Goal: Task Accomplishment & Management: Manage account settings

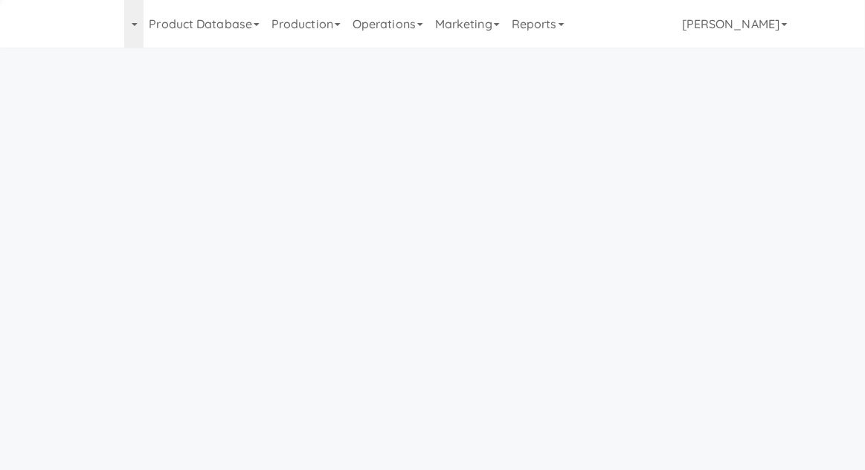
scroll to position [48, 0]
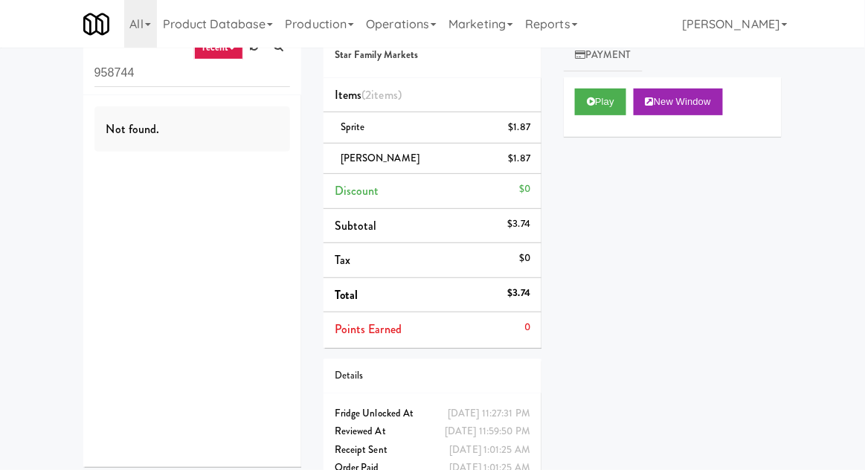
click at [420, 19] on link "Operations" at bounding box center [401, 24] width 83 height 48
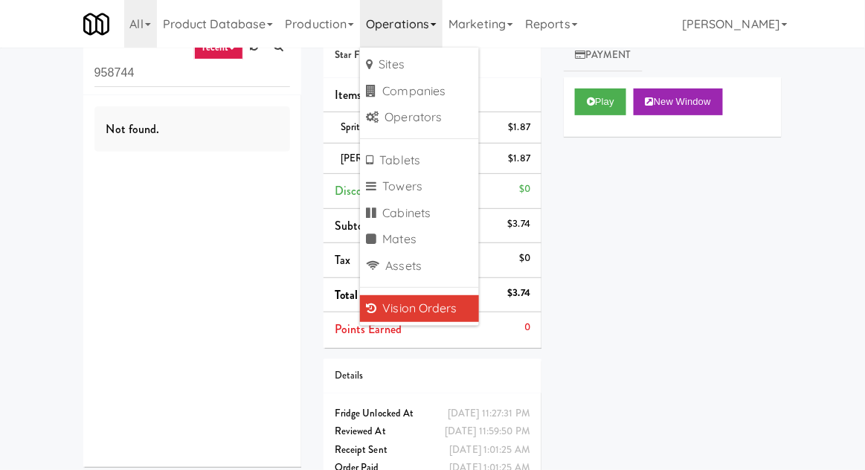
click at [28, 86] on div "inbox reviewed recent all unclear take inventory issue suspicious failed recent…" at bounding box center [432, 253] width 865 height 494
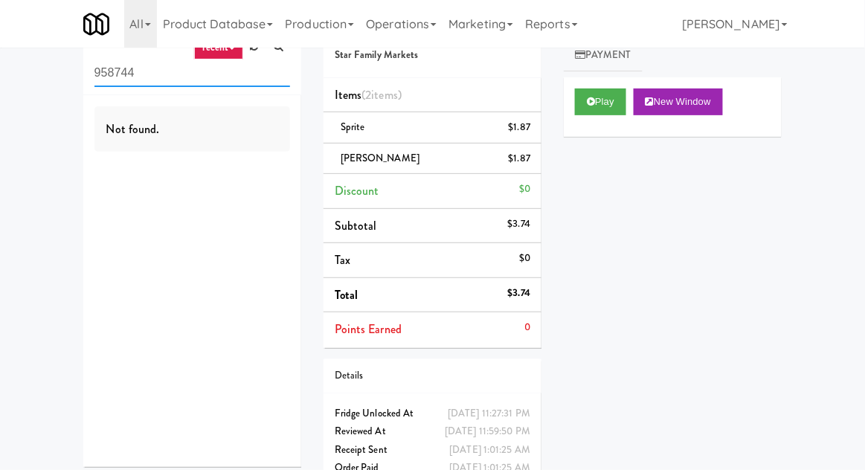
click at [114, 74] on input "958744" at bounding box center [193, 74] width 196 height 28
click at [109, 74] on input "958744" at bounding box center [193, 74] width 196 height 28
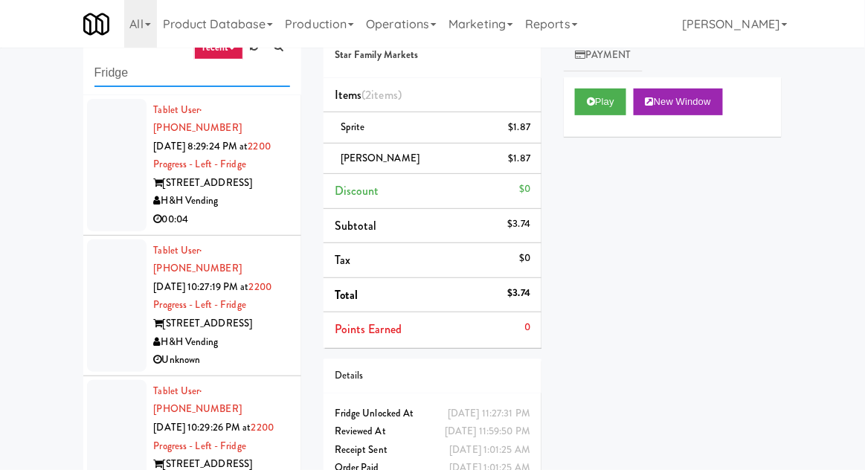
type input "Fridge"
click at [28, 74] on div "inbox reviewed recent all unclear take inventory issue suspicious failed recent…" at bounding box center [432, 279] width 865 height 547
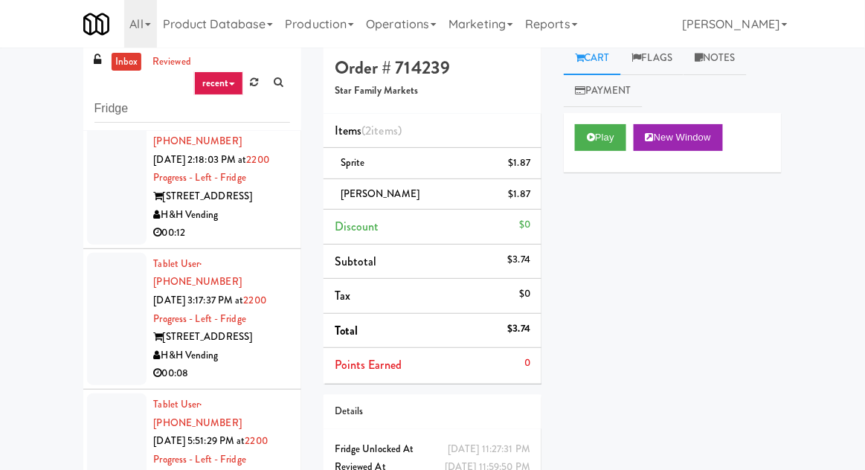
scroll to position [1010, 0]
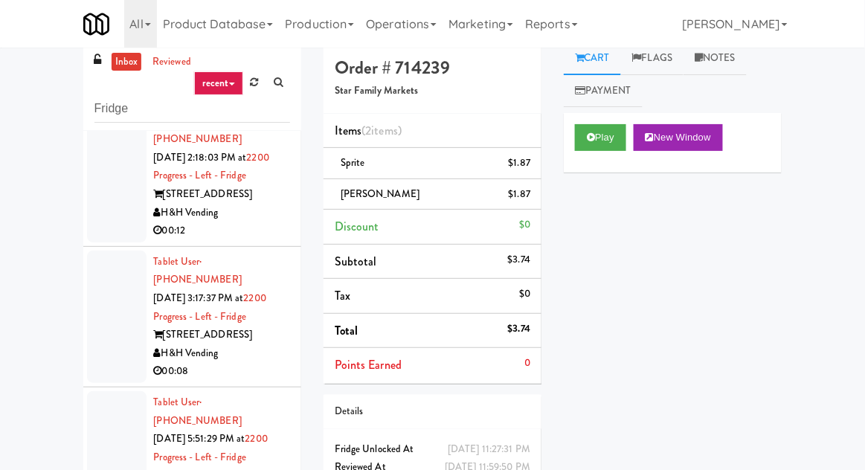
click at [106, 391] on div at bounding box center [117, 457] width 60 height 132
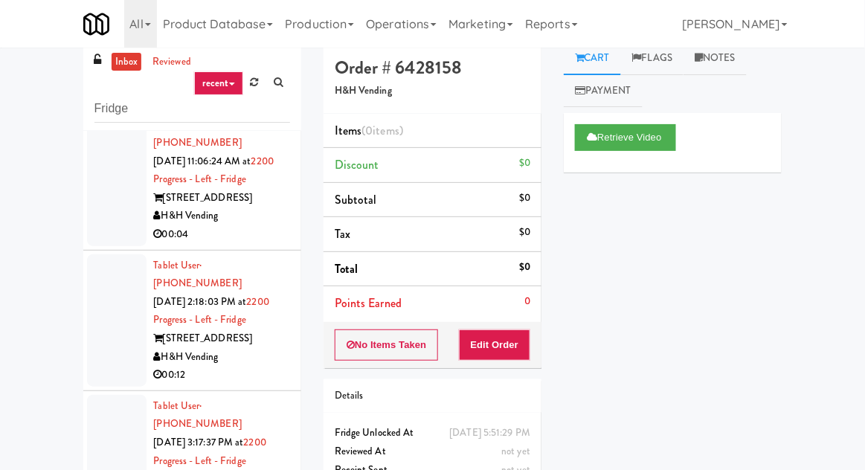
scroll to position [868, 0]
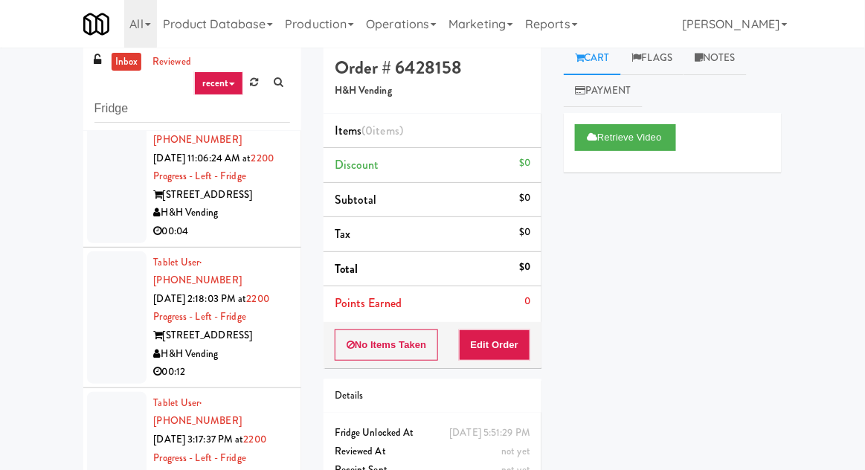
click at [109, 392] on div at bounding box center [117, 458] width 60 height 132
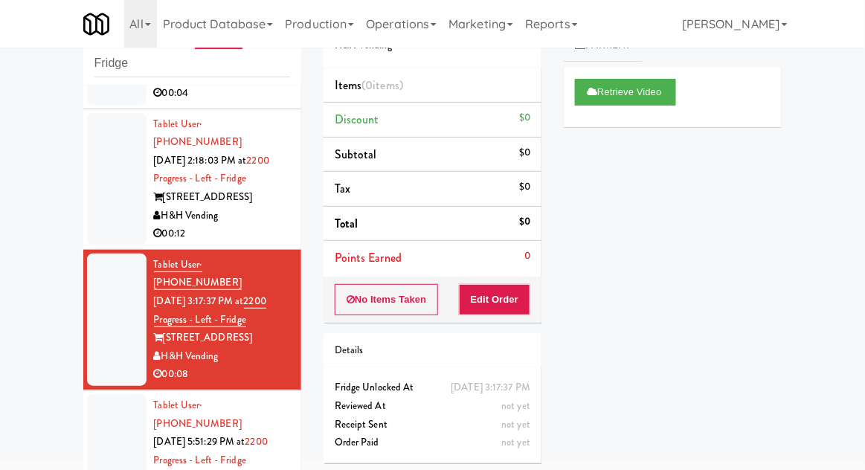
scroll to position [961, 0]
click at [102, 394] on div at bounding box center [117, 460] width 60 height 132
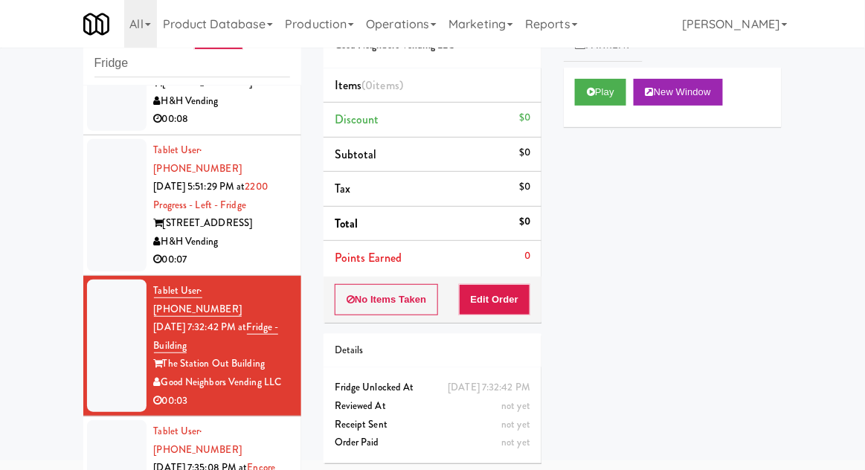
scroll to position [1218, 0]
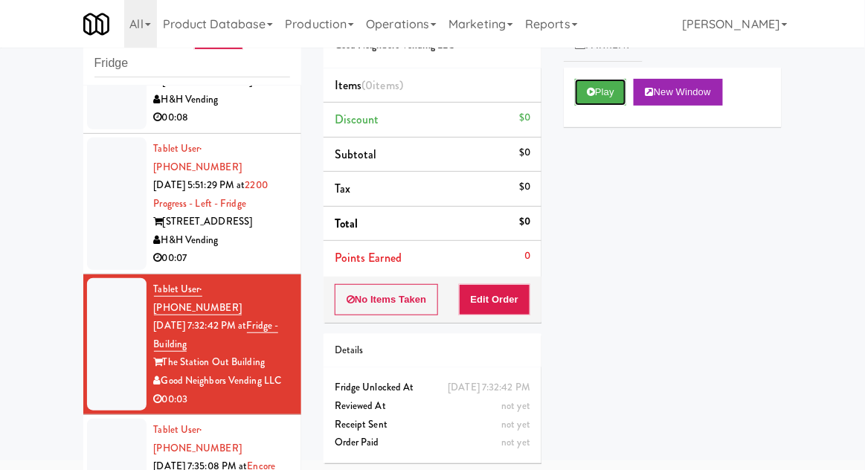
click at [602, 98] on button "Play" at bounding box center [600, 92] width 51 height 27
click at [527, 296] on button "Edit Order" at bounding box center [495, 299] width 72 height 31
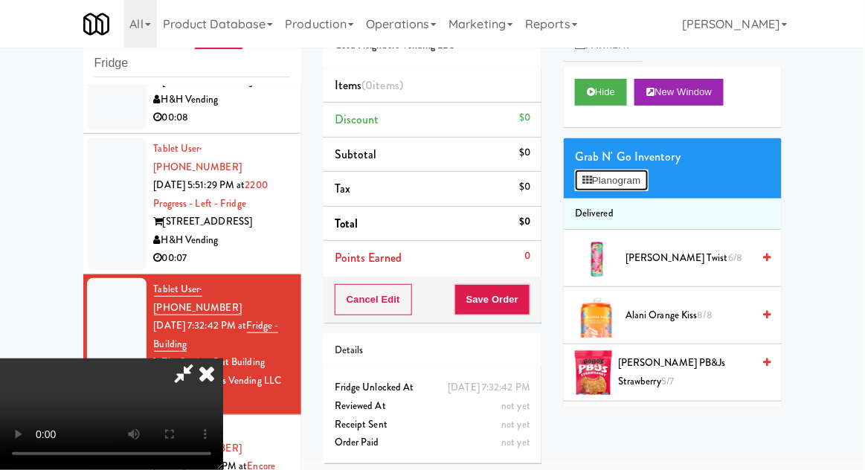
click at [583, 179] on icon at bounding box center [588, 181] width 10 height 10
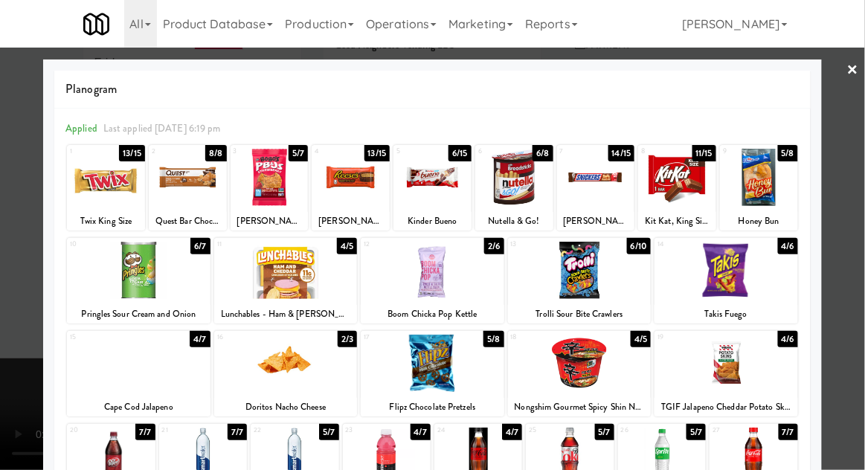
click at [355, 180] on div at bounding box center [351, 177] width 78 height 57
click at [857, 257] on div at bounding box center [432, 235] width 865 height 470
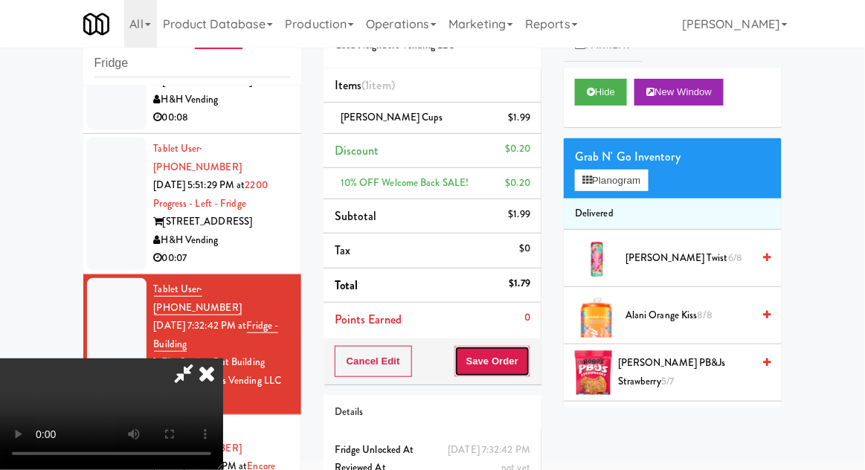
click at [528, 363] on button "Save Order" at bounding box center [493, 361] width 76 height 31
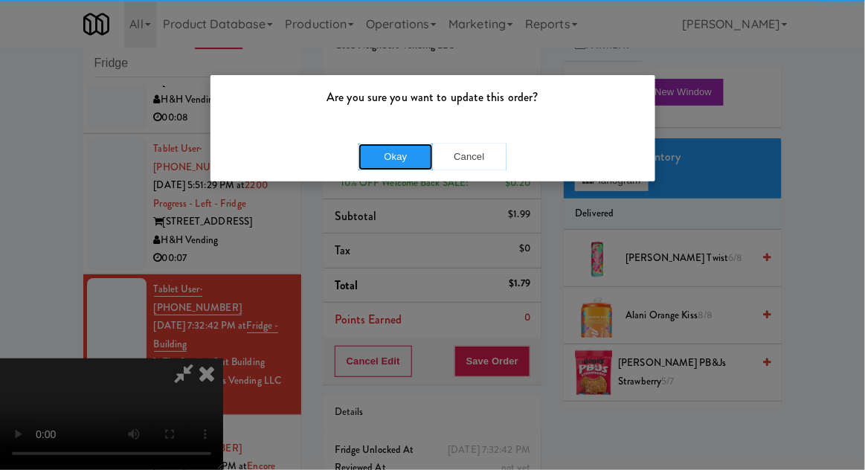
click at [403, 156] on button "Okay" at bounding box center [396, 157] width 74 height 27
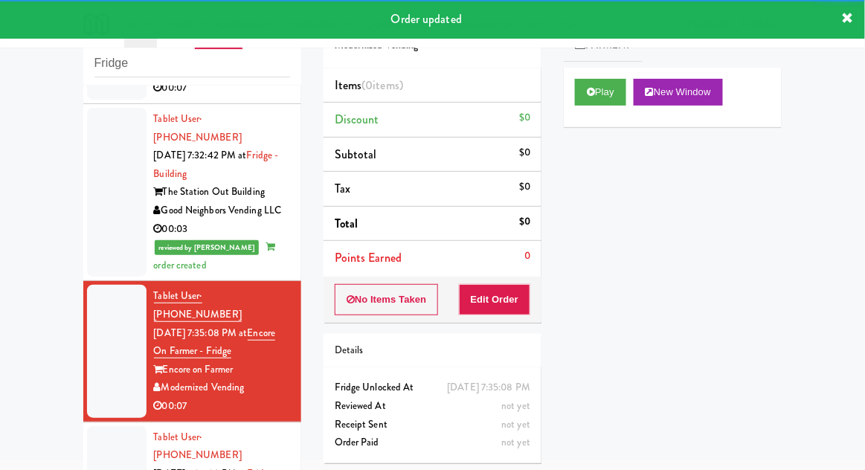
scroll to position [1392, 0]
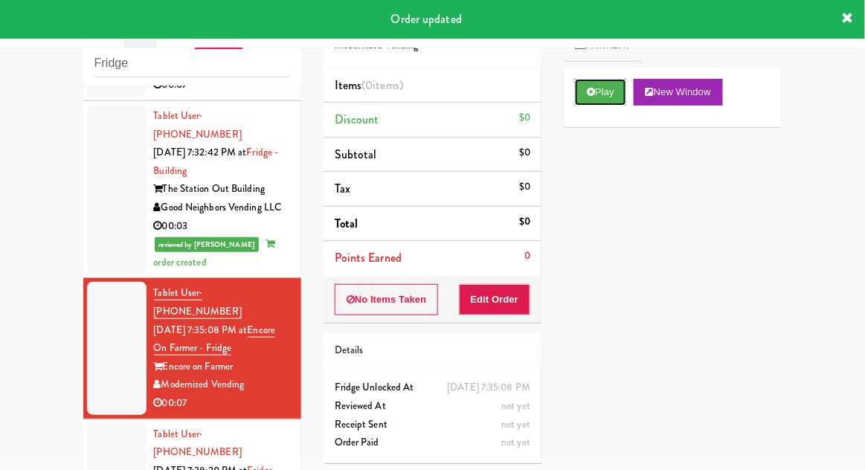
click at [601, 92] on button "Play" at bounding box center [600, 92] width 51 height 27
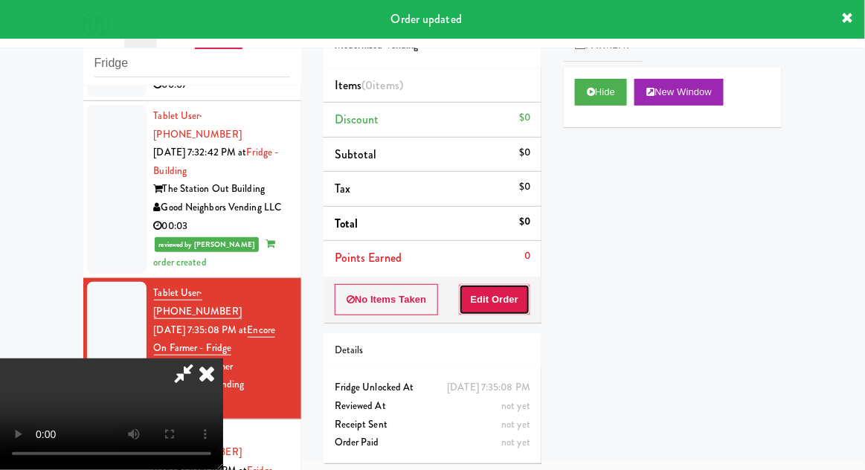
click at [506, 288] on button "Edit Order" at bounding box center [495, 299] width 72 height 31
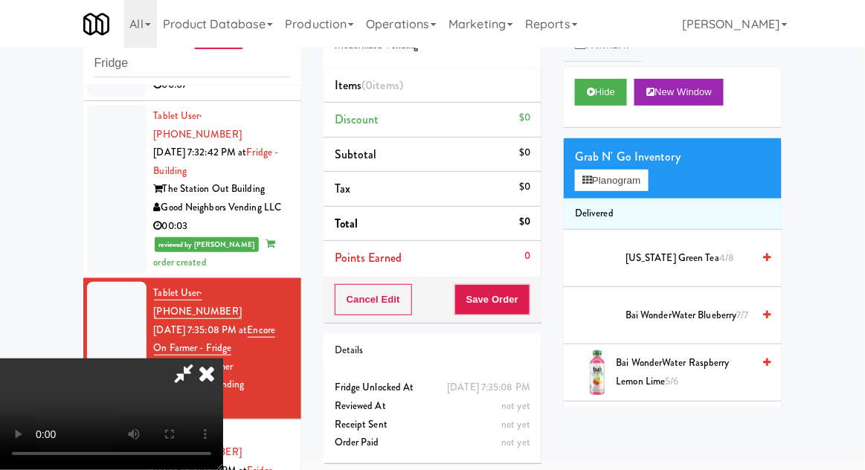
scroll to position [54, 0]
click at [627, 181] on button "Planogram" at bounding box center [611, 181] width 73 height 22
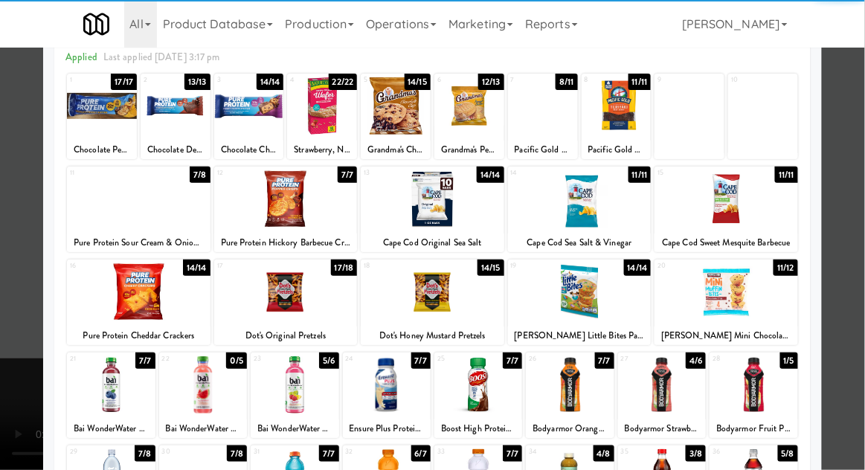
scroll to position [188, 0]
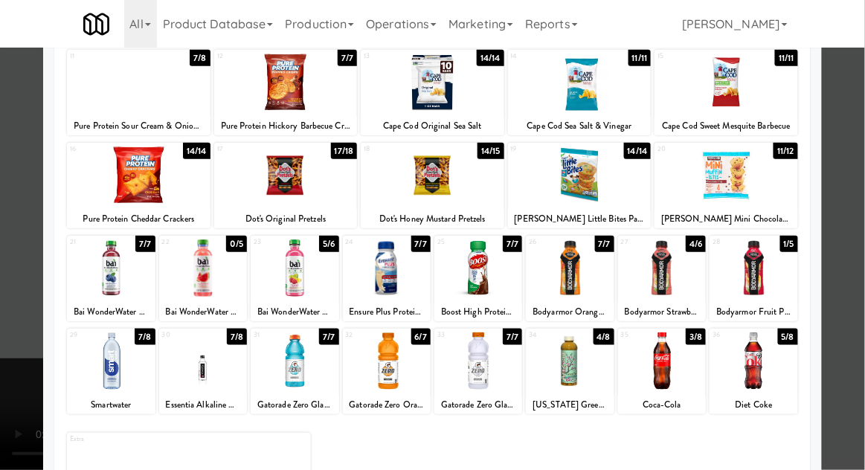
click at [790, 349] on div at bounding box center [754, 361] width 88 height 57
click at [847, 331] on div at bounding box center [432, 235] width 865 height 470
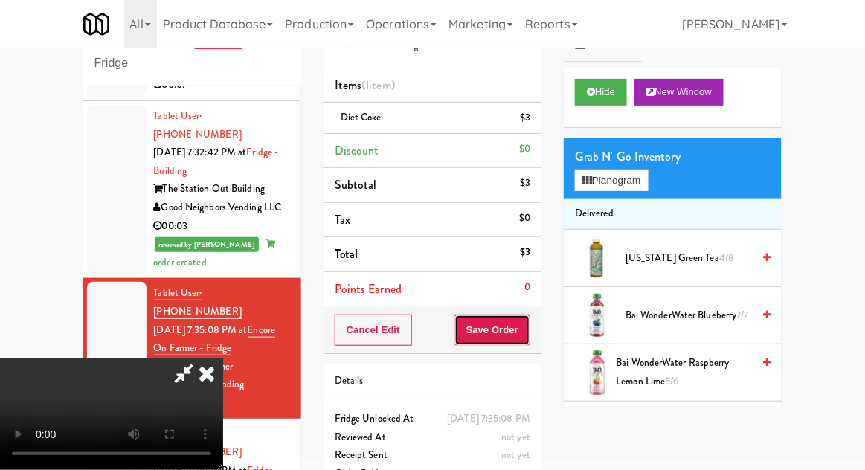
click at [528, 333] on button "Save Order" at bounding box center [493, 330] width 76 height 31
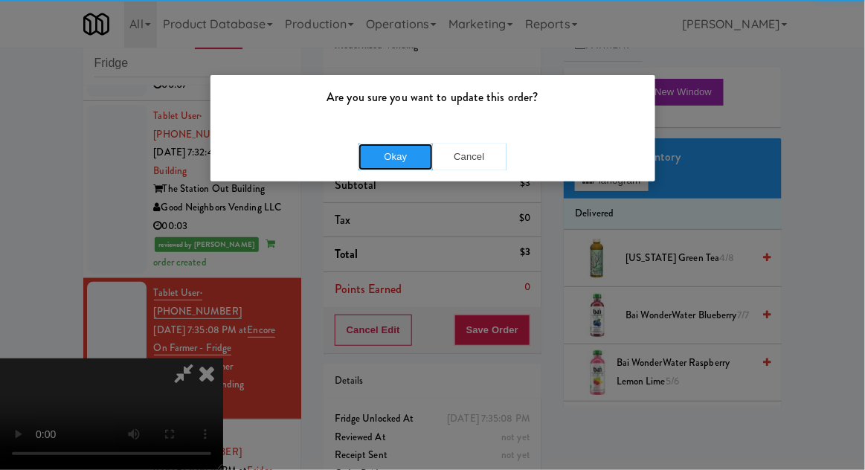
click at [400, 153] on button "Okay" at bounding box center [396, 157] width 74 height 27
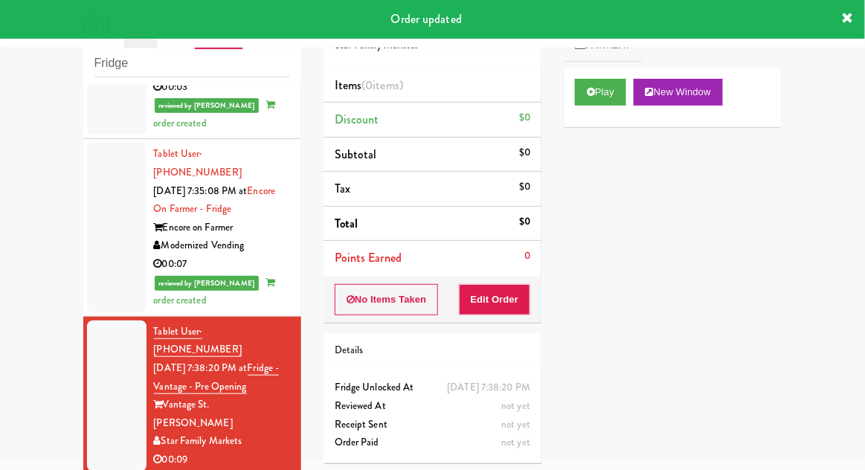
scroll to position [1584, 0]
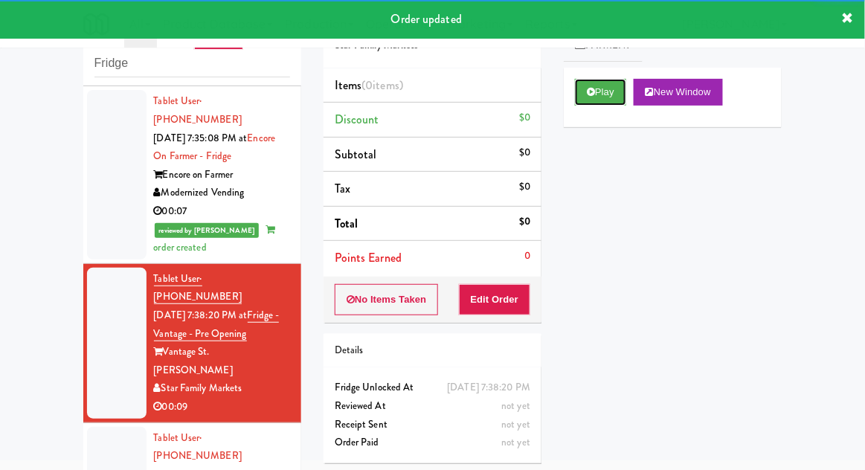
click at [598, 103] on button "Play" at bounding box center [600, 92] width 51 height 27
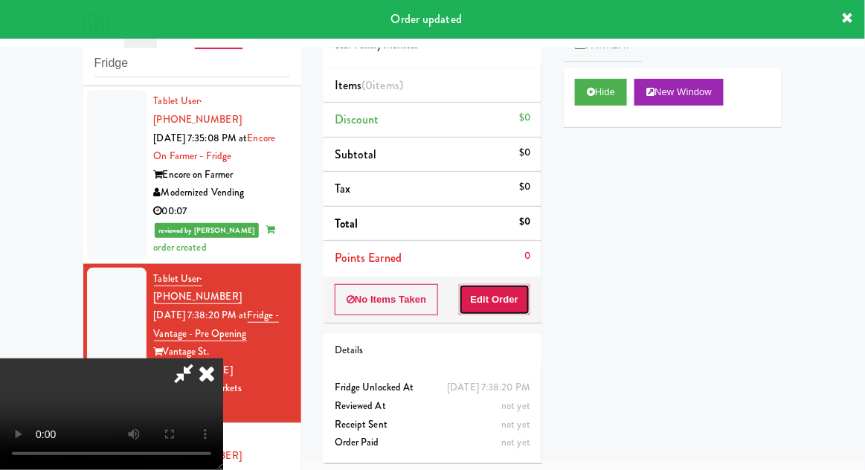
click at [486, 308] on button "Edit Order" at bounding box center [495, 299] width 72 height 31
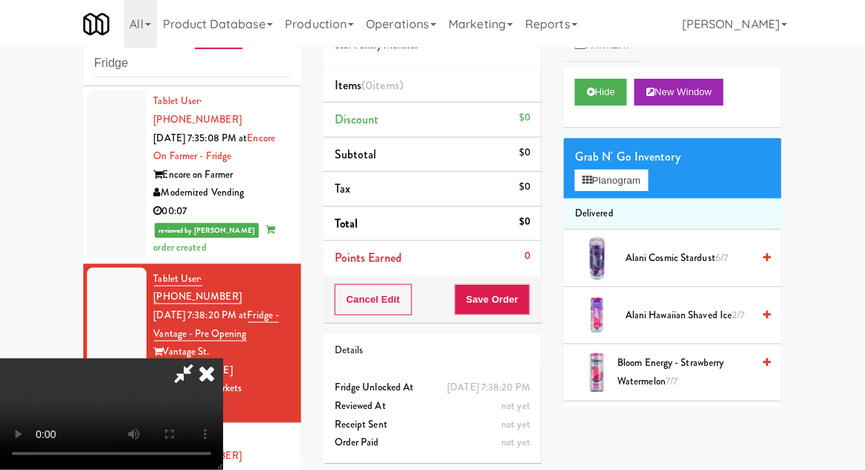
scroll to position [0, 0]
click at [602, 190] on button "Planogram" at bounding box center [611, 181] width 73 height 22
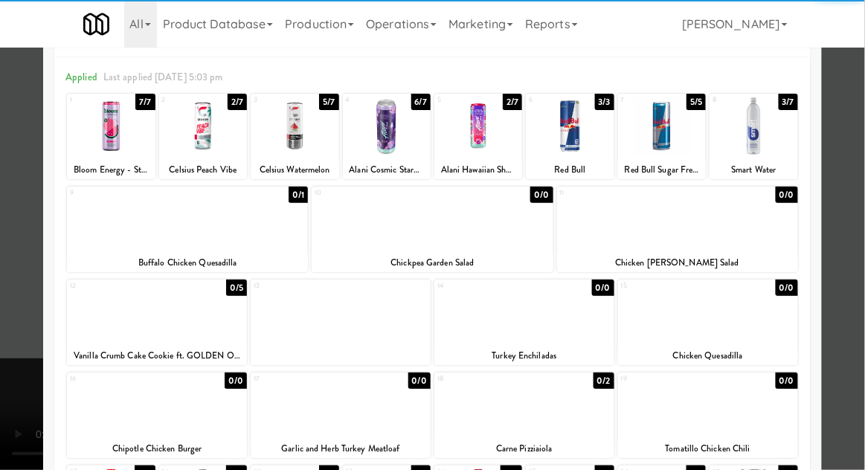
scroll to position [130, 0]
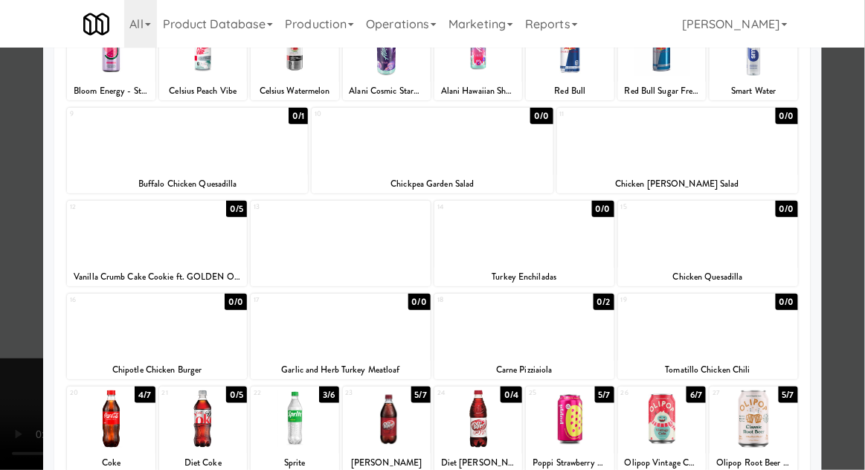
click at [98, 418] on div at bounding box center [111, 419] width 88 height 57
click at [856, 275] on div at bounding box center [432, 235] width 865 height 470
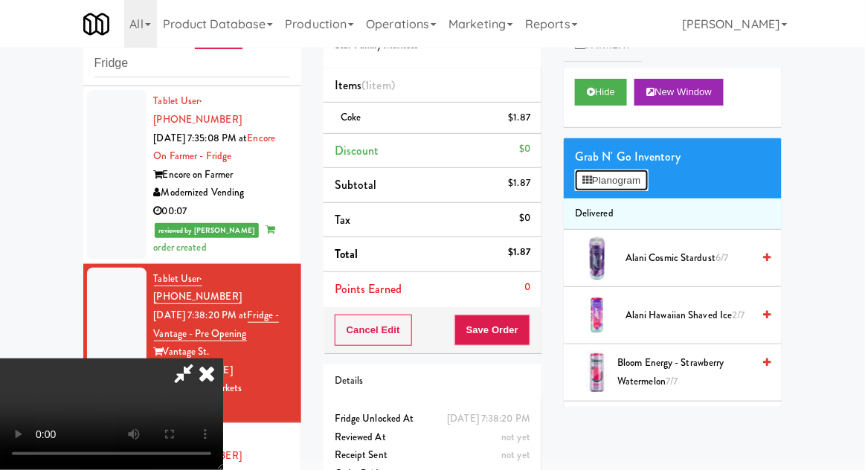
click at [610, 183] on button "Planogram" at bounding box center [611, 181] width 73 height 22
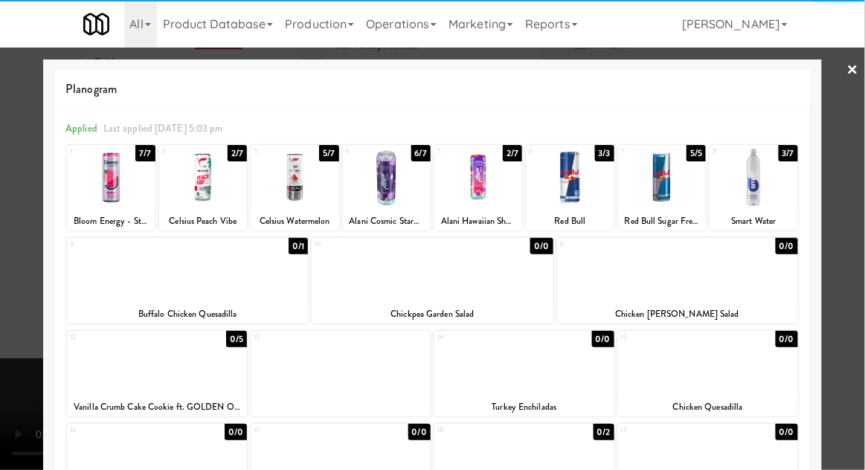
click at [772, 185] on div at bounding box center [754, 177] width 88 height 57
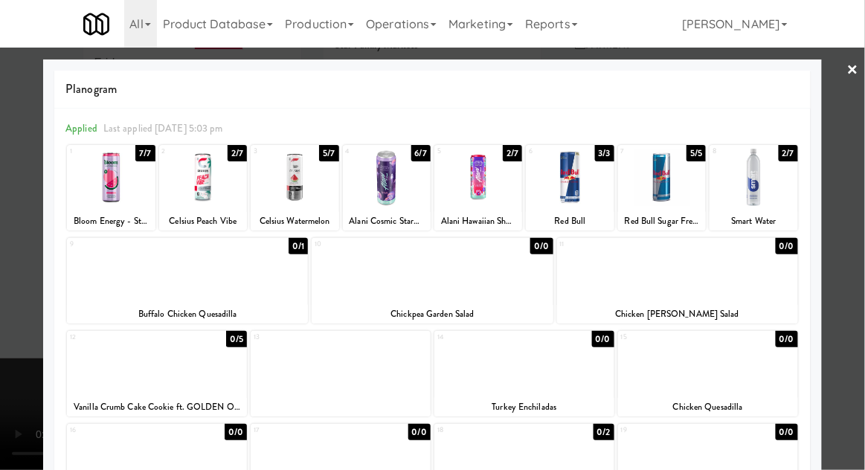
click at [861, 284] on div at bounding box center [432, 235] width 865 height 470
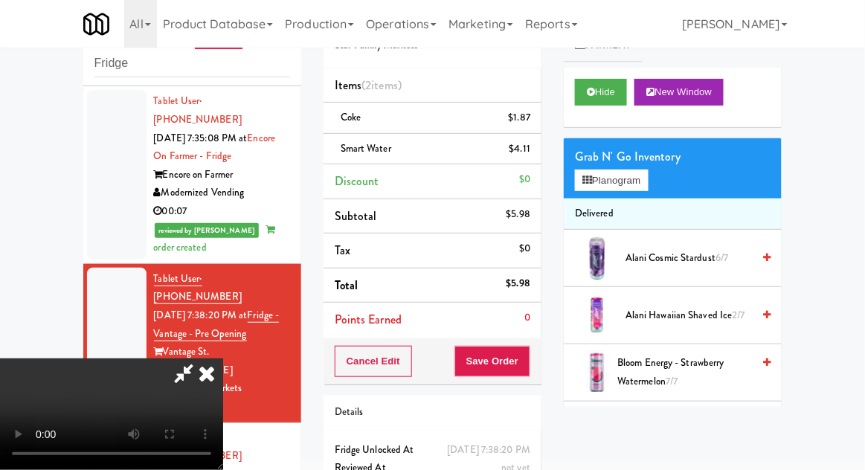
scroll to position [54, 0]
click at [528, 355] on button "Save Order" at bounding box center [493, 361] width 76 height 31
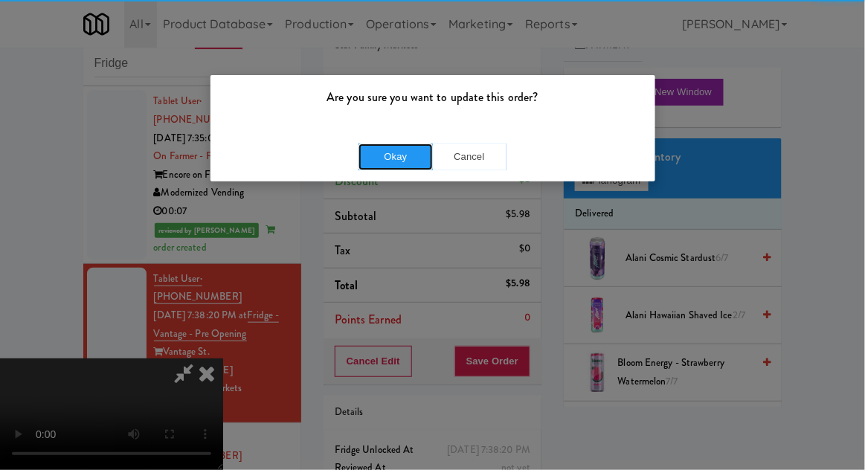
click at [383, 146] on button "Okay" at bounding box center [396, 157] width 74 height 27
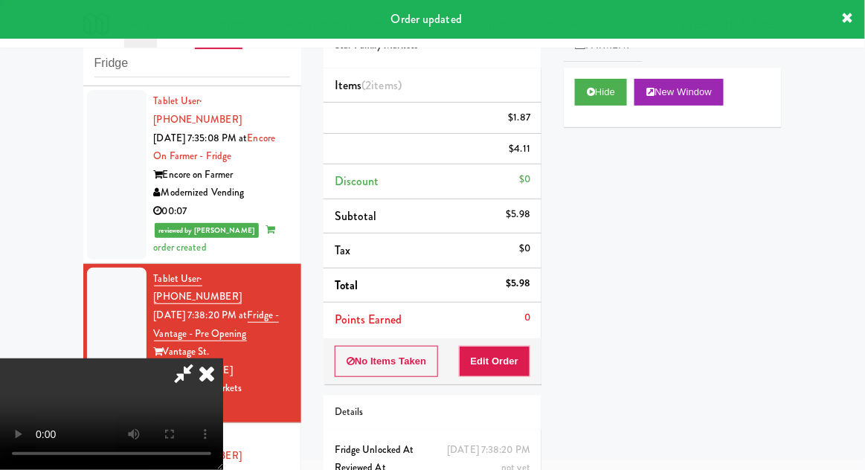
scroll to position [0, 0]
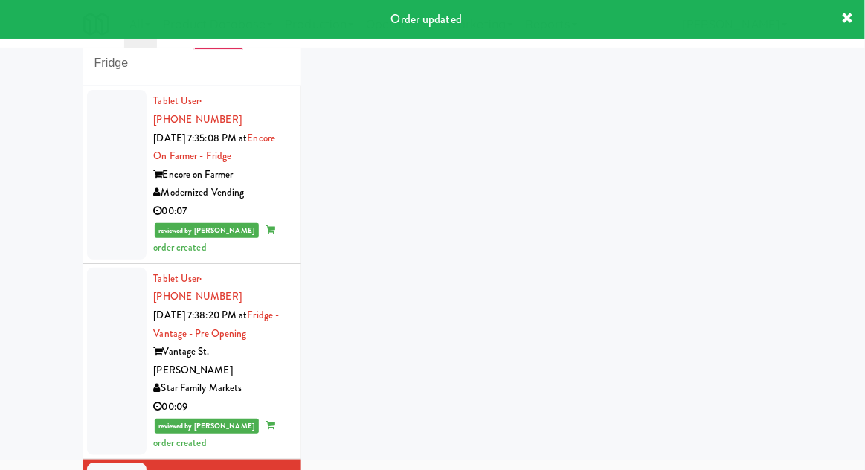
scroll to position [1620, 0]
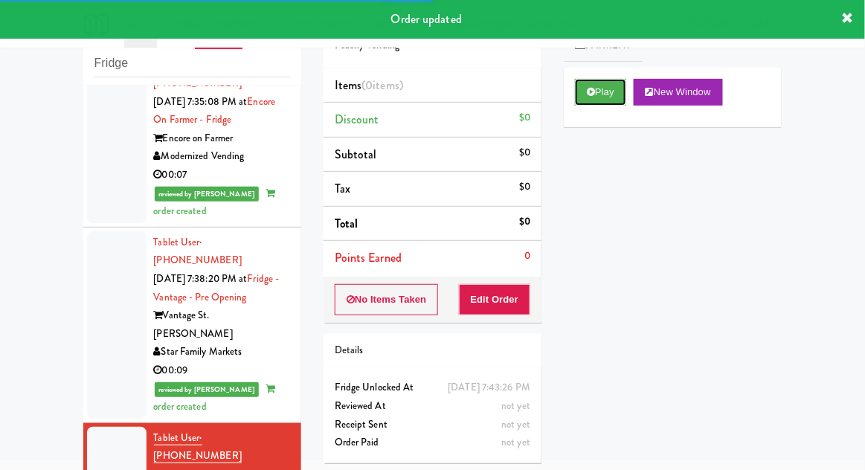
click at [589, 100] on button "Play" at bounding box center [600, 92] width 51 height 27
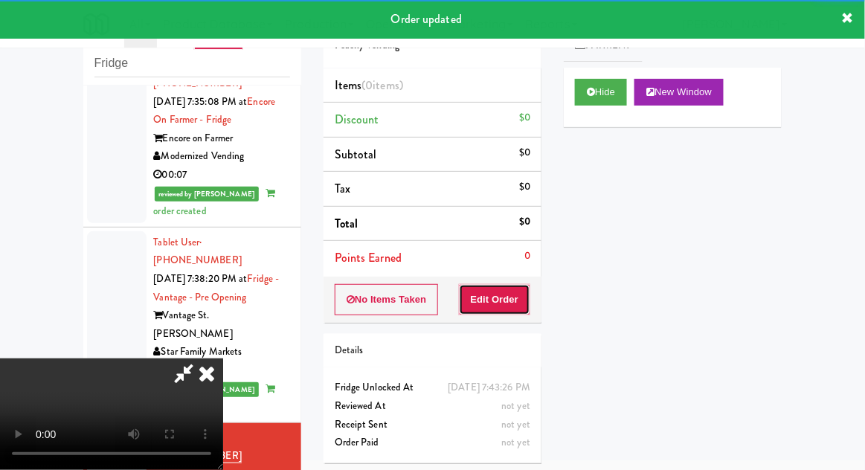
click at [505, 300] on button "Edit Order" at bounding box center [495, 299] width 72 height 31
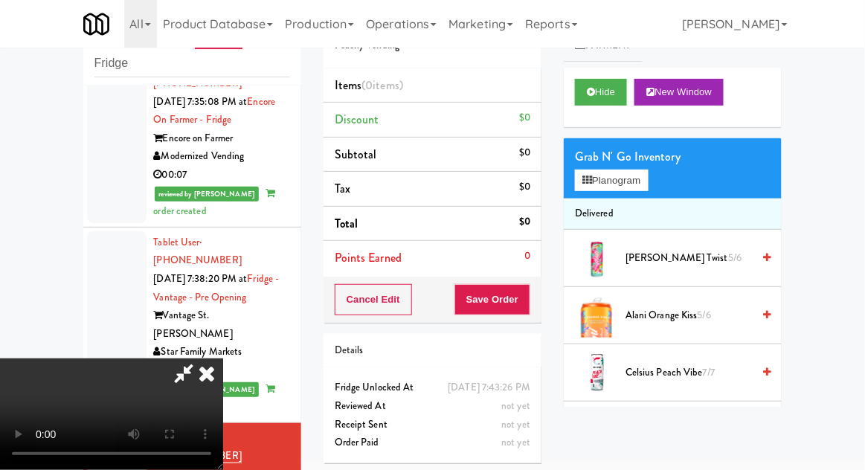
scroll to position [0, 0]
click at [626, 170] on button "Planogram" at bounding box center [611, 181] width 73 height 22
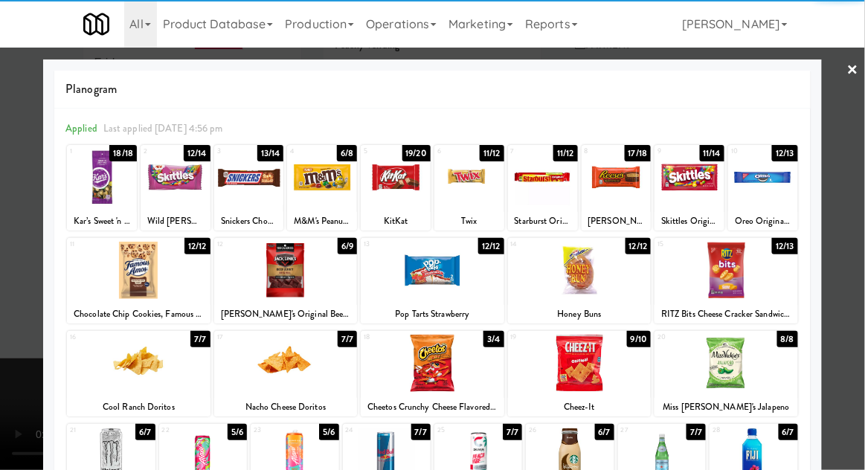
click at [281, 287] on div at bounding box center [286, 270] width 144 height 57
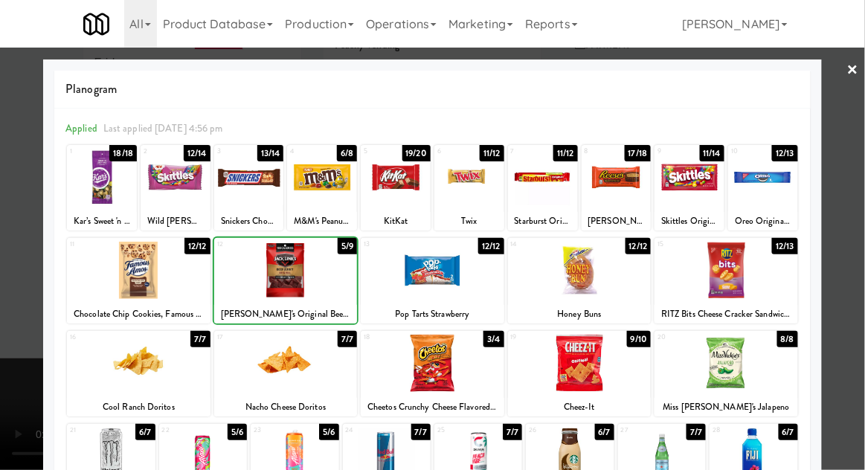
click at [284, 278] on div at bounding box center [286, 270] width 144 height 57
click at [859, 284] on div at bounding box center [432, 235] width 865 height 470
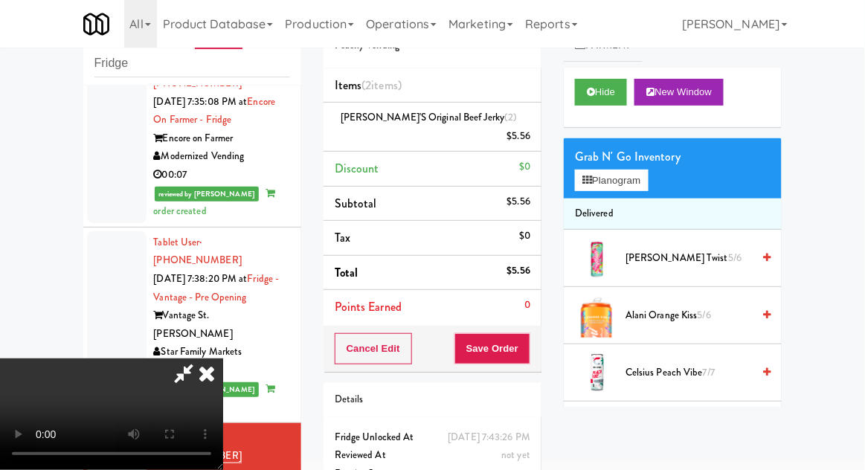
click at [525, 133] on link at bounding box center [528, 142] width 13 height 19
click at [530, 137] on icon at bounding box center [531, 142] width 7 height 10
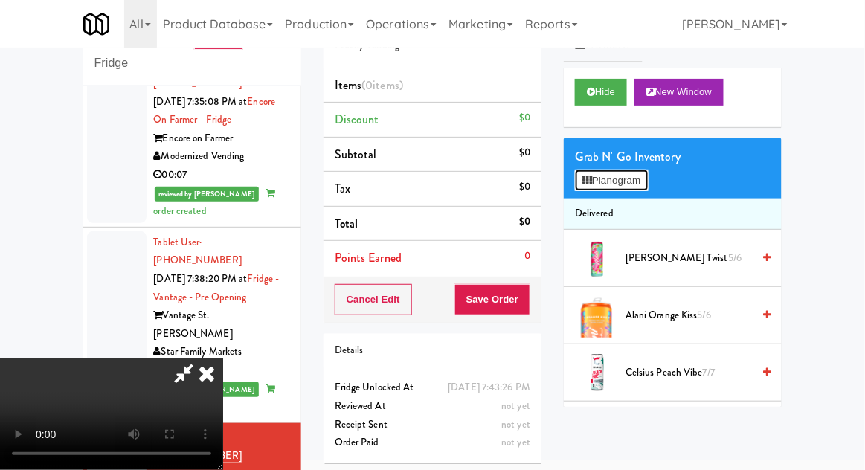
click at [607, 177] on button "Planogram" at bounding box center [611, 181] width 73 height 22
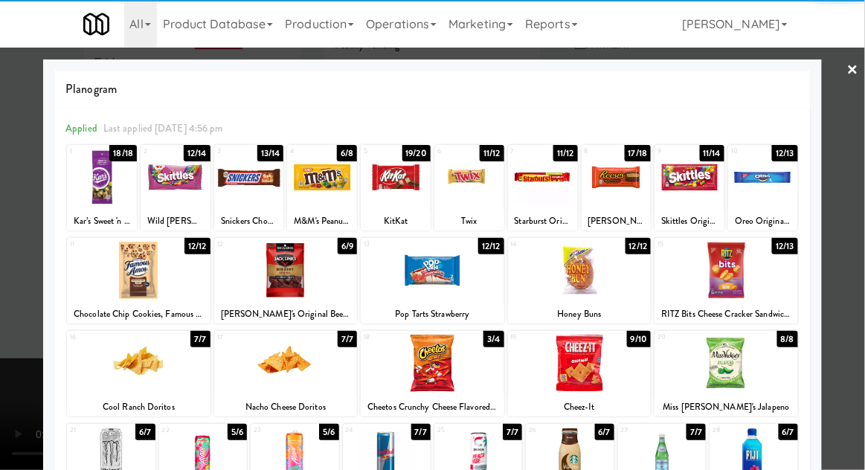
click at [264, 274] on div at bounding box center [286, 270] width 144 height 57
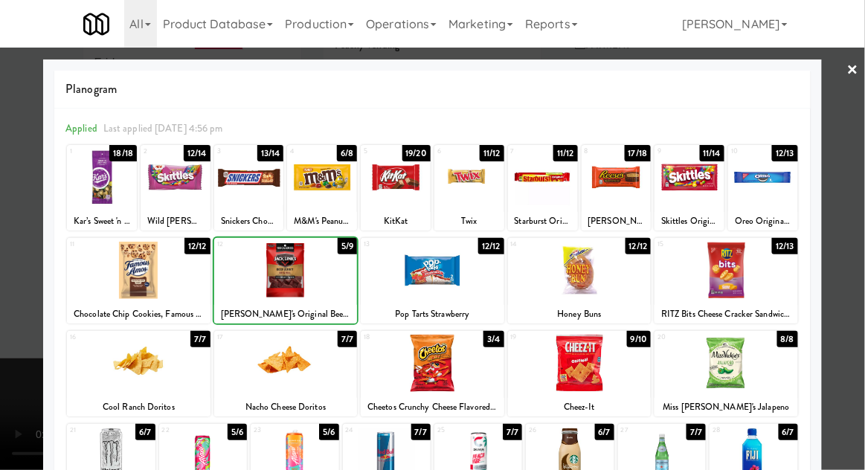
click at [857, 280] on div at bounding box center [432, 235] width 865 height 470
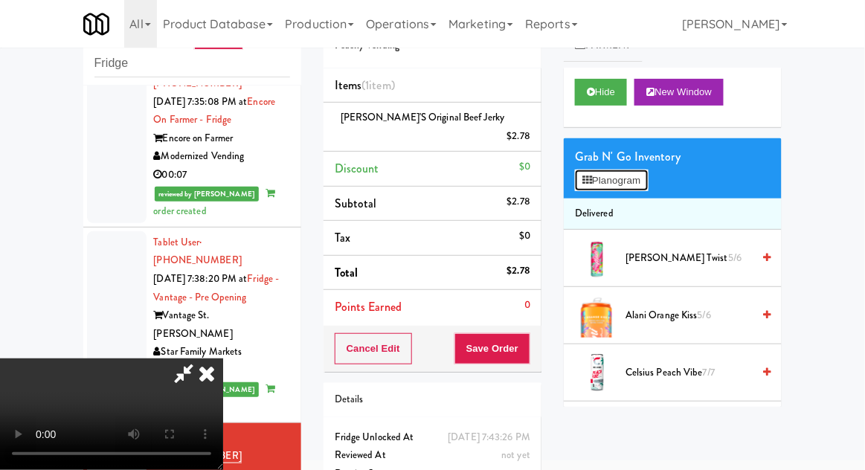
click at [600, 181] on button "Planogram" at bounding box center [611, 181] width 73 height 22
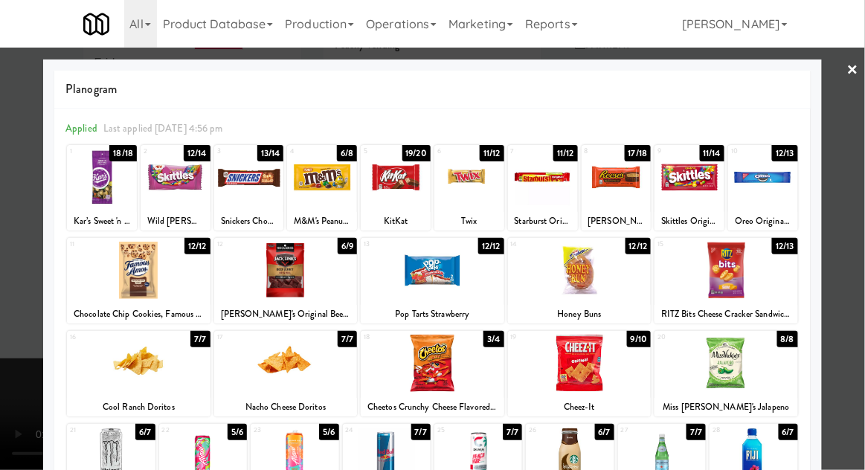
click at [534, 179] on div at bounding box center [543, 177] width 70 height 57
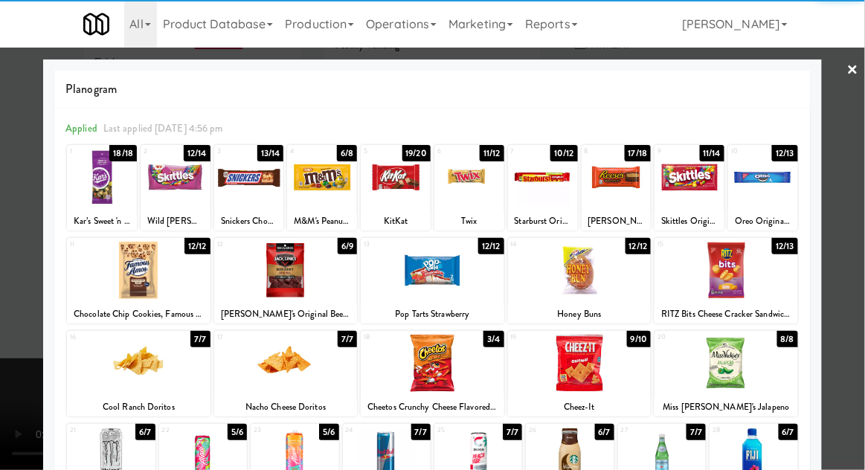
click at [860, 212] on div at bounding box center [432, 235] width 865 height 470
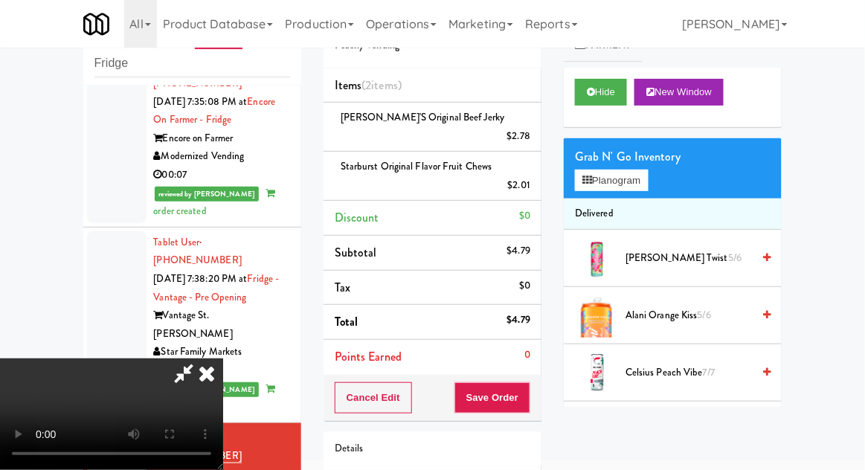
click at [596, 152] on div "Grab N' Go Inventory" at bounding box center [673, 157] width 196 height 22
click at [583, 189] on button "Planogram" at bounding box center [611, 181] width 73 height 22
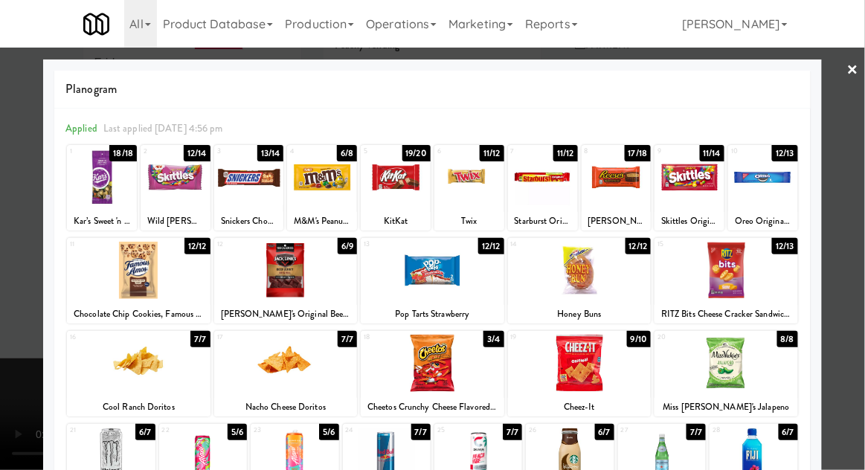
click at [416, 200] on div at bounding box center [396, 177] width 70 height 57
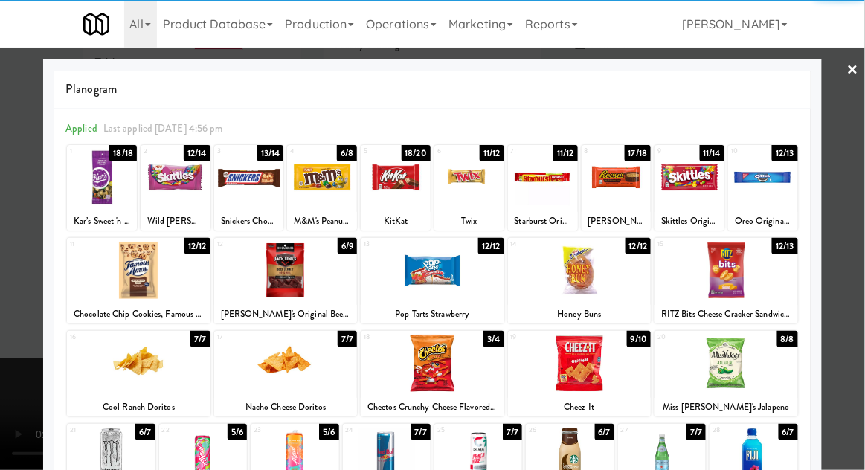
click at [861, 213] on div at bounding box center [432, 235] width 865 height 470
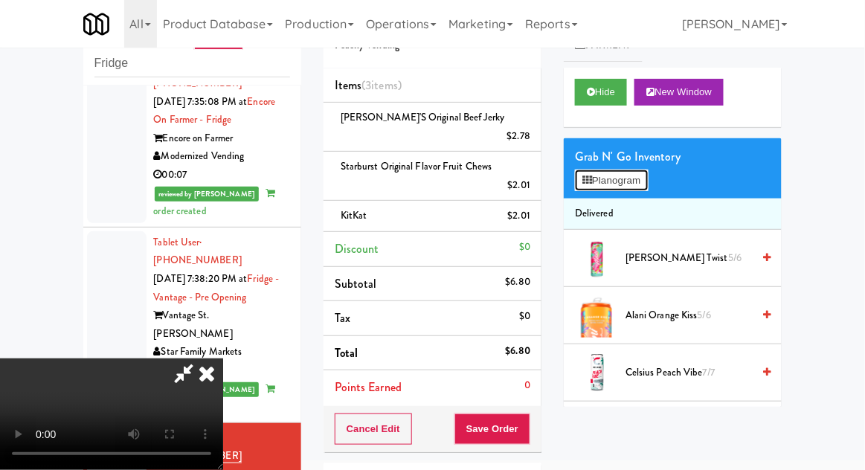
click at [627, 177] on button "Planogram" at bounding box center [611, 181] width 73 height 22
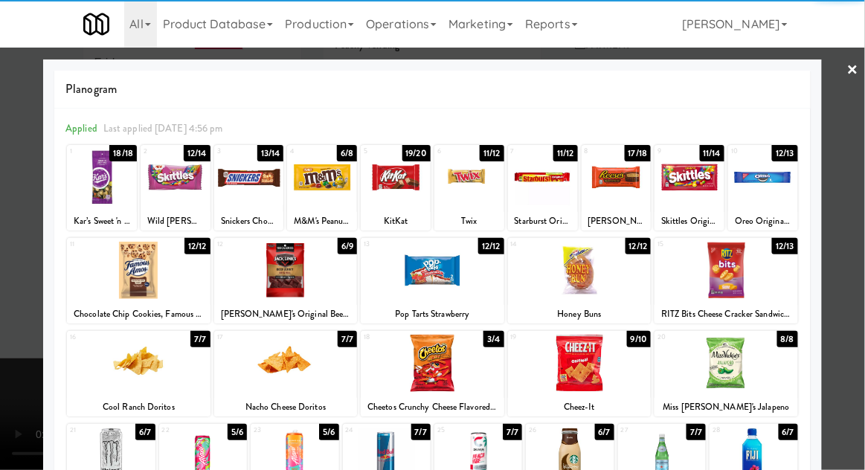
click at [703, 188] on div at bounding box center [690, 177] width 70 height 57
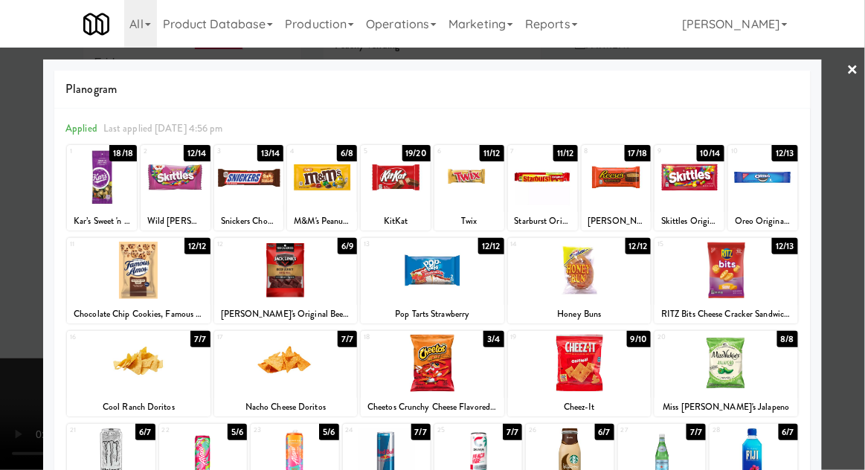
click at [864, 215] on div at bounding box center [432, 235] width 865 height 470
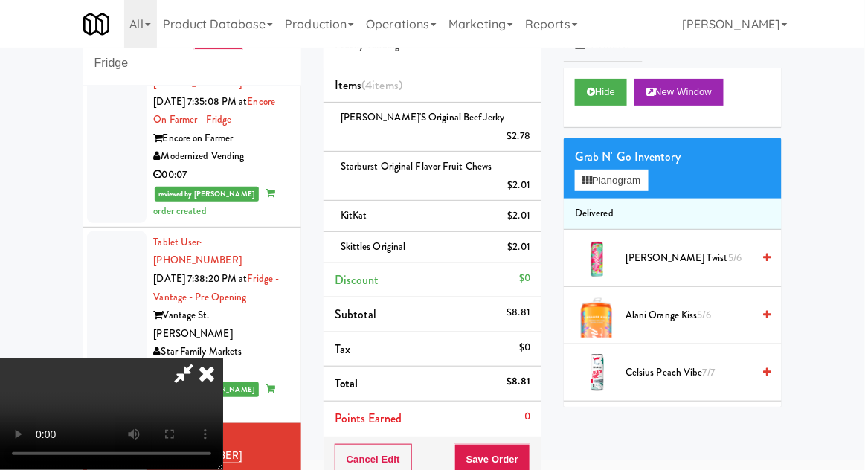
scroll to position [54, 0]
click at [528, 447] on button "Save Order" at bounding box center [493, 459] width 76 height 31
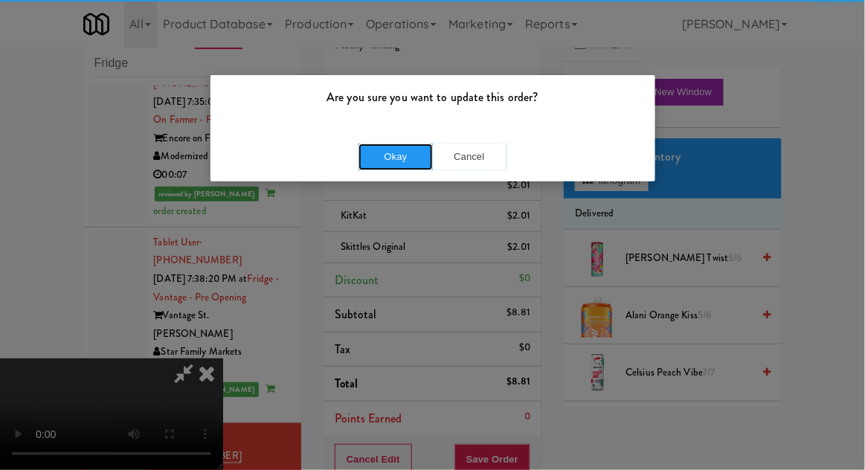
click at [390, 155] on button "Okay" at bounding box center [396, 157] width 74 height 27
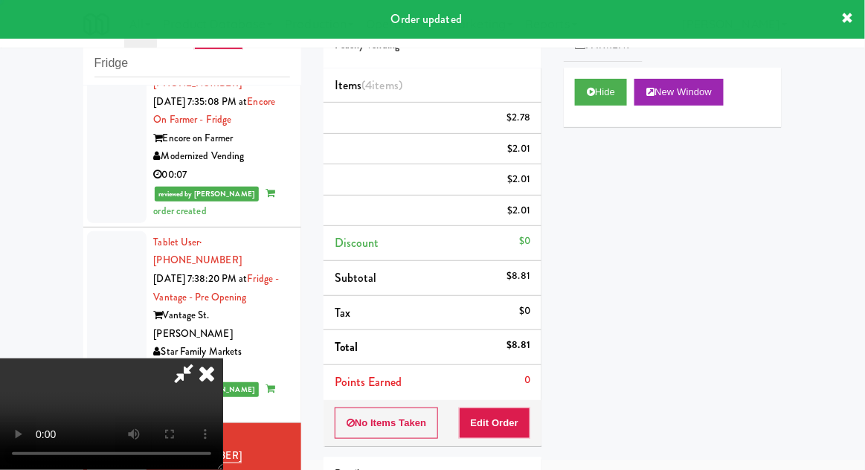
scroll to position [0, 0]
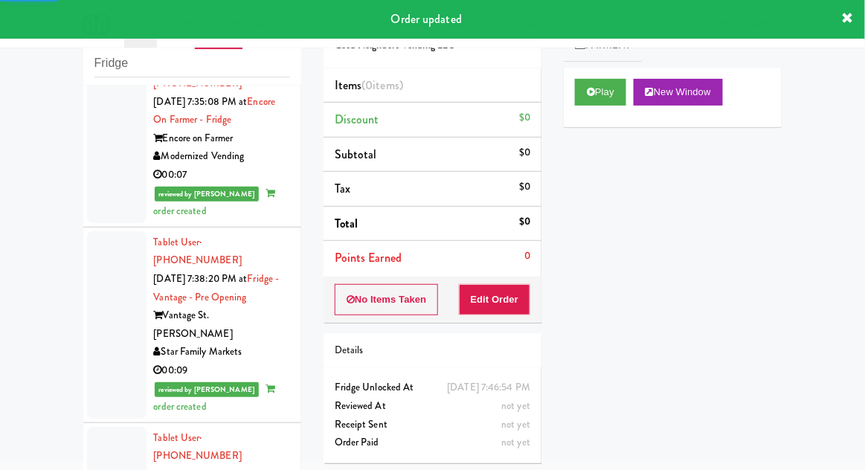
scroll to position [1657, 0]
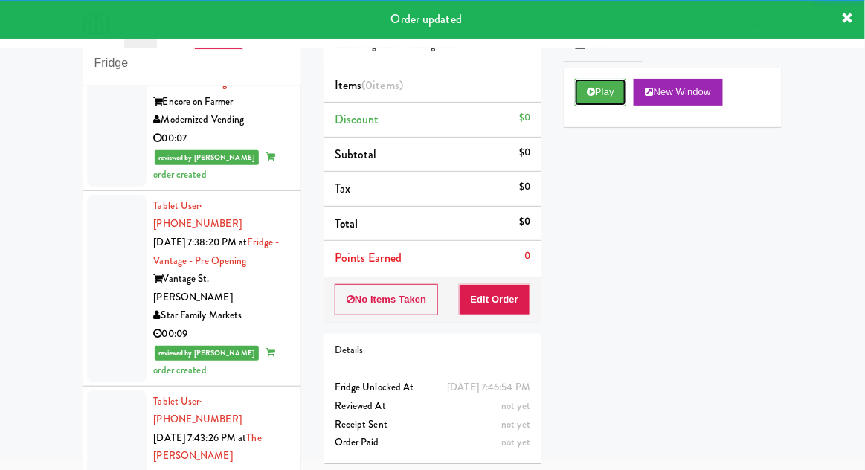
click at [593, 94] on icon at bounding box center [591, 92] width 8 height 10
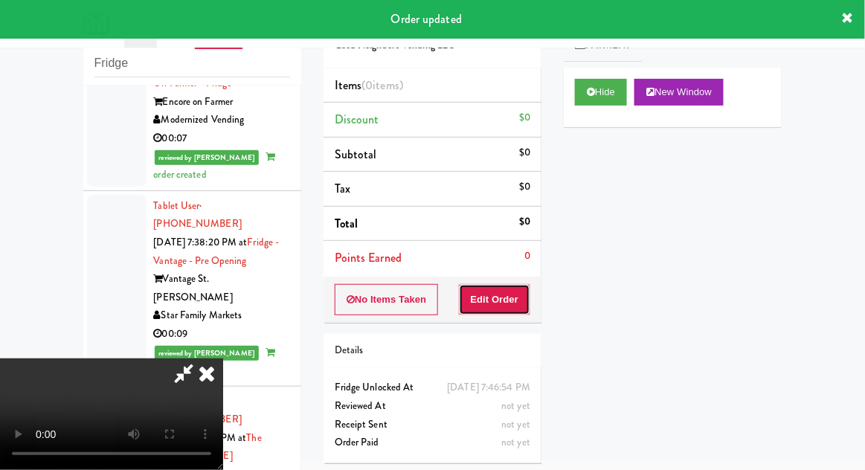
click at [499, 289] on button "Edit Order" at bounding box center [495, 299] width 72 height 31
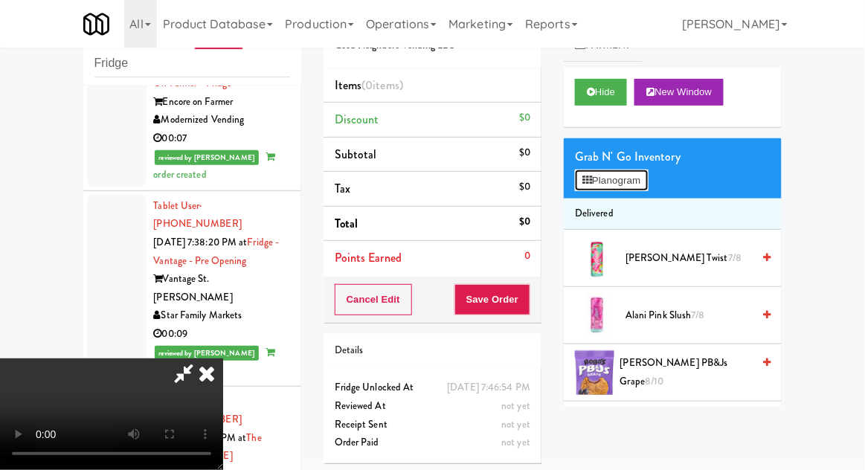
click at [595, 170] on button "Planogram" at bounding box center [611, 181] width 73 height 22
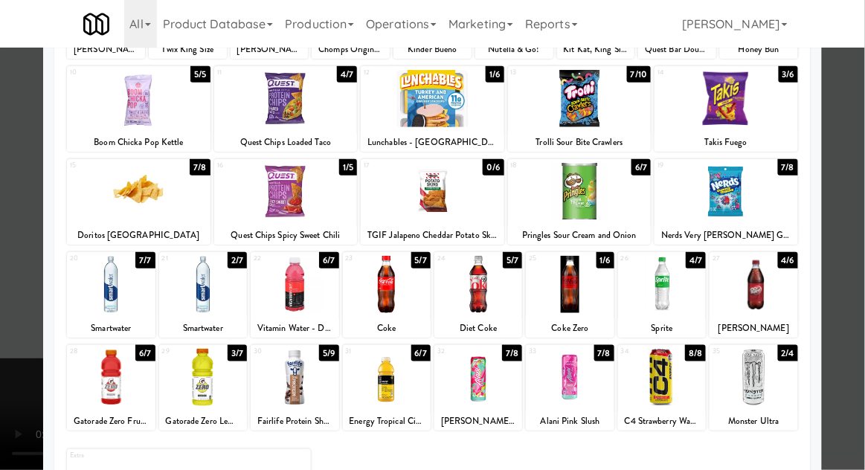
scroll to position [188, 0]
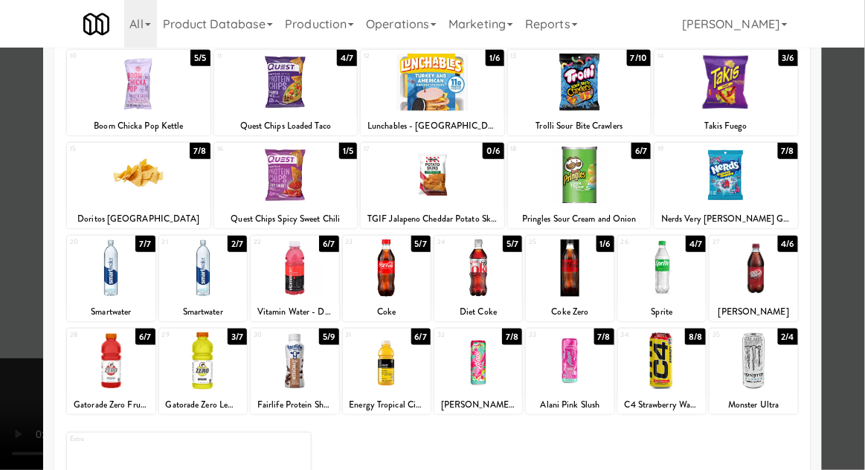
click at [294, 378] on div at bounding box center [295, 361] width 88 height 57
click at [859, 272] on div at bounding box center [432, 235] width 865 height 470
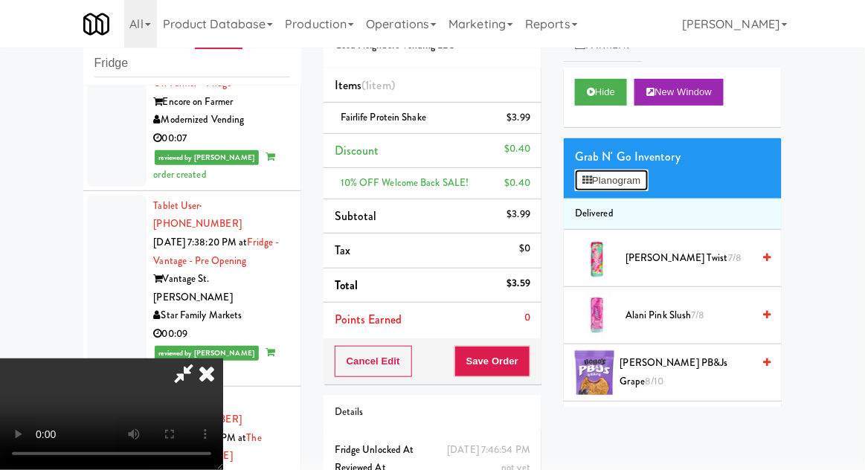
click at [632, 170] on button "Planogram" at bounding box center [611, 181] width 73 height 22
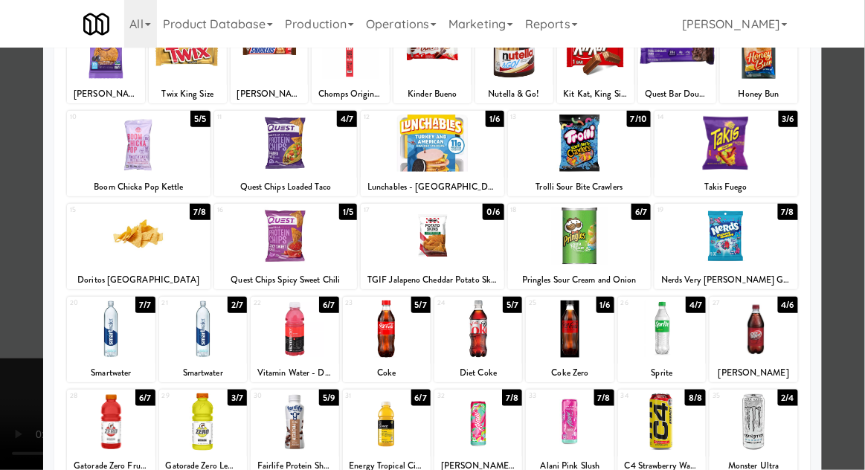
scroll to position [127, 0]
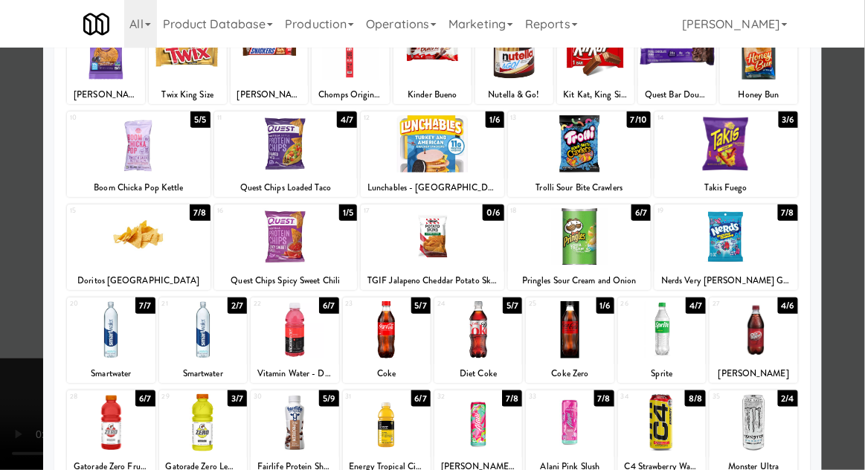
click at [298, 426] on div at bounding box center [295, 422] width 88 height 57
click at [864, 275] on div at bounding box center [432, 235] width 865 height 470
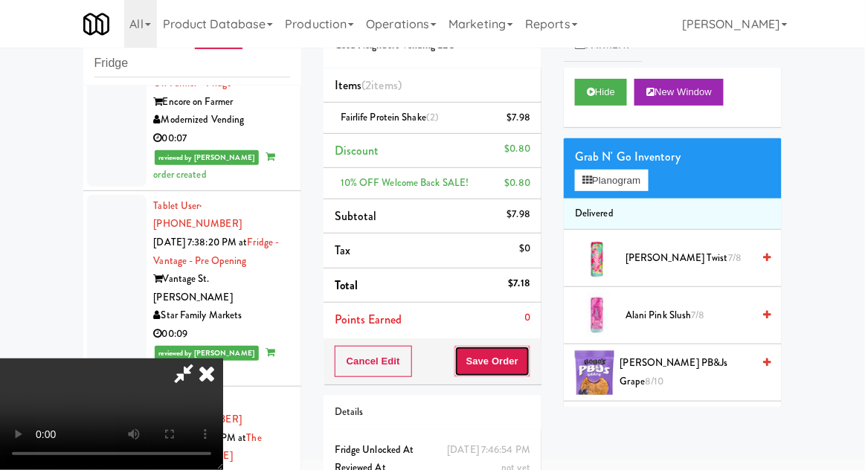
click at [528, 360] on button "Save Order" at bounding box center [493, 361] width 76 height 31
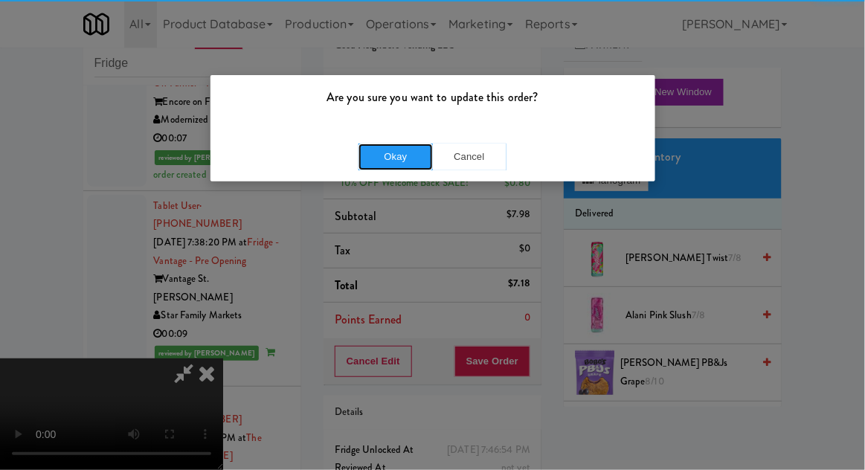
click at [391, 159] on button "Okay" at bounding box center [396, 157] width 74 height 27
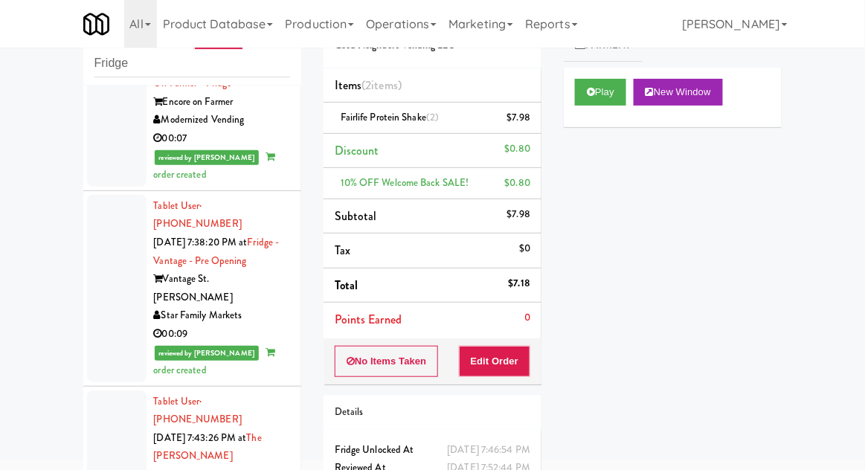
scroll to position [1694, 0]
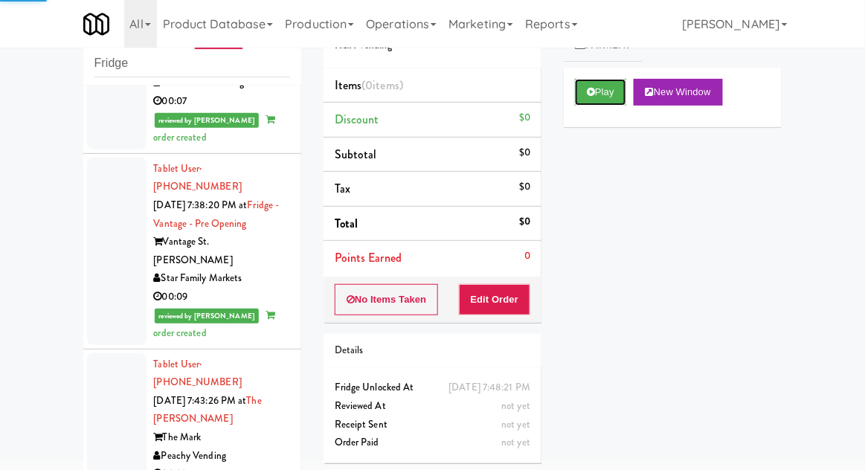
click at [594, 101] on button "Play" at bounding box center [600, 92] width 51 height 27
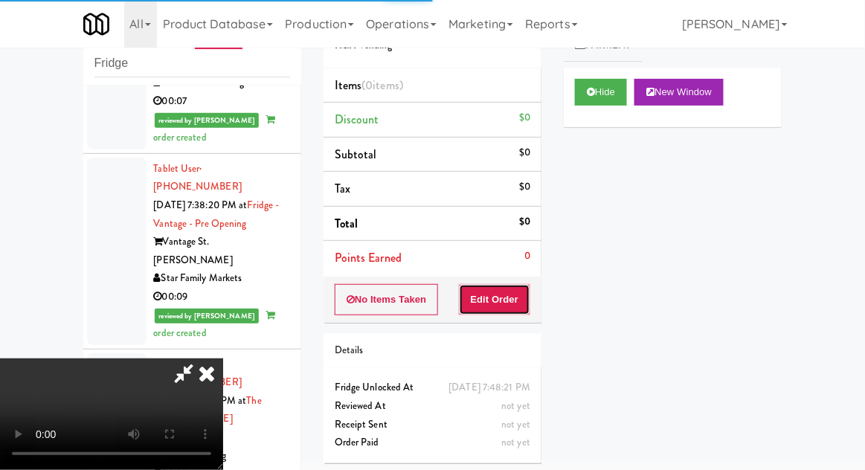
click at [514, 302] on button "Edit Order" at bounding box center [495, 299] width 72 height 31
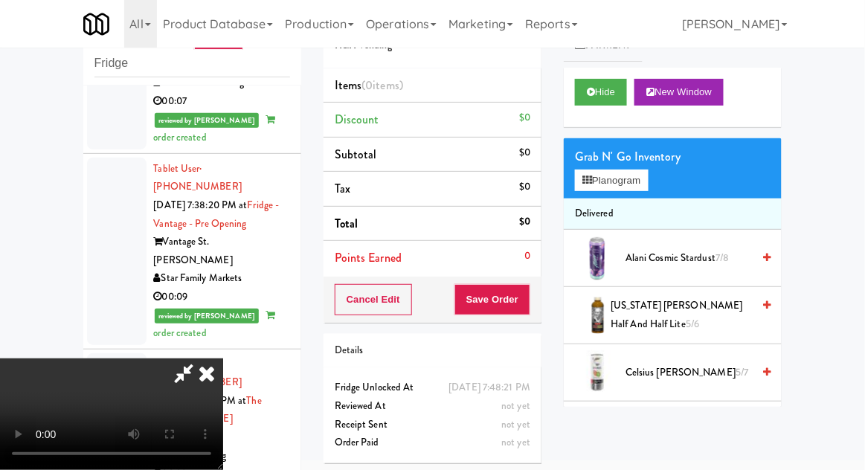
scroll to position [54, 0]
click at [610, 201] on li "Delivered" at bounding box center [673, 214] width 218 height 31
click at [607, 177] on button "Planogram" at bounding box center [611, 181] width 73 height 22
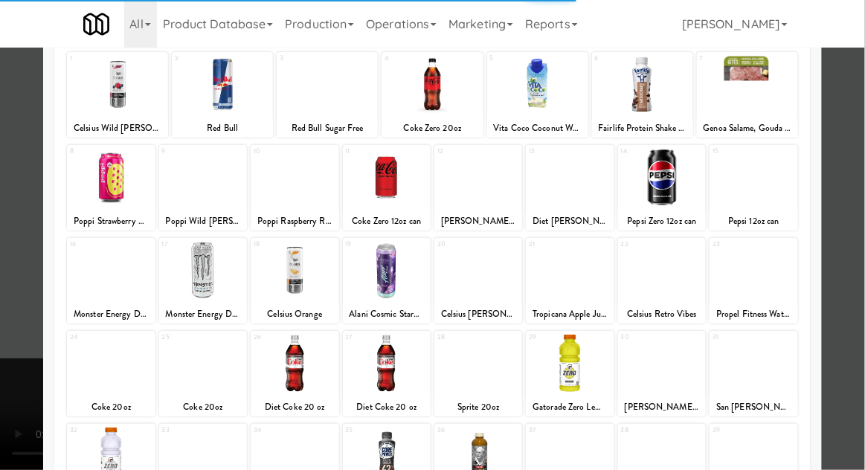
scroll to position [188, 0]
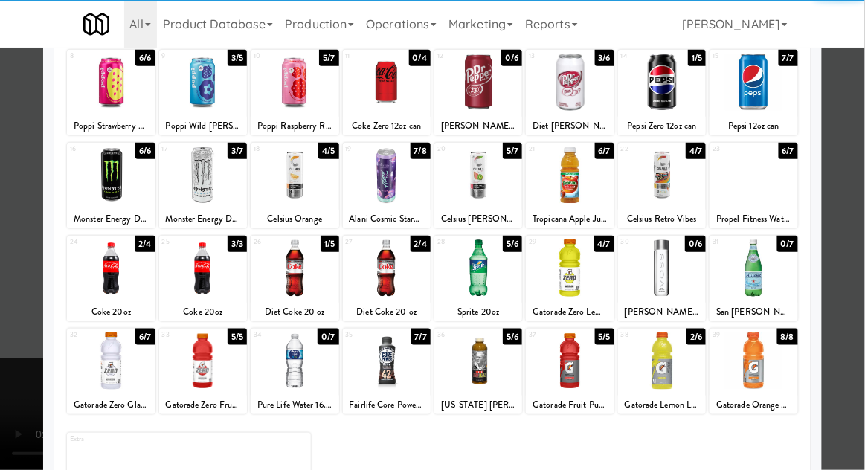
click at [108, 362] on div at bounding box center [111, 361] width 88 height 57
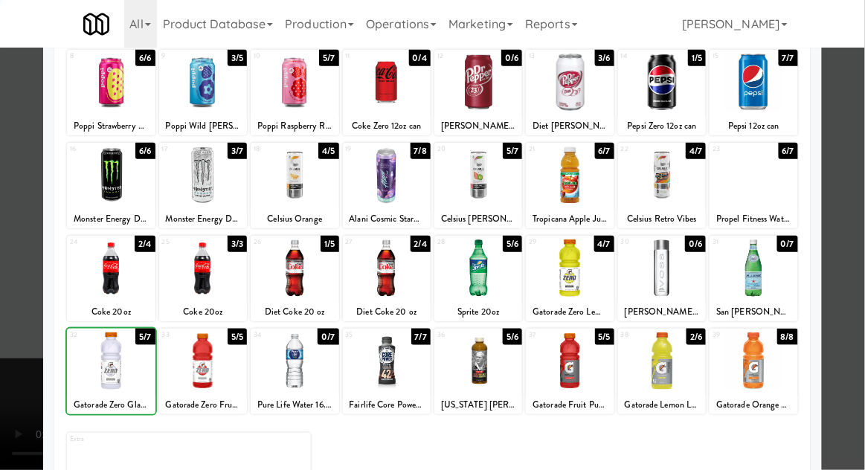
click at [861, 281] on div at bounding box center [432, 235] width 865 height 470
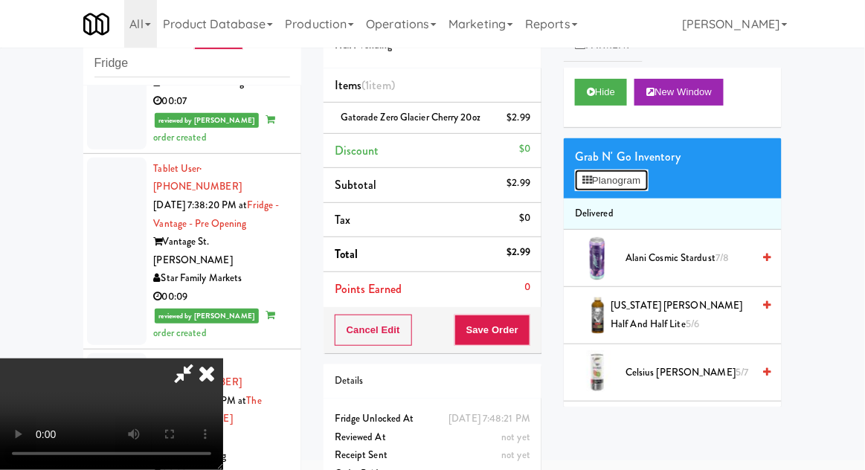
click at [627, 175] on button "Planogram" at bounding box center [611, 181] width 73 height 22
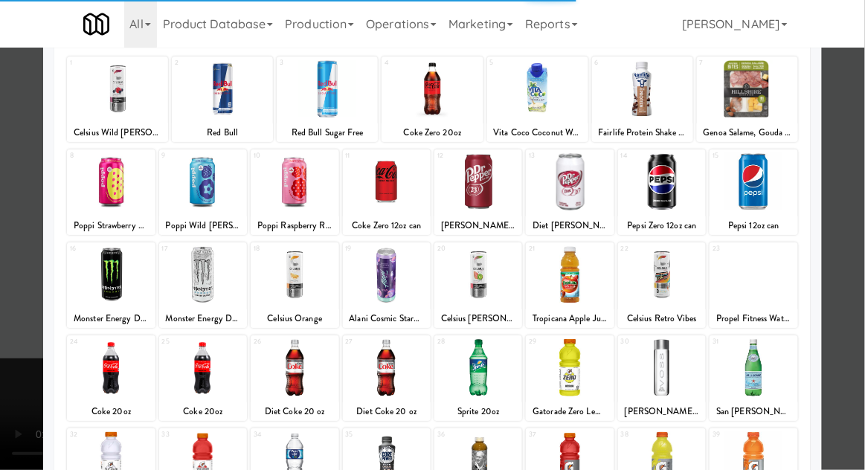
scroll to position [185, 0]
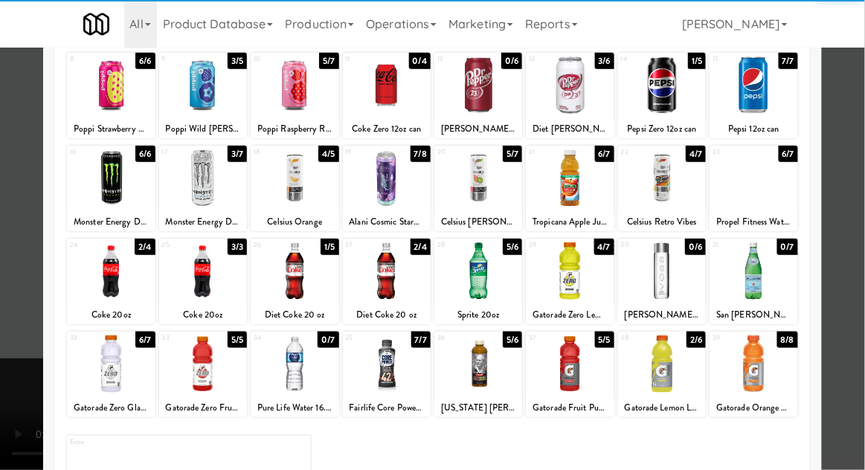
click at [780, 351] on div at bounding box center [754, 364] width 88 height 57
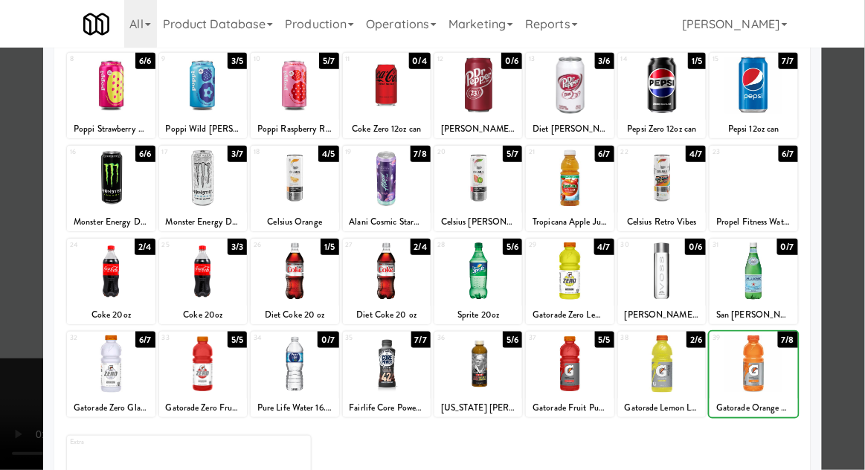
click at [856, 320] on div at bounding box center [432, 235] width 865 height 470
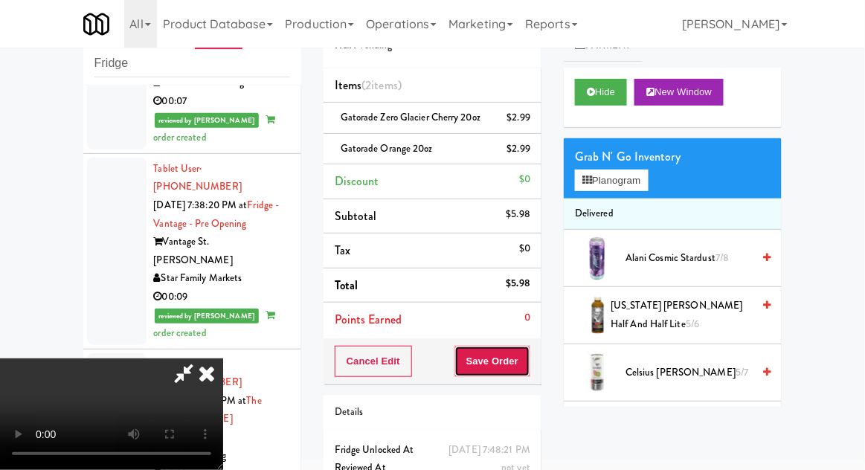
click at [528, 363] on button "Save Order" at bounding box center [493, 361] width 76 height 31
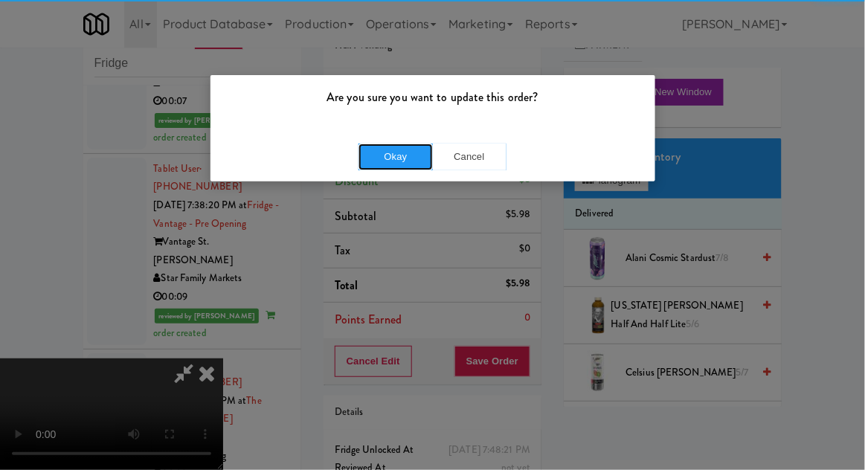
click at [385, 167] on button "Okay" at bounding box center [396, 157] width 74 height 27
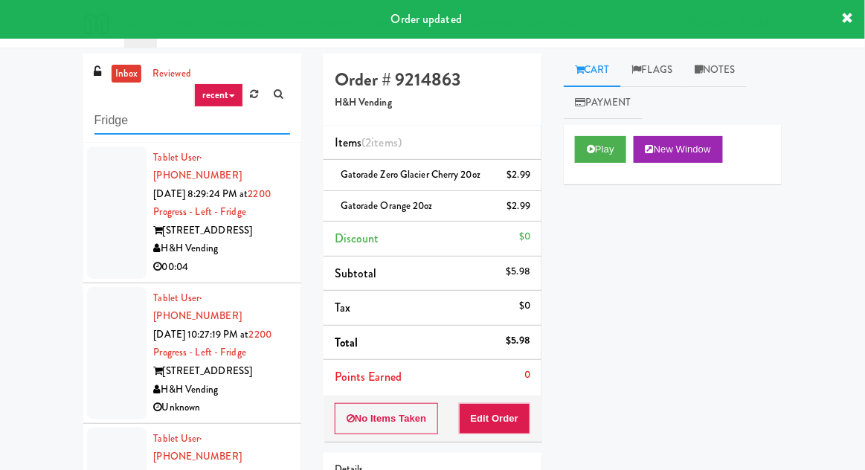
click at [110, 121] on input "Fridge" at bounding box center [193, 121] width 196 height 28
click at [110, 120] on input "Fridge" at bounding box center [193, 121] width 196 height 28
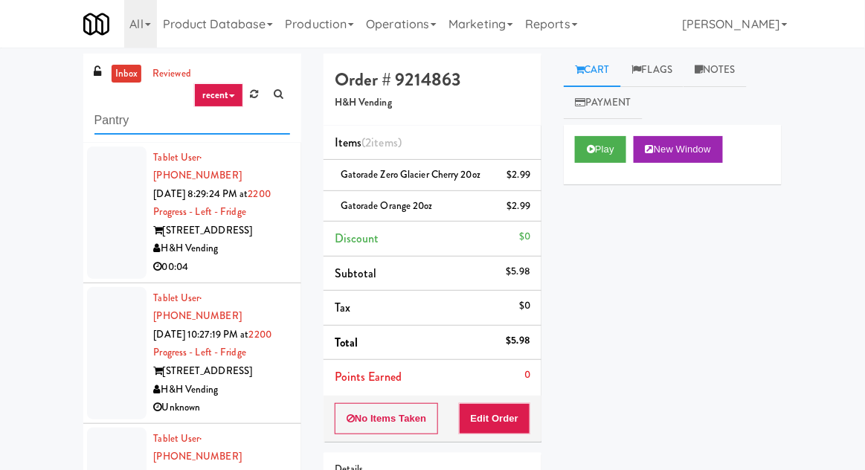
type input "Pantry"
click at [28, 125] on div "inbox reviewed recent all unclear take inventory issue suspicious failed recent…" at bounding box center [432, 327] width 865 height 547
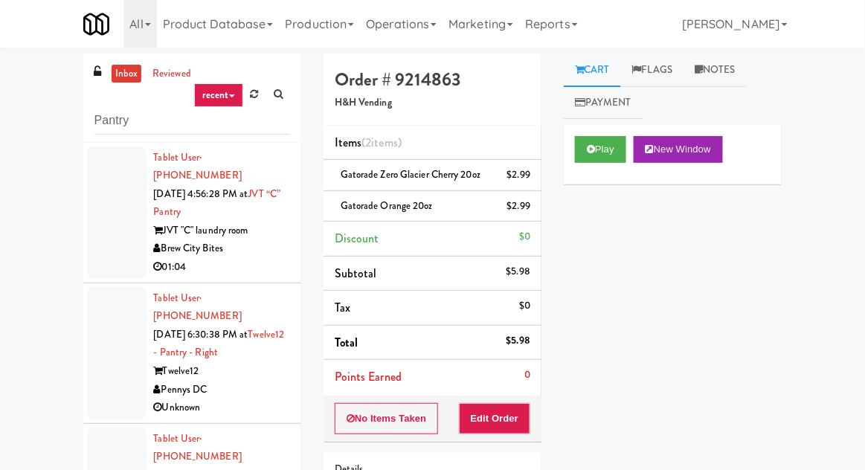
click at [105, 237] on div at bounding box center [117, 213] width 60 height 132
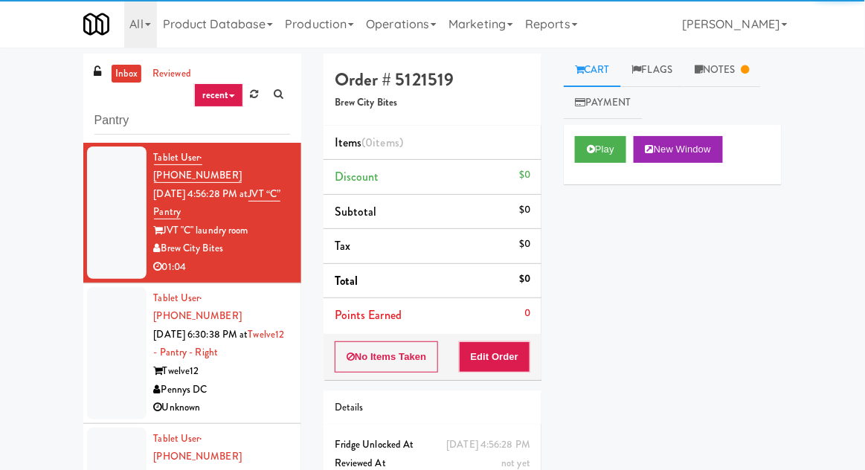
click at [119, 333] on div at bounding box center [117, 353] width 60 height 132
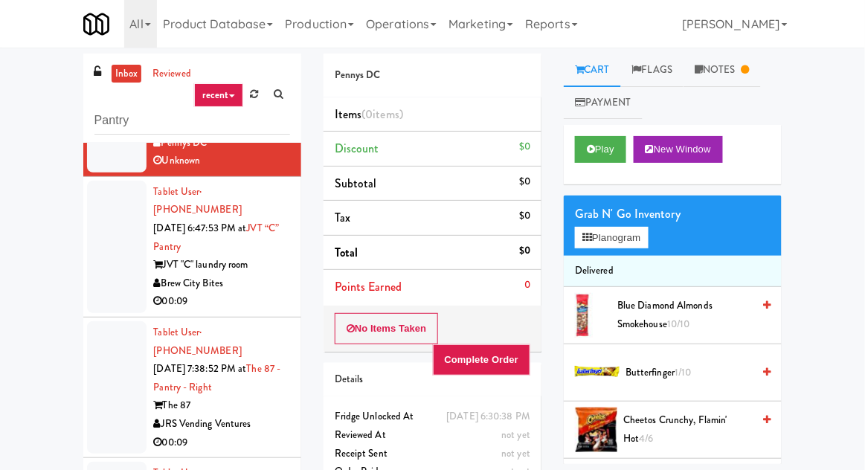
scroll to position [248, 0]
click at [106, 243] on div at bounding box center [117, 246] width 60 height 132
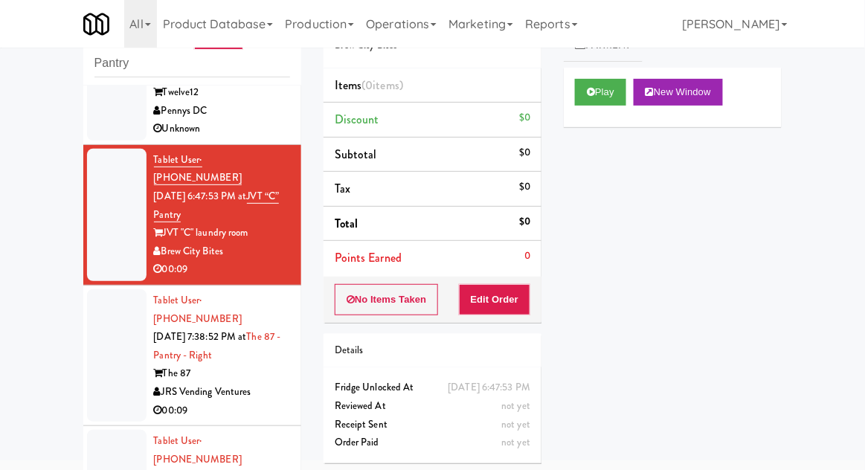
scroll to position [272, 0]
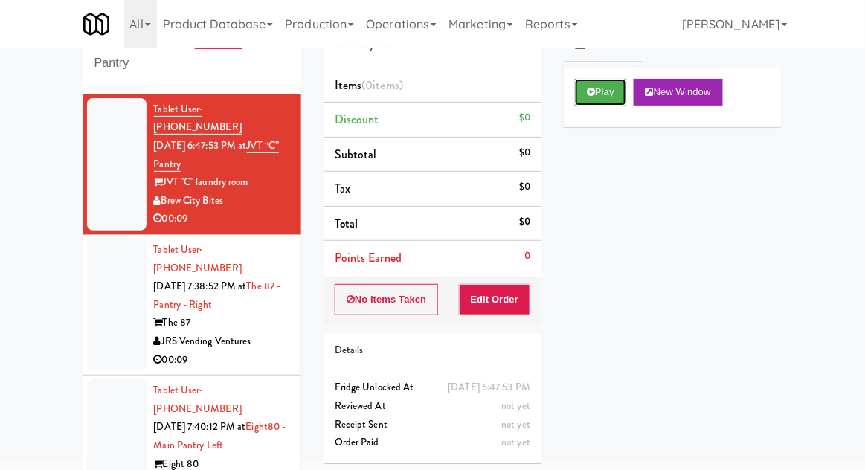
click at [582, 92] on button "Play" at bounding box center [600, 92] width 51 height 27
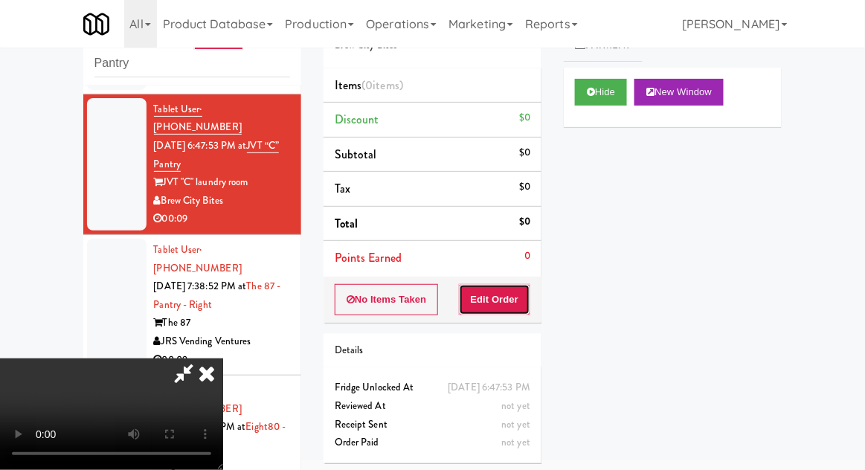
click at [513, 298] on button "Edit Order" at bounding box center [495, 299] width 72 height 31
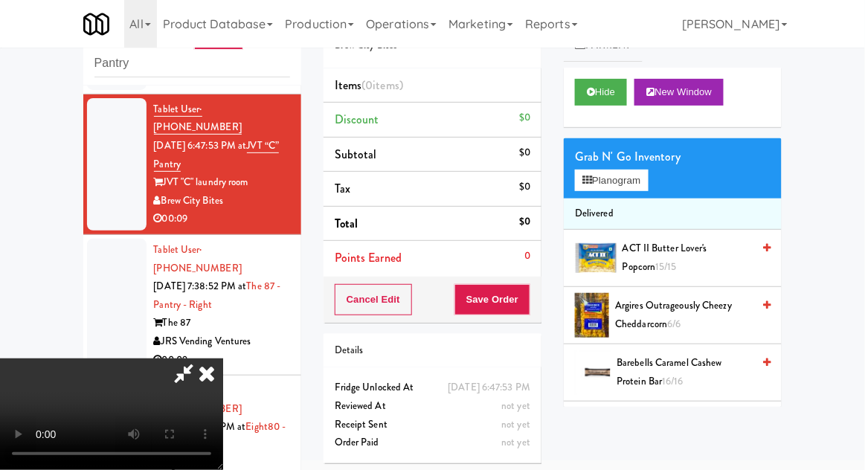
scroll to position [0, 0]
click at [615, 183] on button "Planogram" at bounding box center [611, 181] width 73 height 22
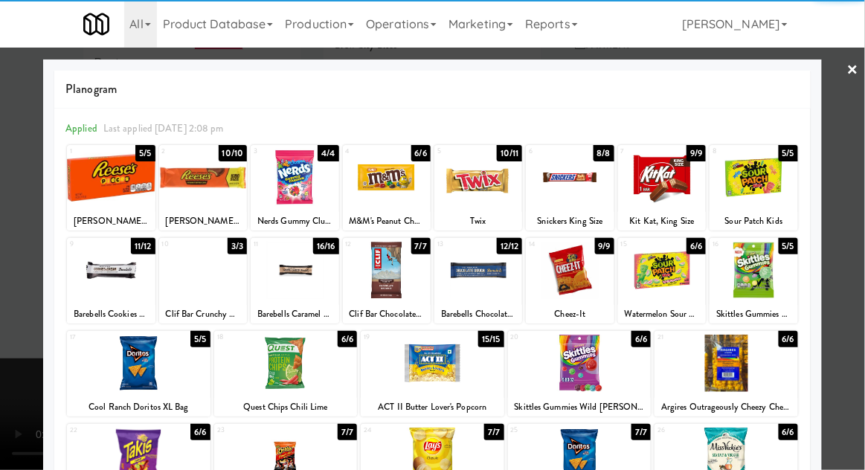
click at [474, 281] on div at bounding box center [479, 270] width 88 height 57
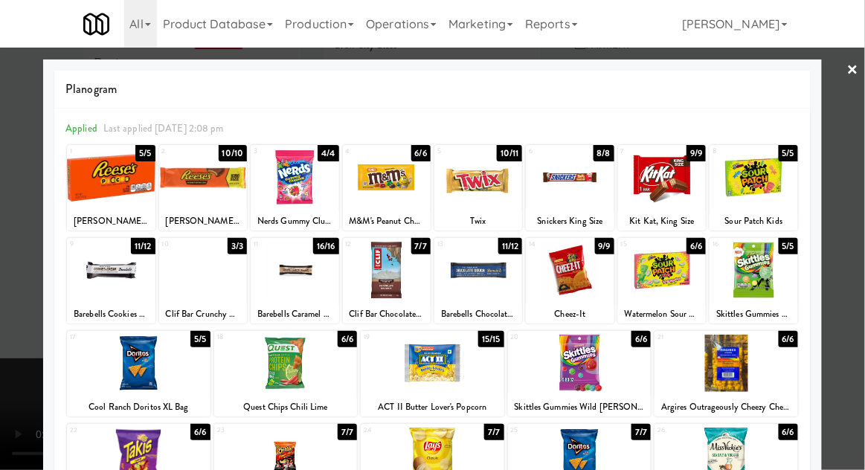
click at [856, 277] on div at bounding box center [432, 235] width 865 height 470
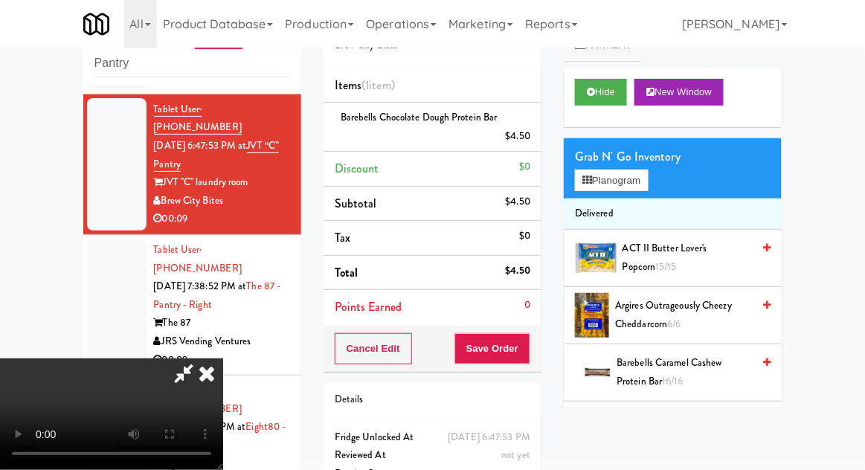
scroll to position [54, 0]
click at [525, 345] on button "Save Order" at bounding box center [493, 348] width 76 height 31
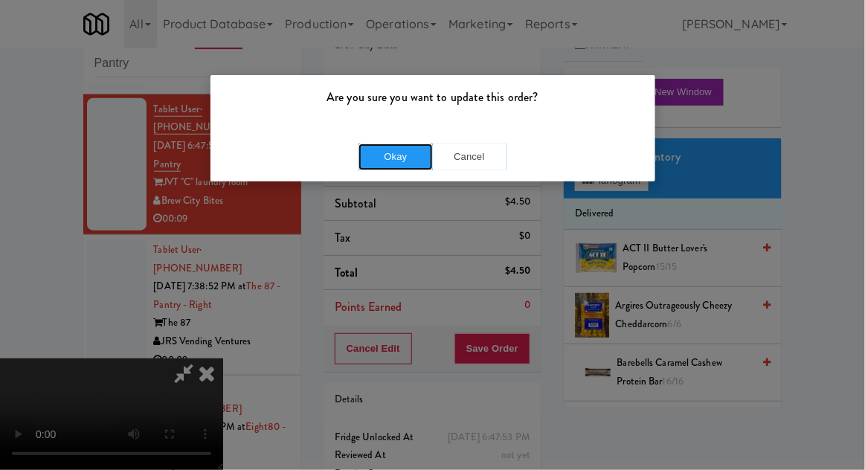
click at [405, 164] on button "Okay" at bounding box center [396, 157] width 74 height 27
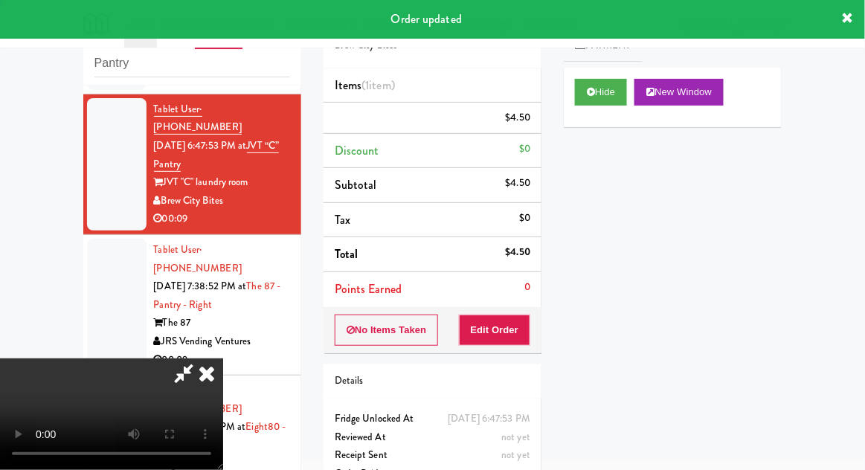
scroll to position [0, 0]
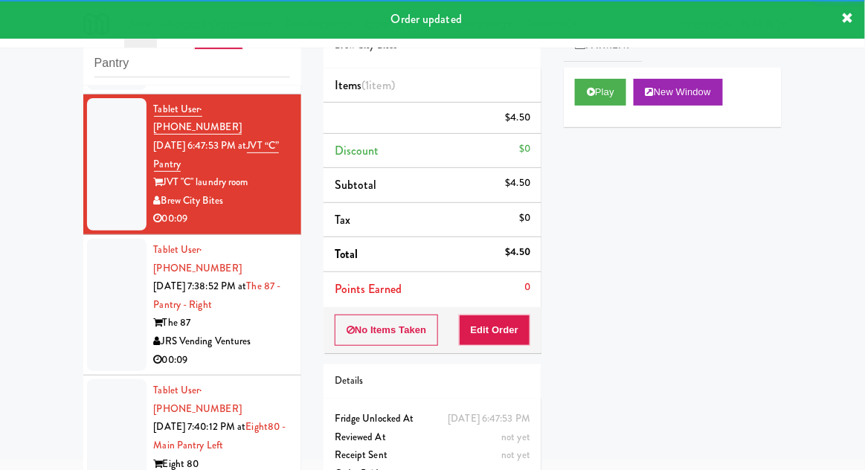
click at [97, 272] on div at bounding box center [117, 305] width 60 height 132
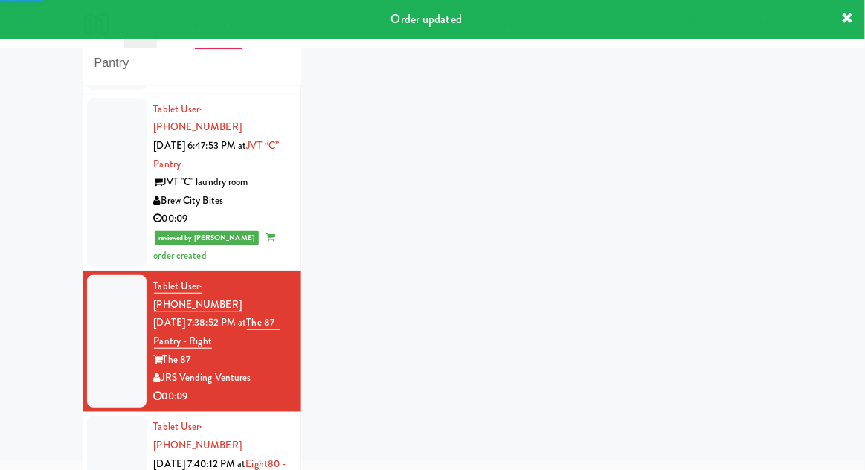
scroll to position [446, 0]
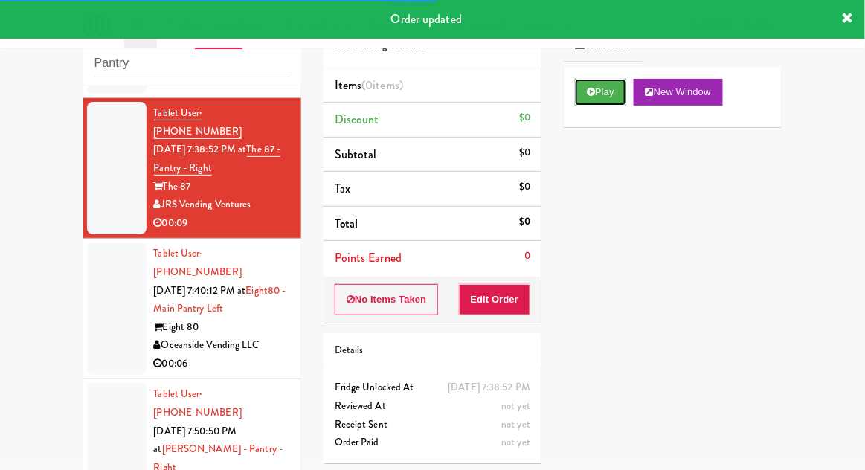
click at [588, 98] on button "Play" at bounding box center [600, 92] width 51 height 27
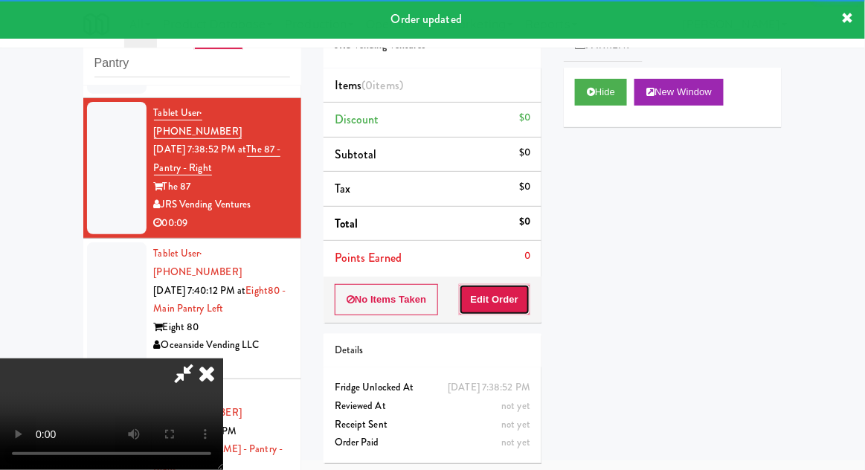
click at [509, 298] on button "Edit Order" at bounding box center [495, 299] width 72 height 31
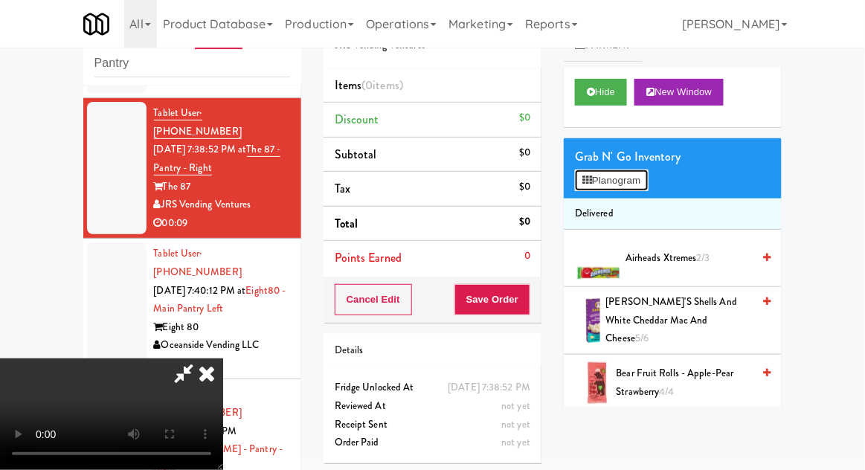
click at [594, 181] on button "Planogram" at bounding box center [611, 181] width 73 height 22
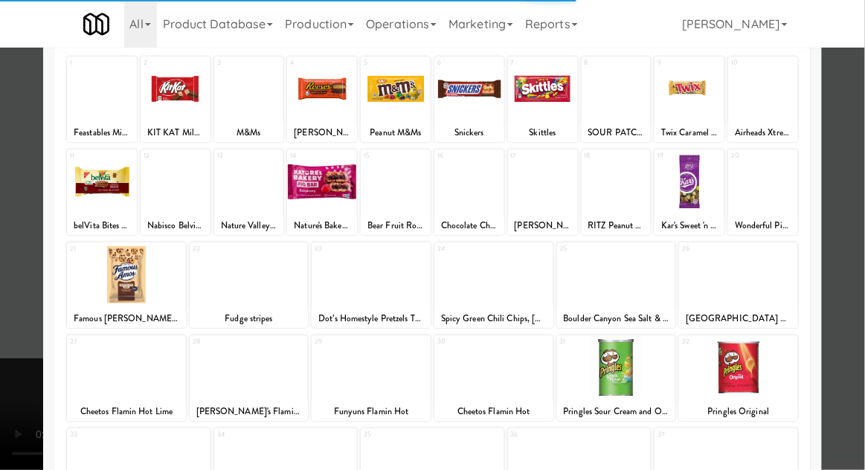
scroll to position [142, 0]
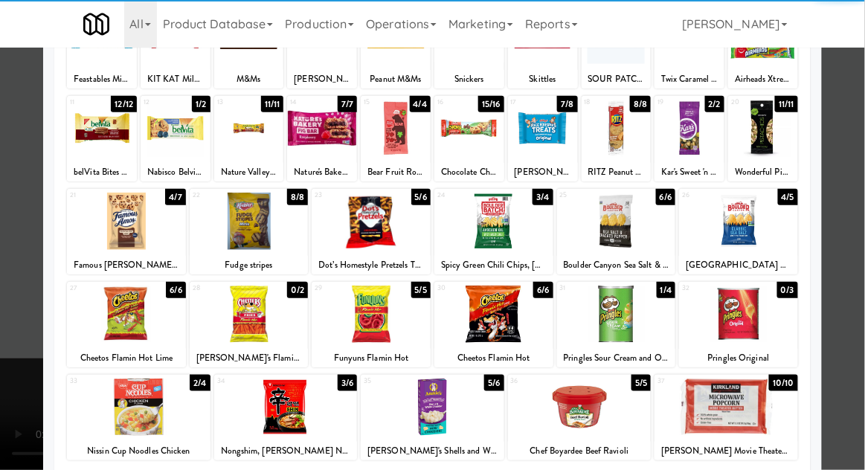
click at [297, 418] on div at bounding box center [286, 407] width 144 height 57
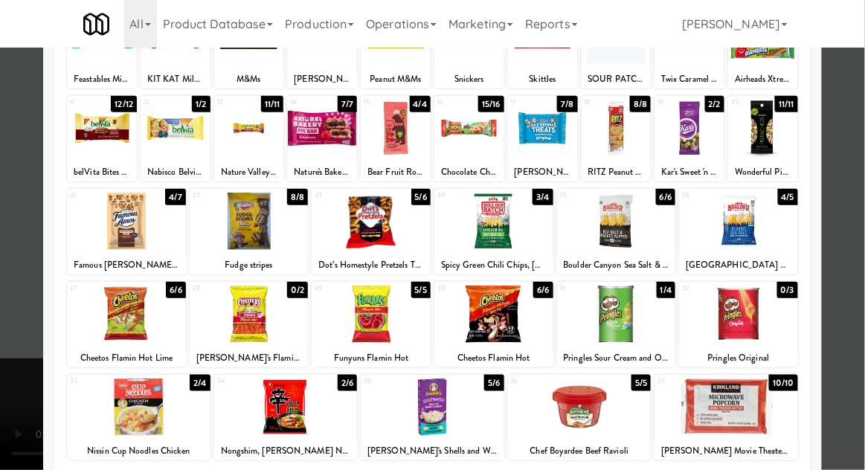
click at [861, 270] on div at bounding box center [432, 235] width 865 height 470
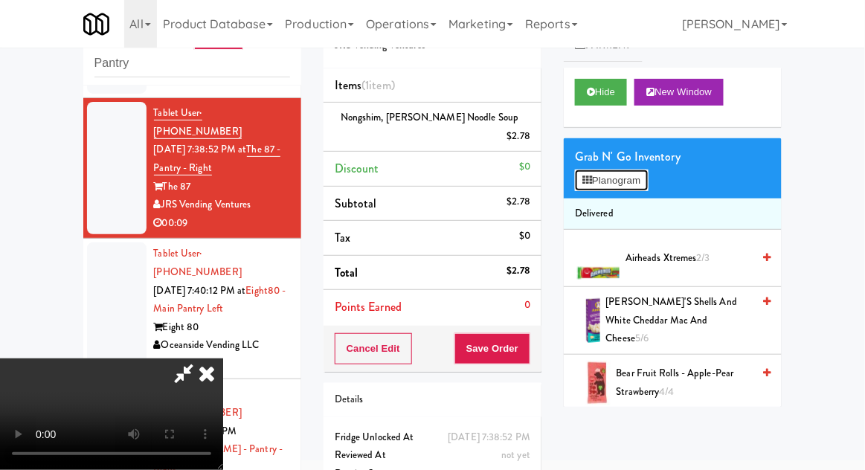
click at [601, 176] on button "Planogram" at bounding box center [611, 181] width 73 height 22
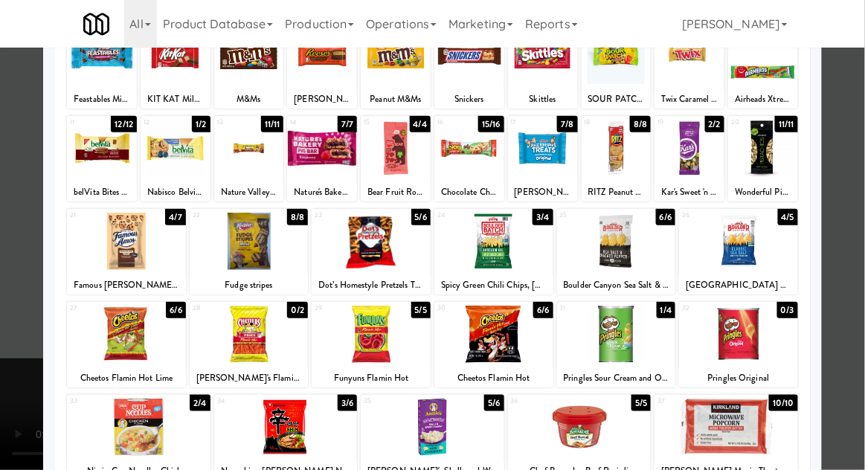
scroll to position [123, 0]
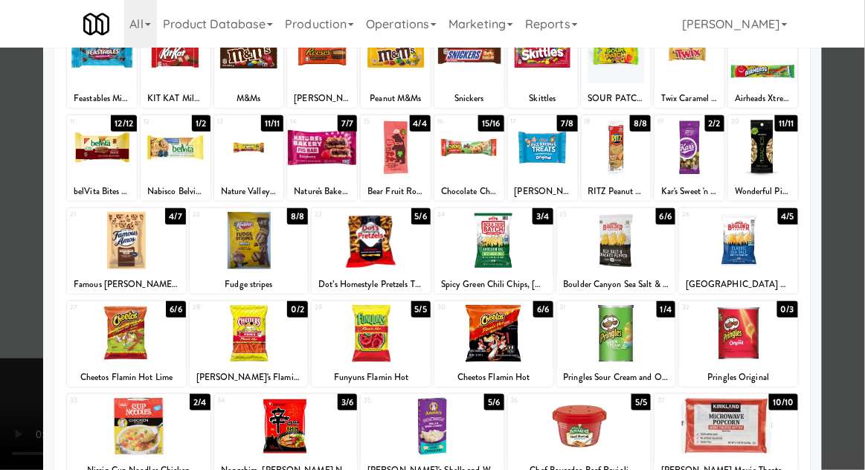
click at [240, 263] on div at bounding box center [249, 240] width 119 height 57
click at [864, 268] on div at bounding box center [432, 235] width 865 height 470
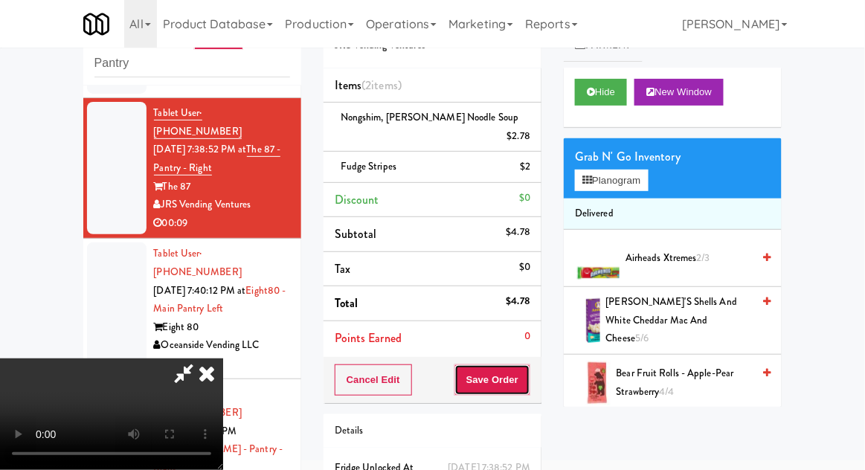
click at [528, 370] on button "Save Order" at bounding box center [493, 380] width 76 height 31
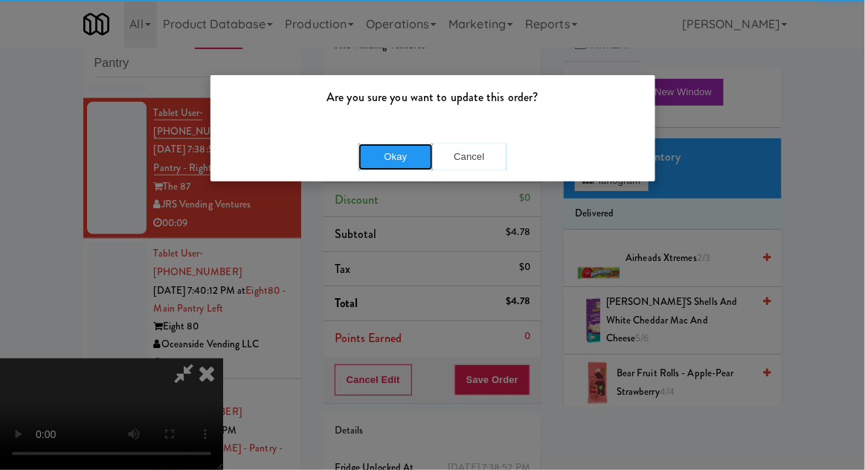
click at [397, 168] on button "Okay" at bounding box center [396, 157] width 74 height 27
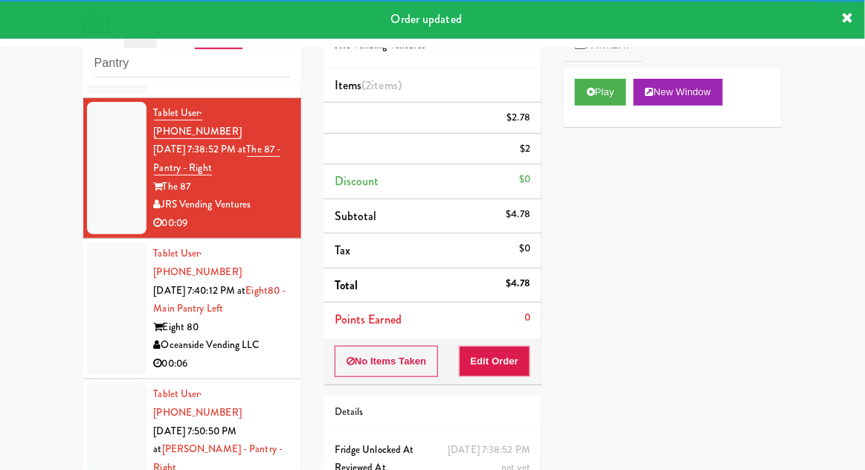
click at [105, 243] on div at bounding box center [117, 309] width 60 height 132
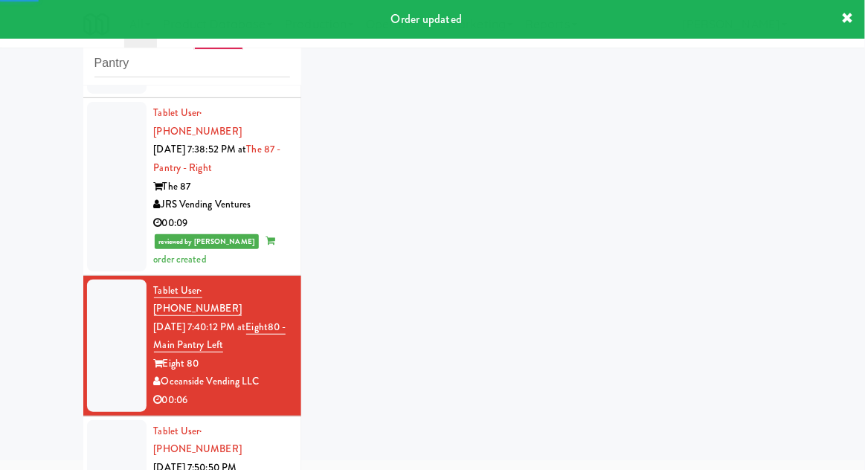
scroll to position [482, 0]
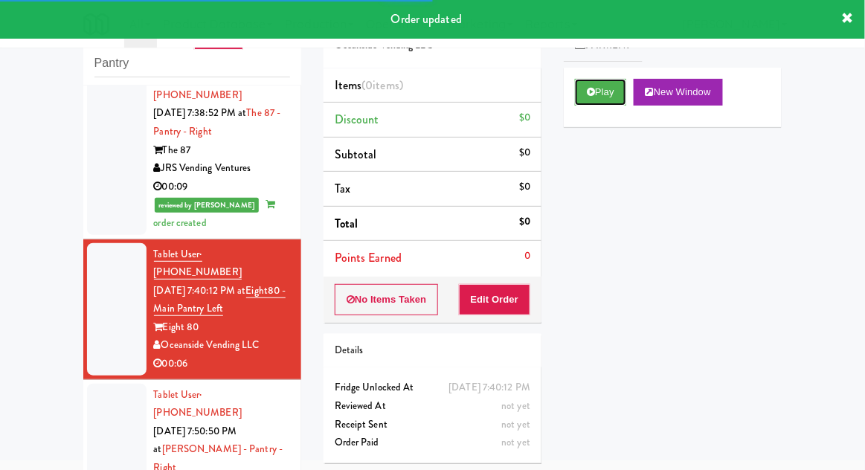
click at [586, 97] on button "Play" at bounding box center [600, 92] width 51 height 27
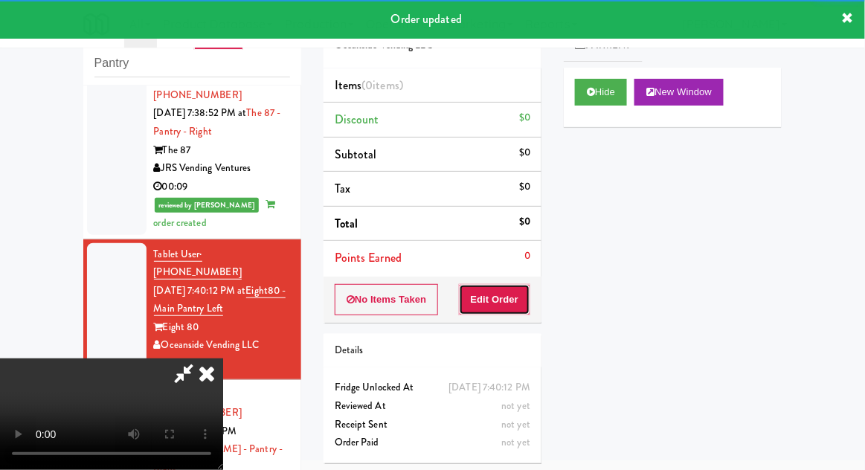
click at [505, 308] on button "Edit Order" at bounding box center [495, 299] width 72 height 31
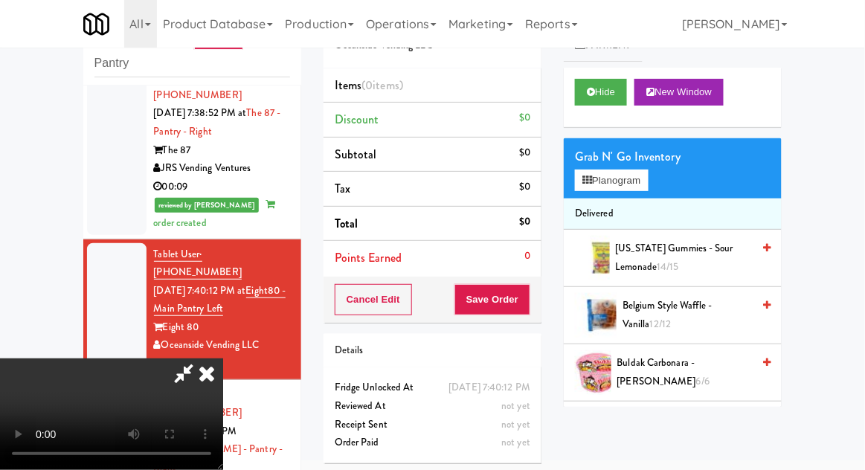
scroll to position [54, 0]
click at [612, 177] on button "Planogram" at bounding box center [611, 181] width 73 height 22
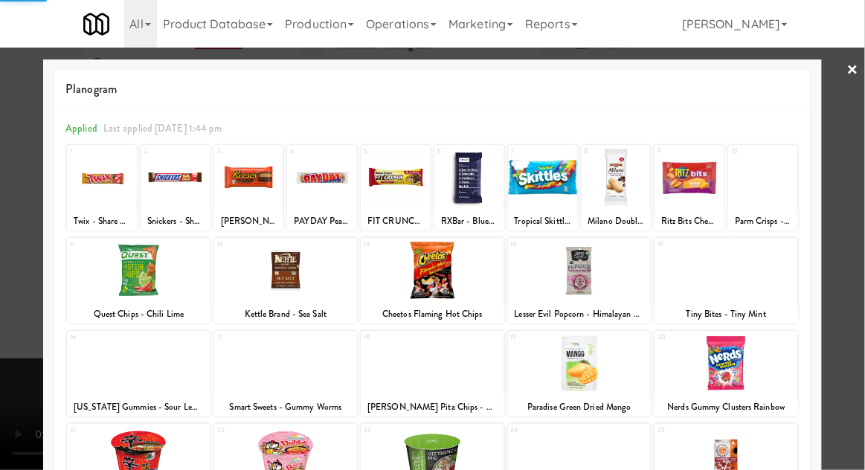
scroll to position [188, 0]
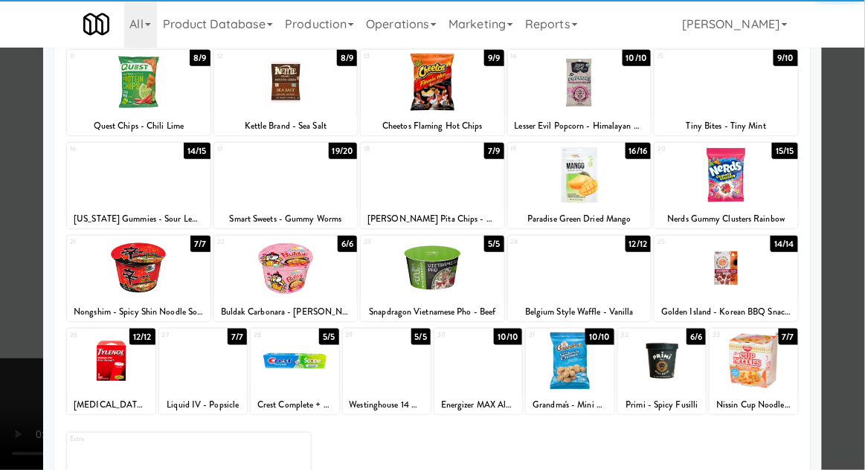
click at [762, 363] on div at bounding box center [754, 361] width 88 height 57
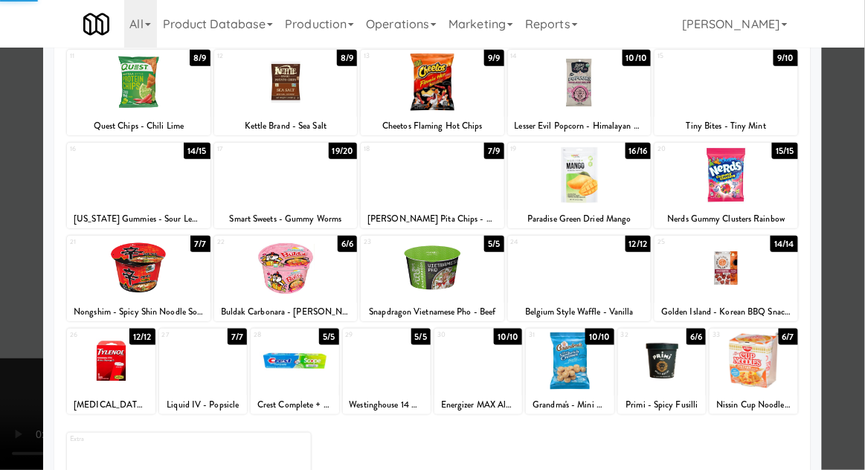
click at [860, 272] on div at bounding box center [432, 235] width 865 height 470
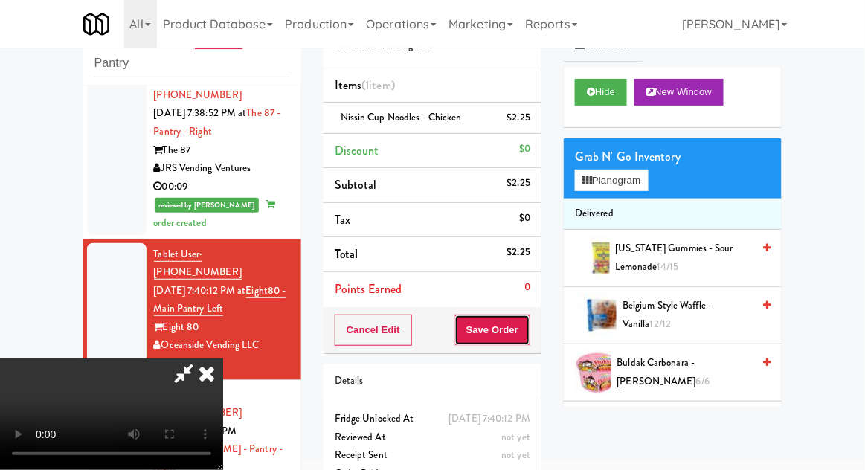
click at [528, 333] on button "Save Order" at bounding box center [493, 330] width 76 height 31
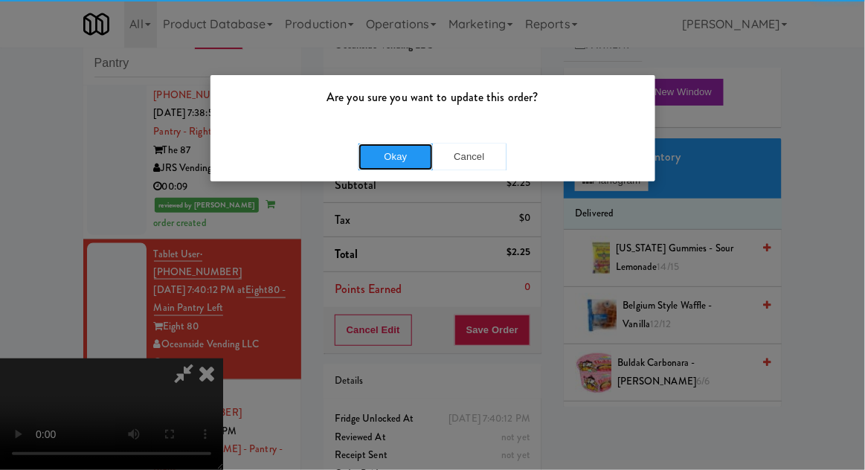
click at [400, 144] on button "Okay" at bounding box center [396, 157] width 74 height 27
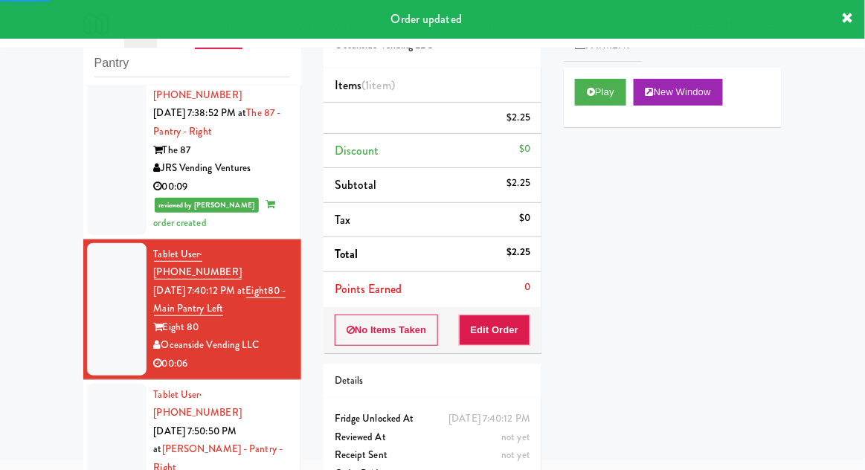
click at [109, 384] on div at bounding box center [117, 459] width 60 height 151
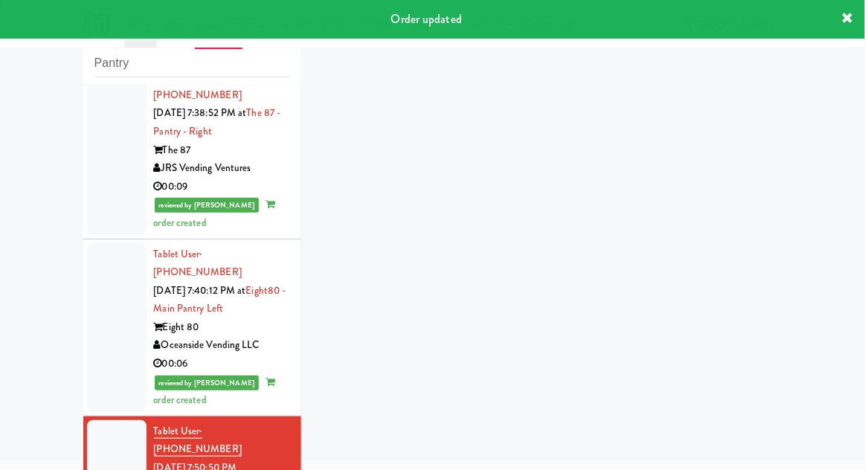
scroll to position [519, 0]
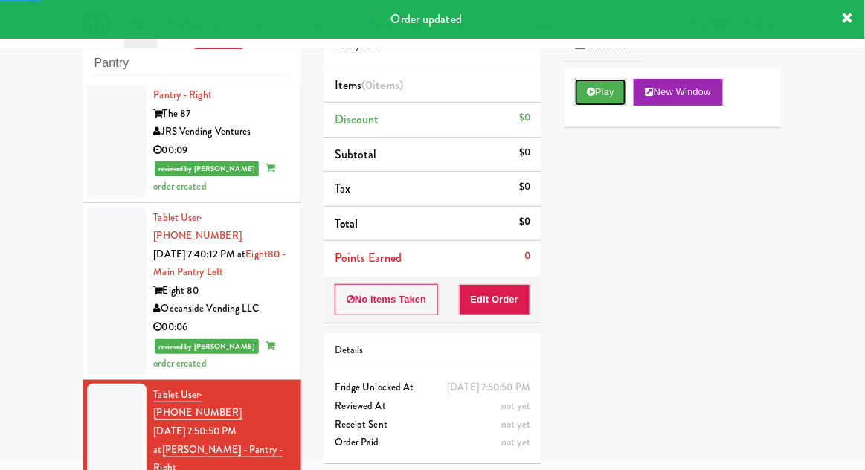
click at [581, 101] on button "Play" at bounding box center [600, 92] width 51 height 27
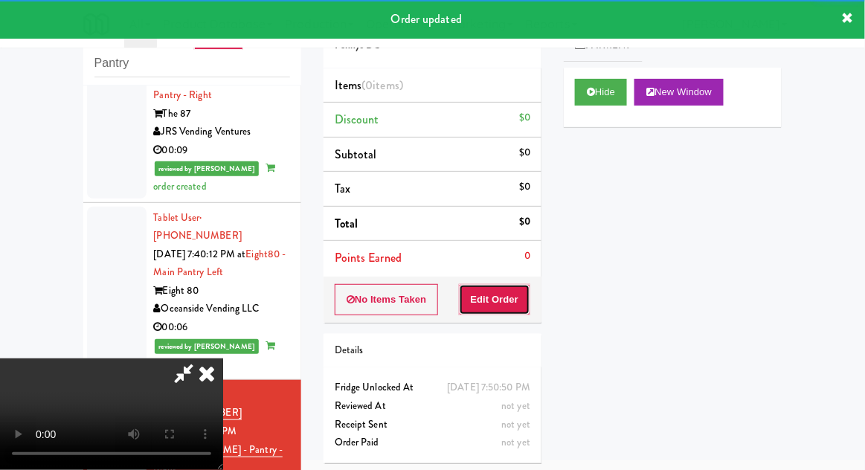
click at [511, 308] on button "Edit Order" at bounding box center [495, 299] width 72 height 31
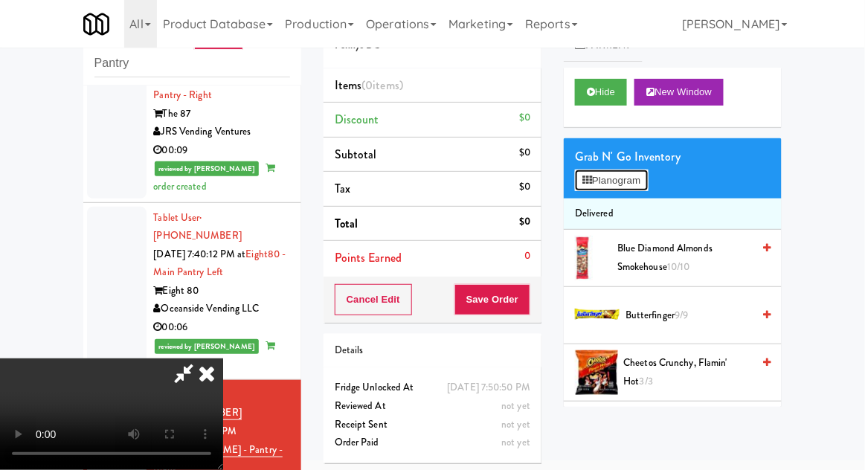
click at [600, 188] on button "Planogram" at bounding box center [611, 181] width 73 height 22
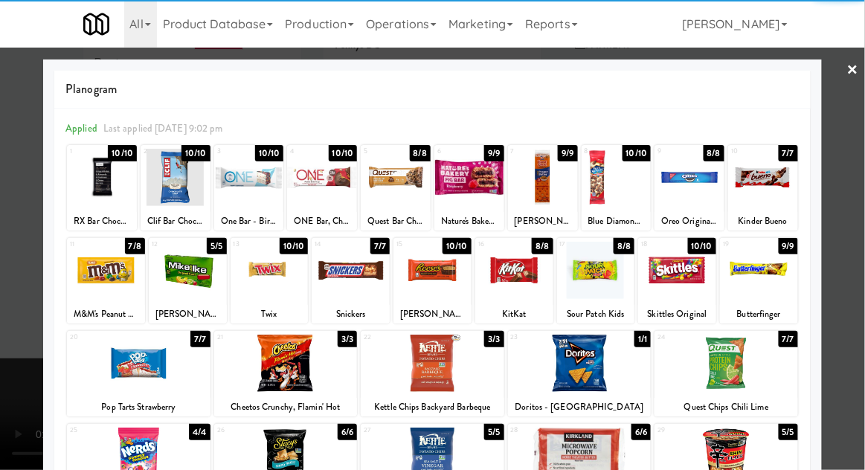
click at [326, 182] on div at bounding box center [322, 177] width 70 height 57
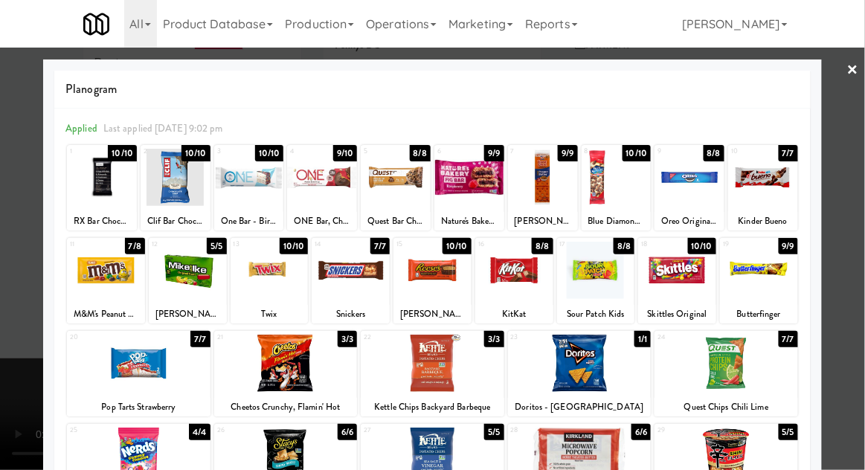
click at [858, 275] on div at bounding box center [432, 235] width 865 height 470
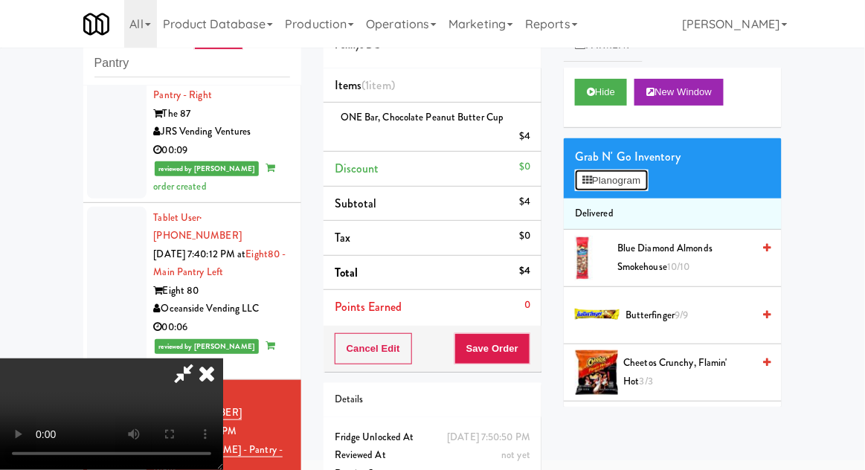
click at [609, 170] on button "Planogram" at bounding box center [611, 181] width 73 height 22
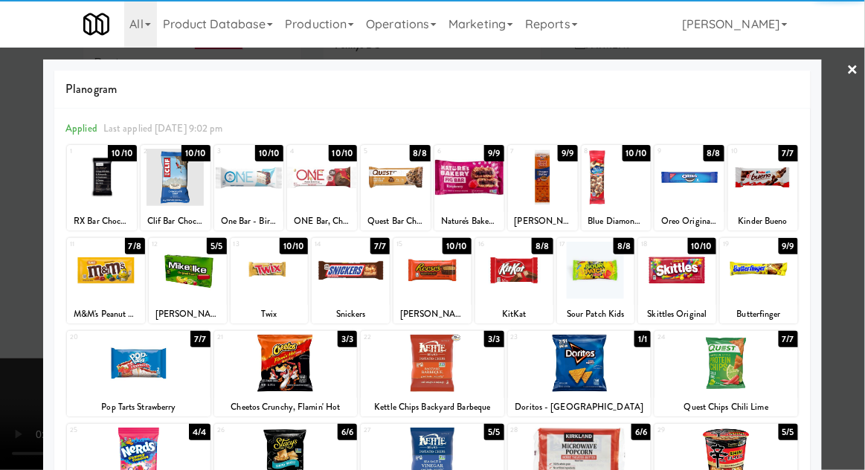
click at [100, 289] on div at bounding box center [106, 270] width 78 height 57
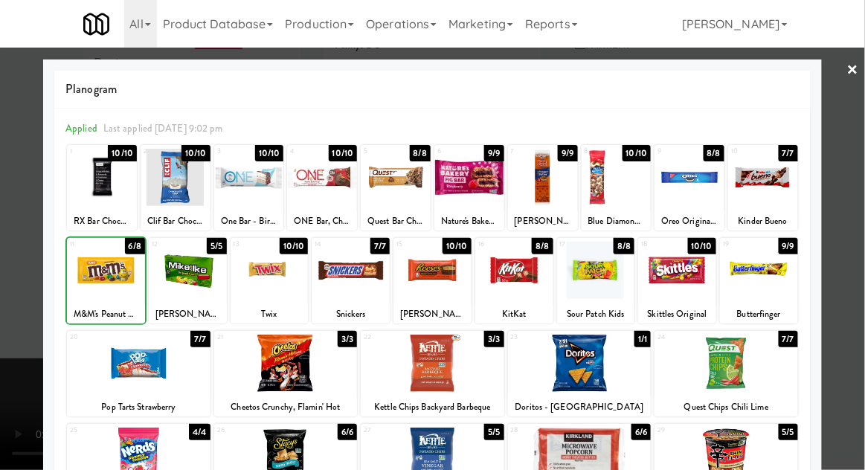
click at [855, 275] on div at bounding box center [432, 235] width 865 height 470
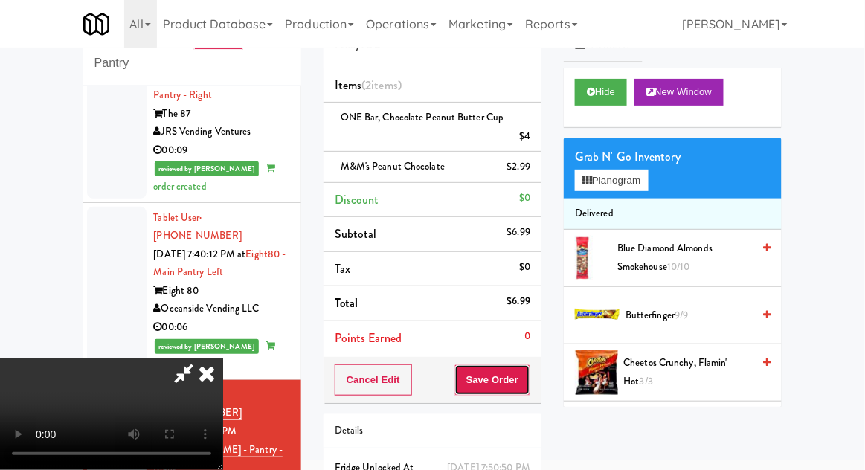
click at [525, 376] on button "Save Order" at bounding box center [493, 380] width 76 height 31
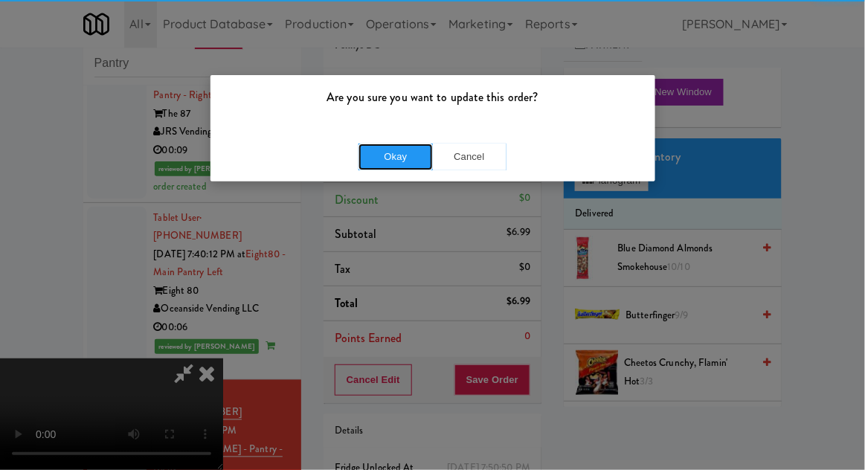
click at [388, 152] on button "Okay" at bounding box center [396, 157] width 74 height 27
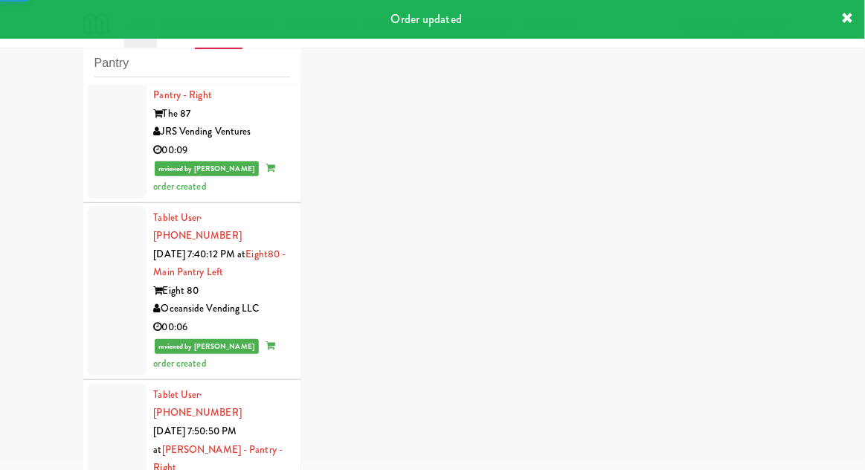
scroll to position [555, 0]
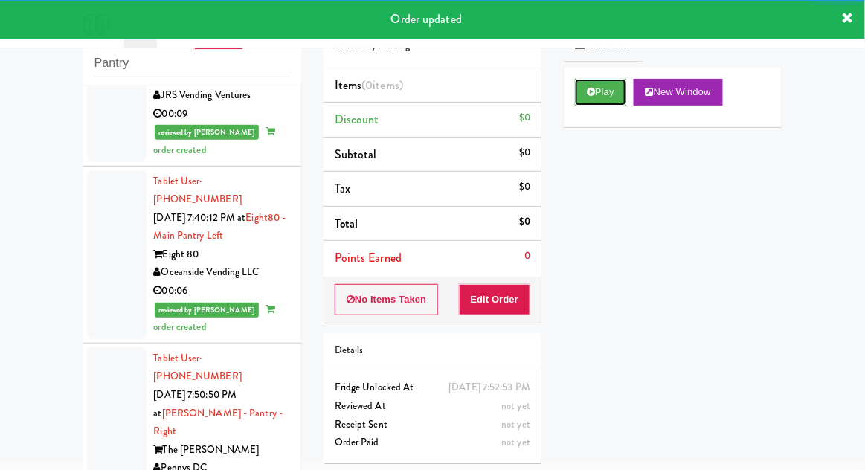
click at [591, 103] on button "Play" at bounding box center [600, 92] width 51 height 27
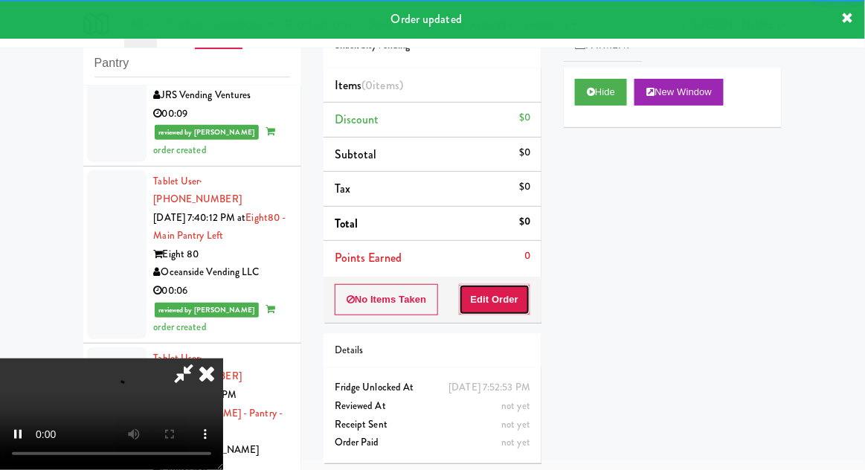
click at [483, 291] on button "Edit Order" at bounding box center [495, 299] width 72 height 31
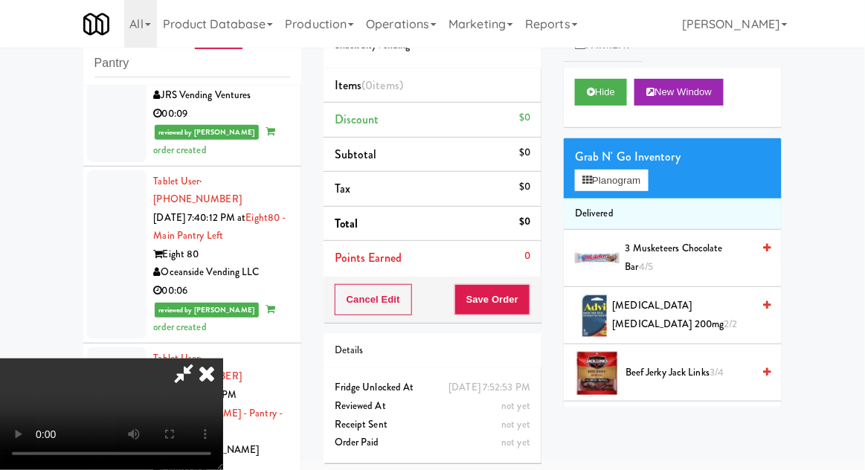
scroll to position [0, 0]
click at [603, 156] on div "Grab N' Go Inventory" at bounding box center [673, 157] width 196 height 22
click at [631, 170] on button "Planogram" at bounding box center [611, 181] width 73 height 22
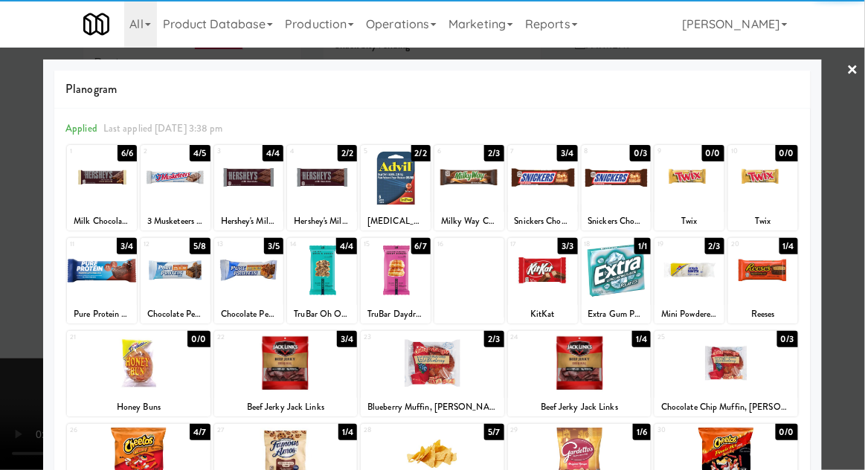
click at [175, 283] on div at bounding box center [176, 270] width 70 height 57
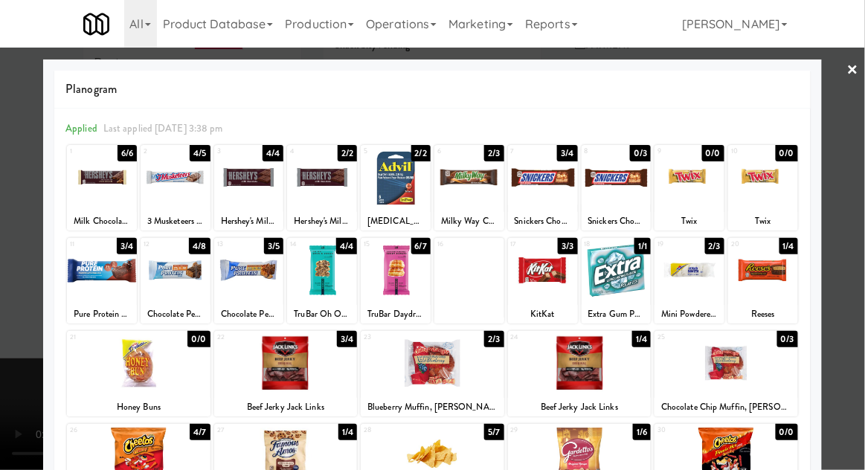
click at [851, 277] on div at bounding box center [432, 235] width 865 height 470
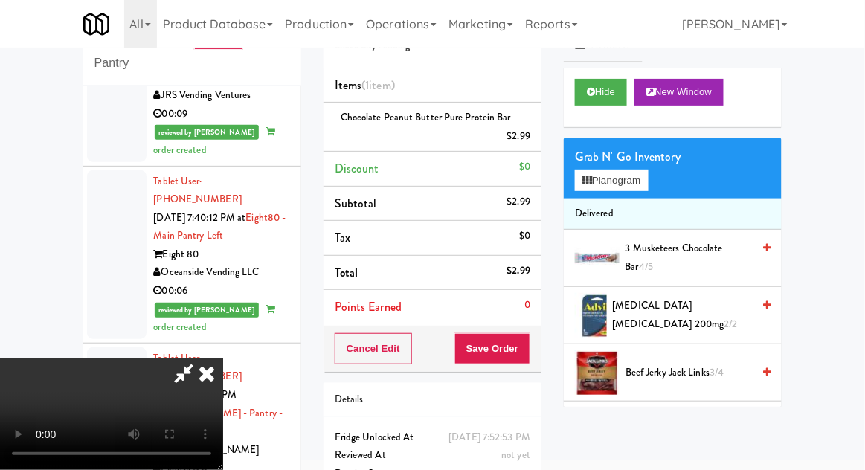
scroll to position [54, 0]
click at [539, 354] on div "Cancel Edit Save Order" at bounding box center [433, 349] width 218 height 46
click at [526, 355] on button "Save Order" at bounding box center [493, 348] width 76 height 31
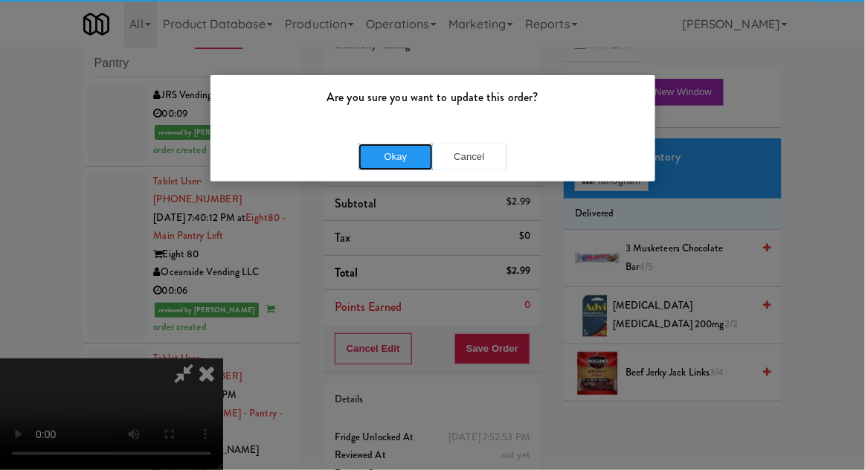
click at [392, 150] on button "Okay" at bounding box center [396, 157] width 74 height 27
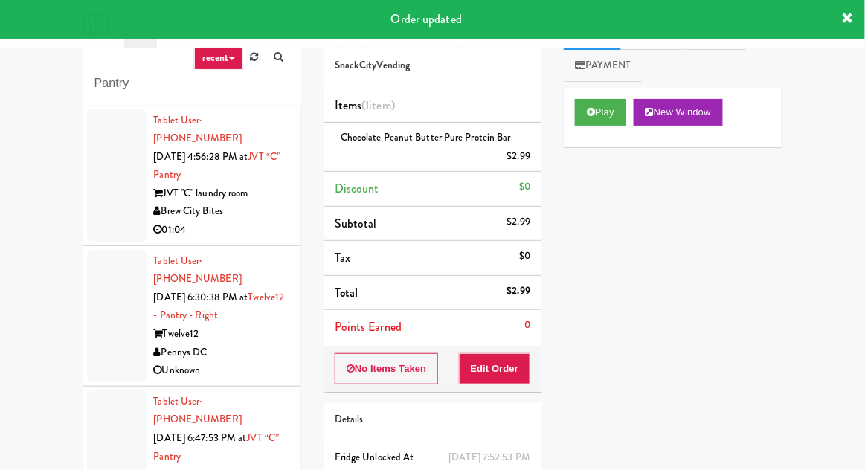
scroll to position [0, 0]
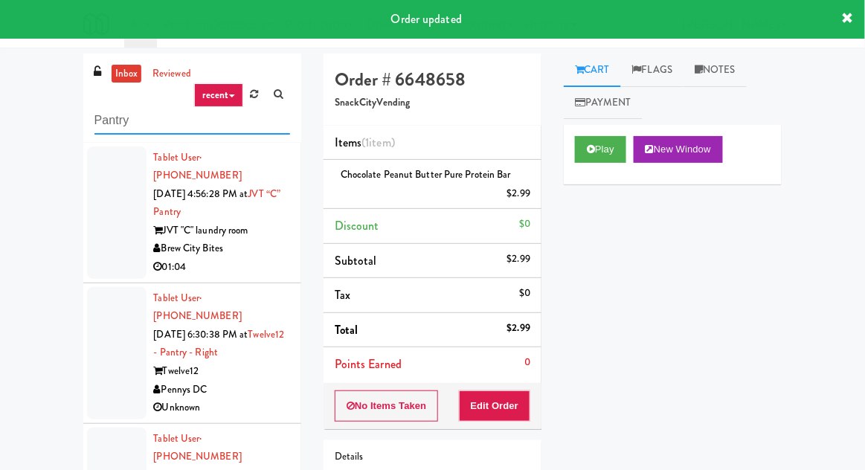
click at [121, 118] on input "Pantry" at bounding box center [193, 121] width 196 height 28
click at [114, 120] on input "Pantry" at bounding box center [193, 121] width 196 height 28
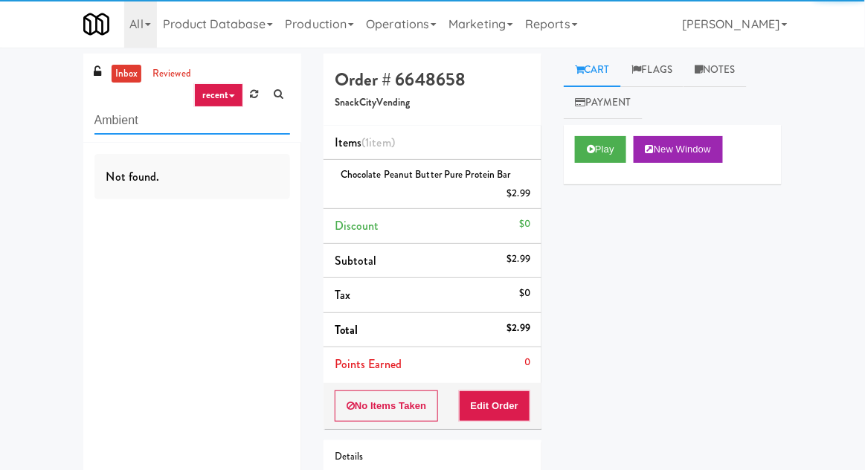
type input "Ambient"
click at [25, 135] on div "inbox reviewed recent all unclear take inventory issue suspicious failed recent…" at bounding box center [432, 318] width 865 height 528
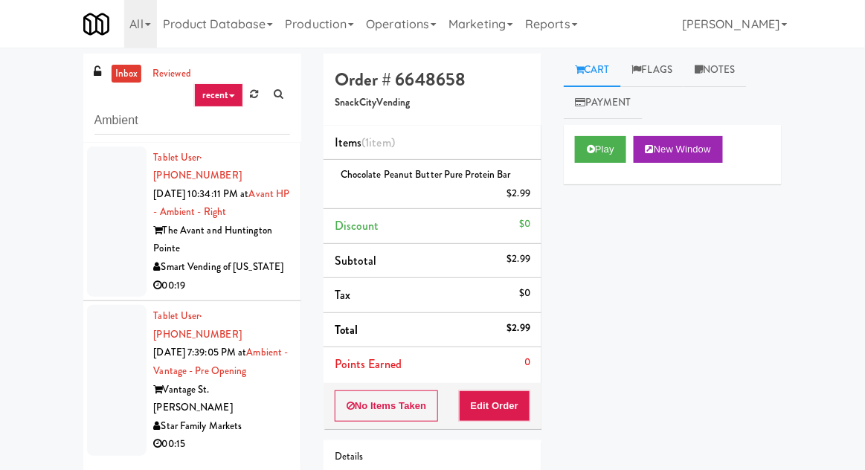
click at [106, 268] on div at bounding box center [117, 222] width 60 height 151
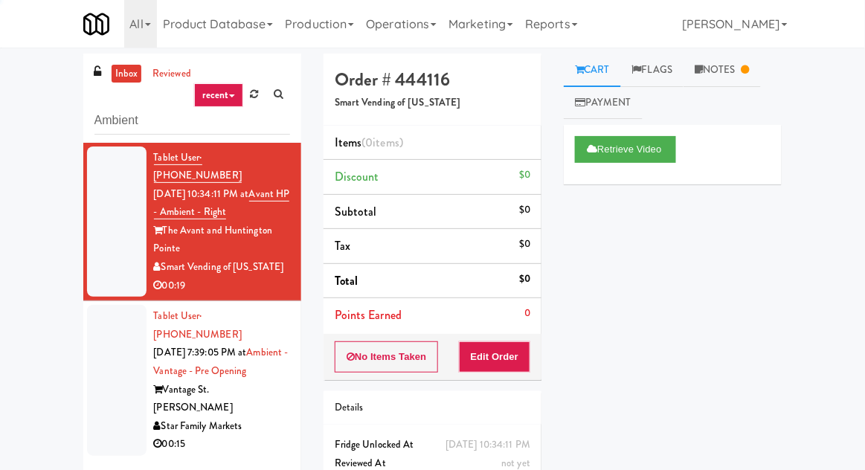
click at [107, 361] on div at bounding box center [117, 380] width 60 height 151
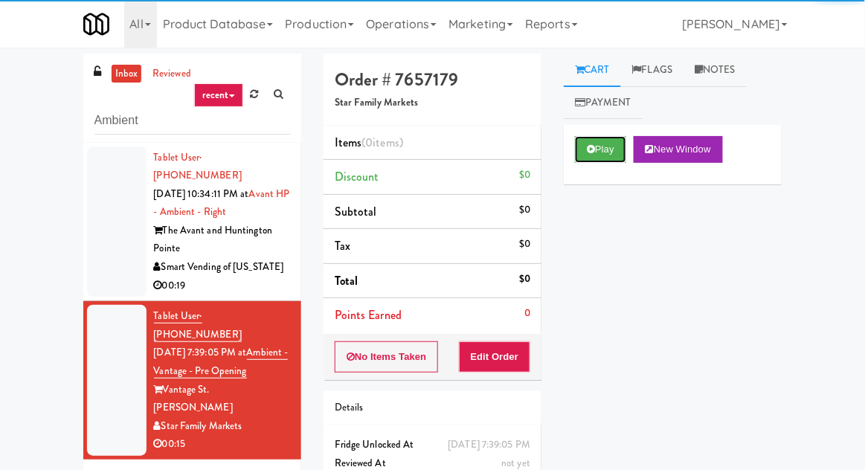
click at [592, 147] on icon at bounding box center [591, 149] width 8 height 10
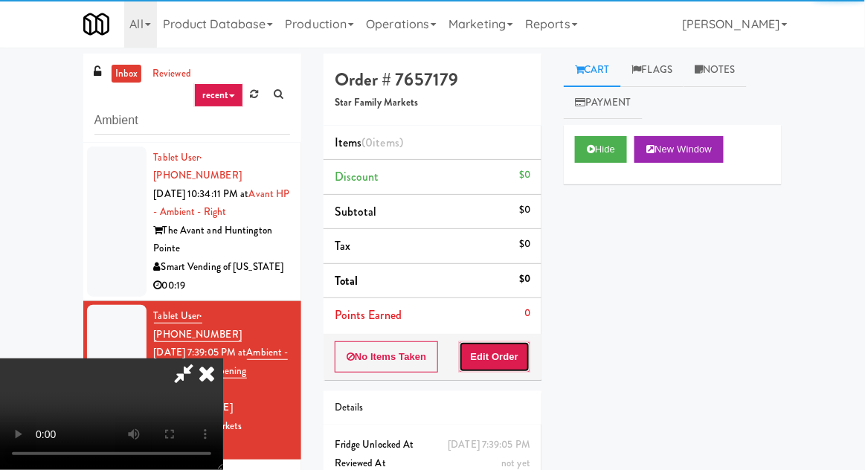
click at [515, 360] on button "Edit Order" at bounding box center [495, 357] width 72 height 31
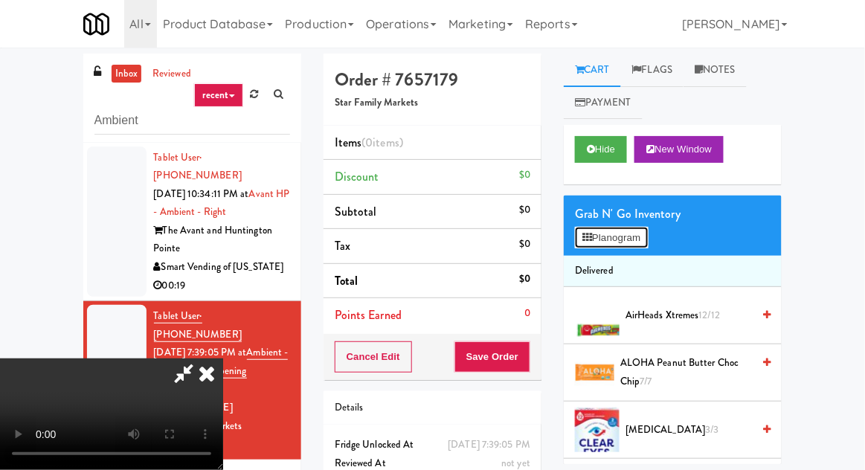
click at [593, 227] on button "Planogram" at bounding box center [611, 238] width 73 height 22
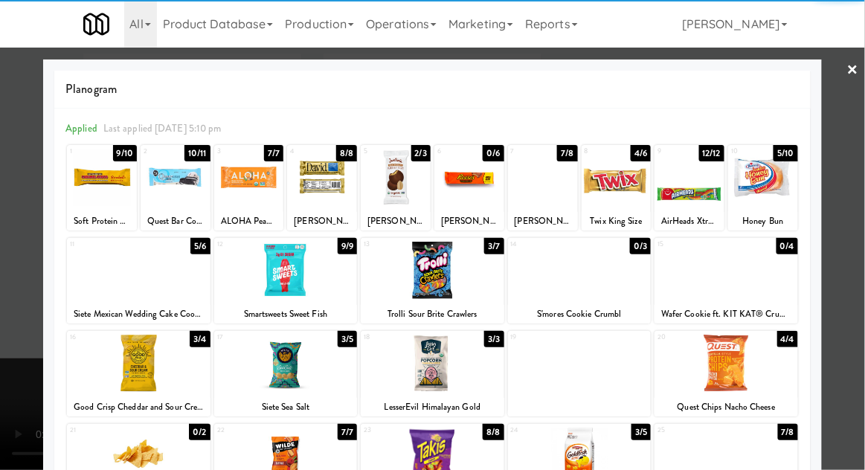
click at [260, 284] on div at bounding box center [286, 270] width 144 height 57
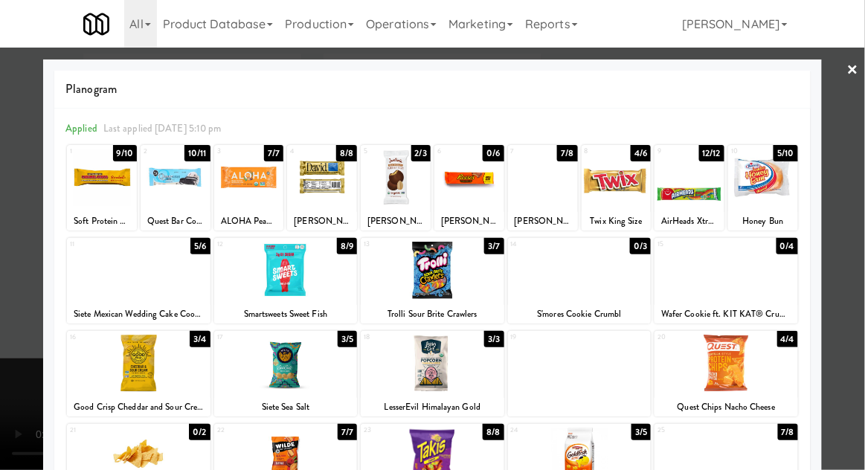
click at [854, 284] on div at bounding box center [432, 235] width 865 height 470
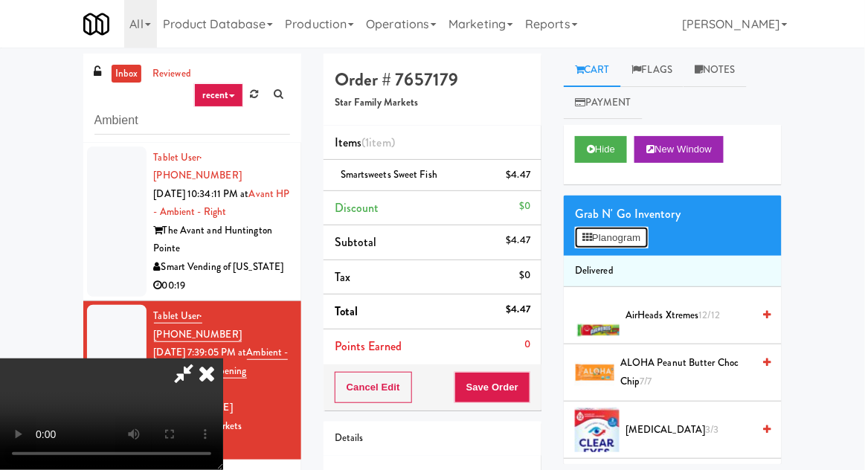
click at [599, 246] on button "Planogram" at bounding box center [611, 238] width 73 height 22
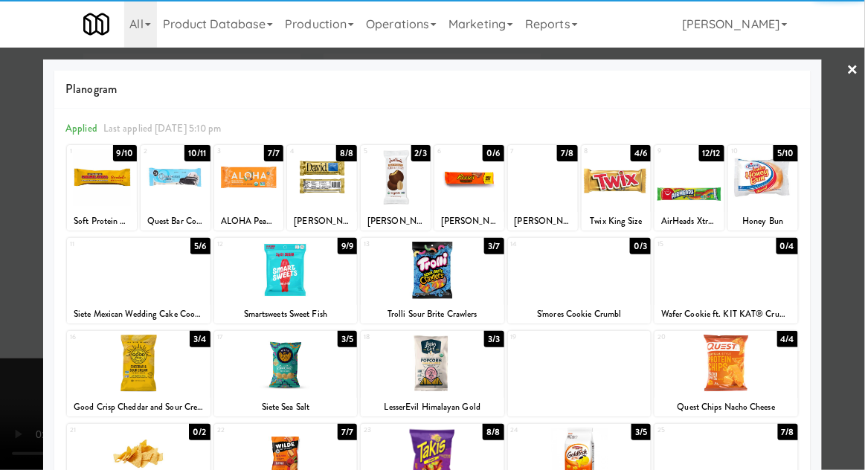
click at [441, 368] on div at bounding box center [433, 363] width 144 height 57
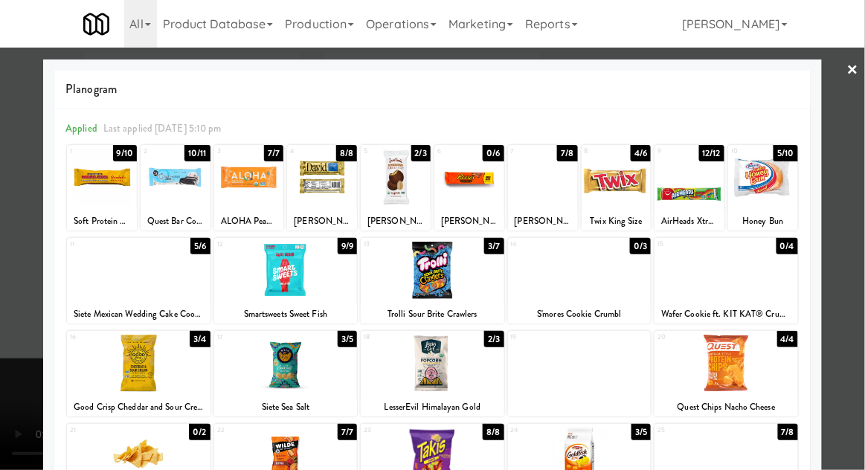
click at [857, 289] on div at bounding box center [432, 235] width 865 height 470
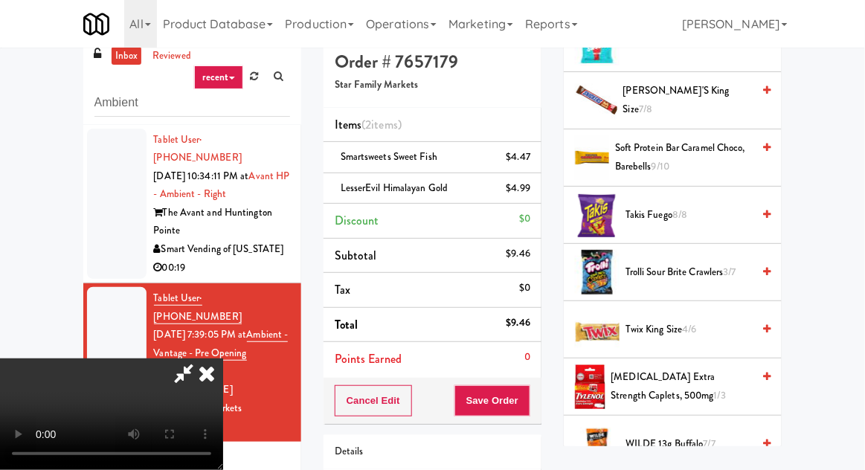
scroll to position [1287, 0]
click at [713, 330] on span "Twix King Size 4/6" at bounding box center [689, 329] width 127 height 19
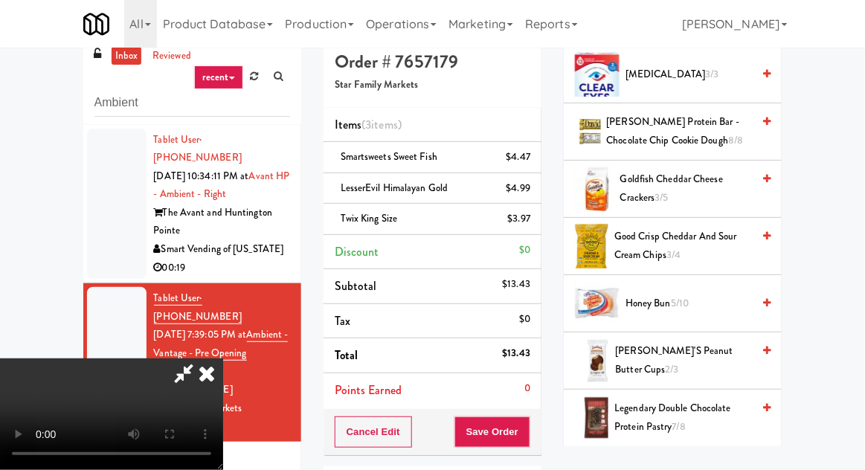
scroll to position [0, 0]
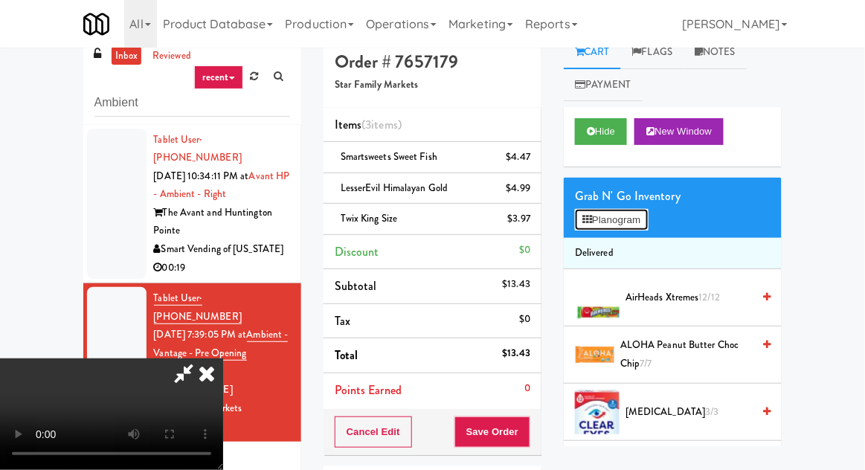
click at [641, 226] on button "Planogram" at bounding box center [611, 220] width 73 height 22
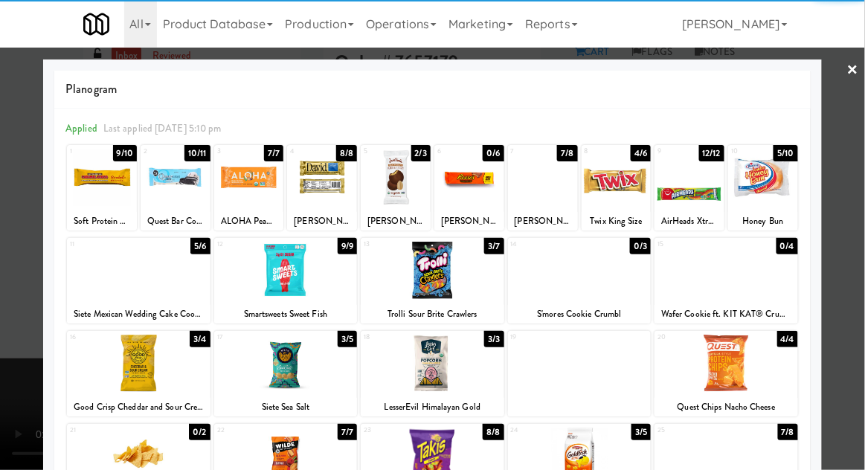
click at [387, 191] on div at bounding box center [396, 177] width 70 height 57
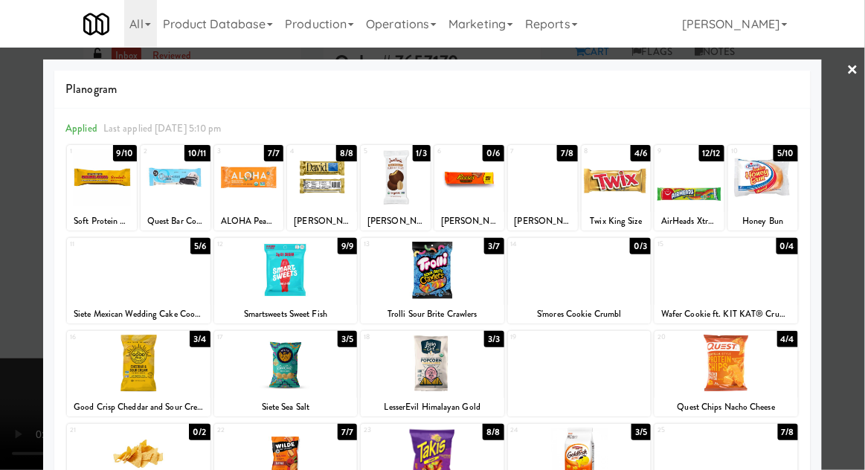
click at [864, 266] on div at bounding box center [432, 235] width 865 height 470
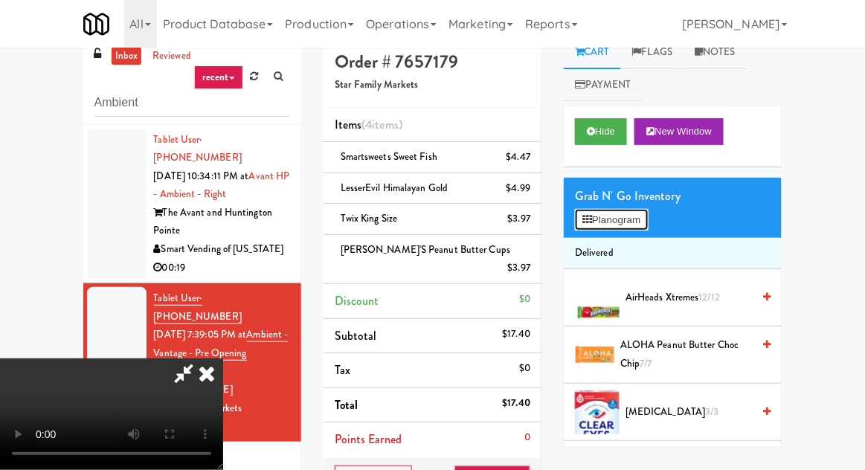
click at [648, 229] on button "Planogram" at bounding box center [611, 220] width 73 height 22
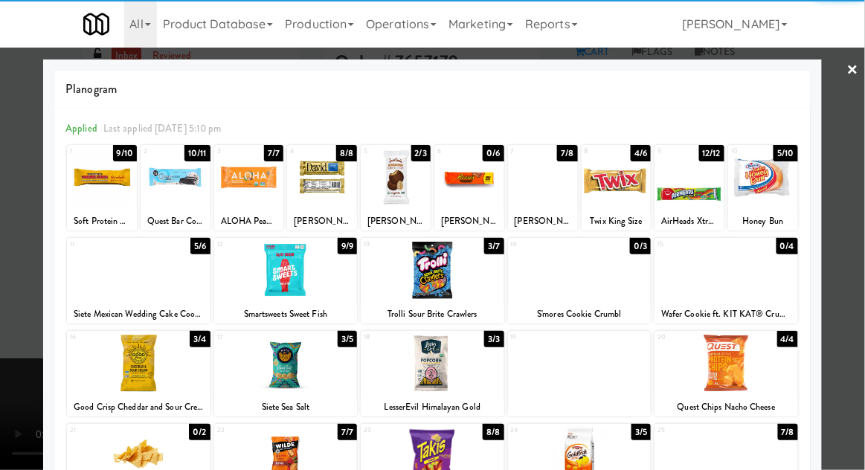
click at [772, 193] on div at bounding box center [764, 177] width 70 height 57
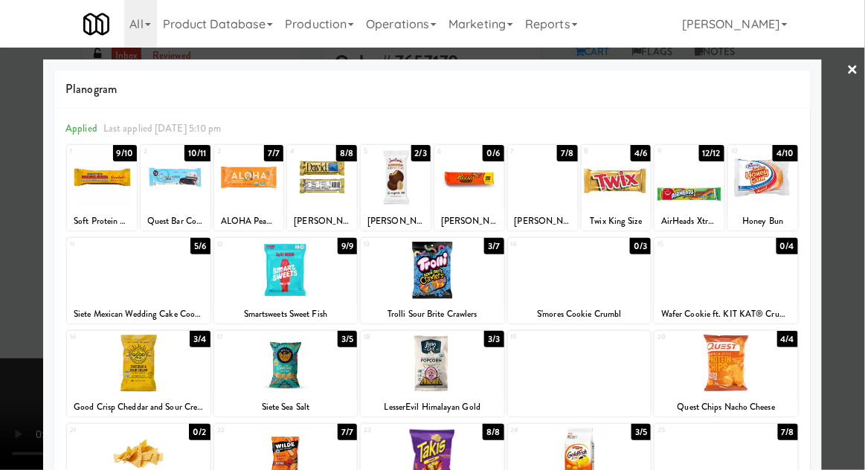
click at [860, 223] on div at bounding box center [432, 235] width 865 height 470
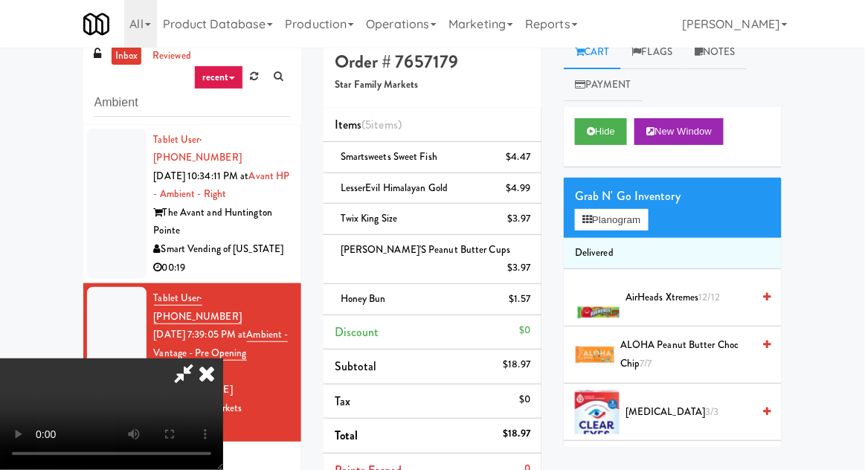
scroll to position [54, 0]
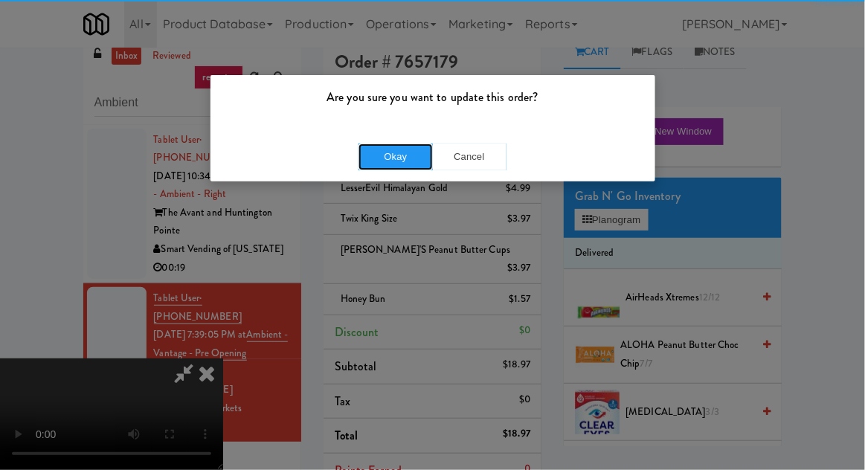
click at [375, 158] on button "Okay" at bounding box center [396, 157] width 74 height 27
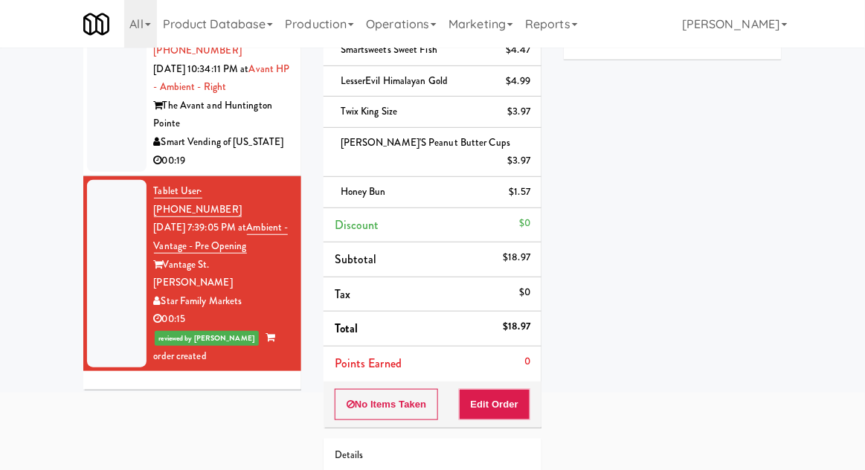
scroll to position [0, 0]
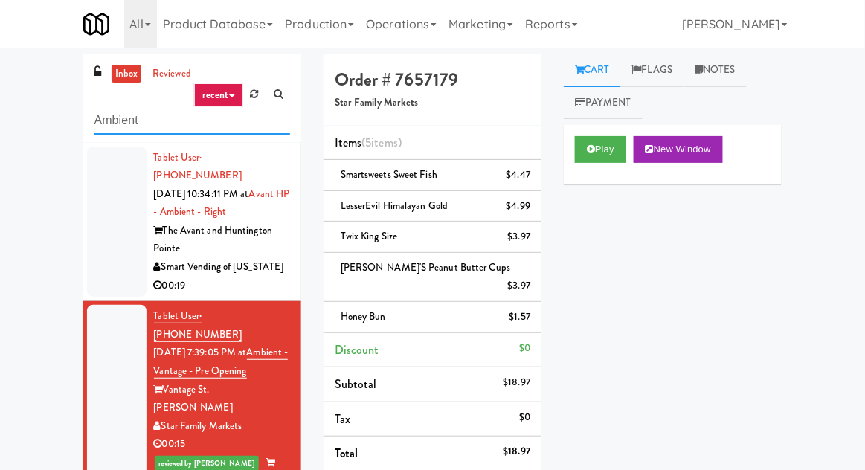
click at [112, 121] on input "Ambient" at bounding box center [193, 121] width 196 height 28
click at [106, 117] on input "Ambient" at bounding box center [193, 121] width 196 height 28
type input "Combo"
click at [17, 113] on div "inbox reviewed recent all unclear take inventory issue suspicious failed recent…" at bounding box center [432, 379] width 865 height 651
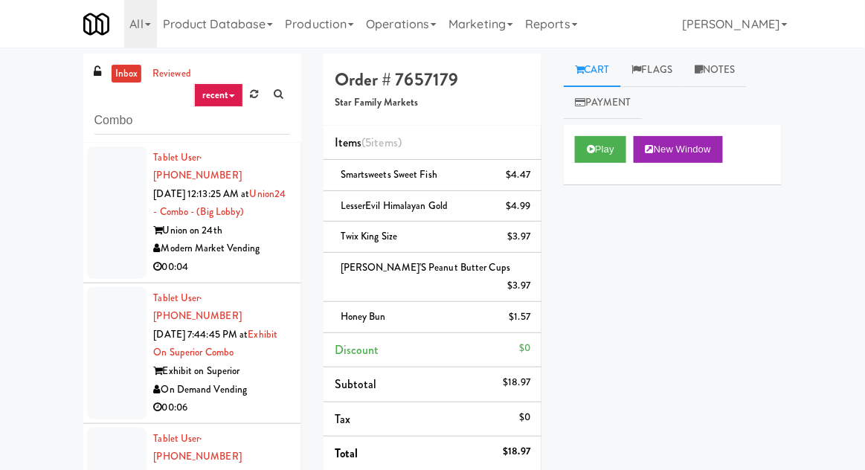
click at [107, 223] on div at bounding box center [117, 213] width 60 height 132
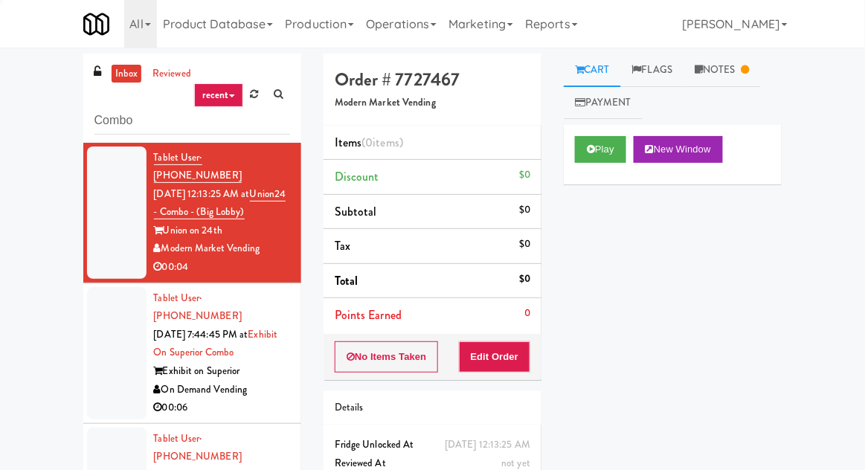
scroll to position [57, 0]
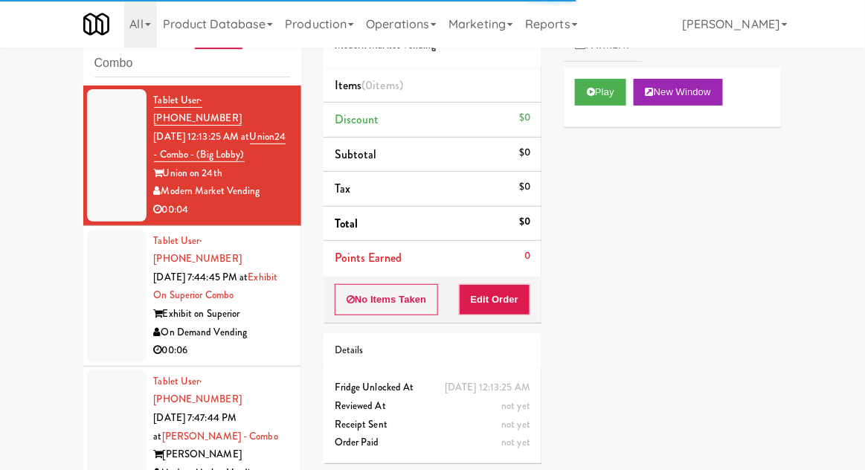
click at [107, 293] on div at bounding box center [117, 296] width 60 height 132
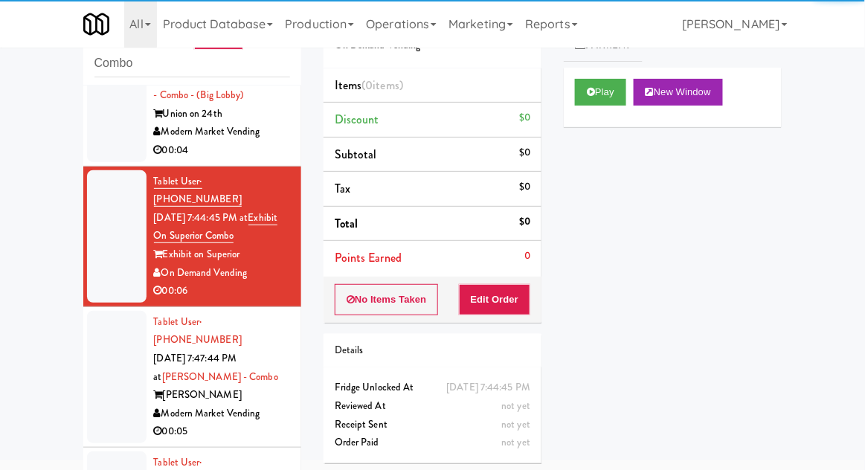
scroll to position [60, 0]
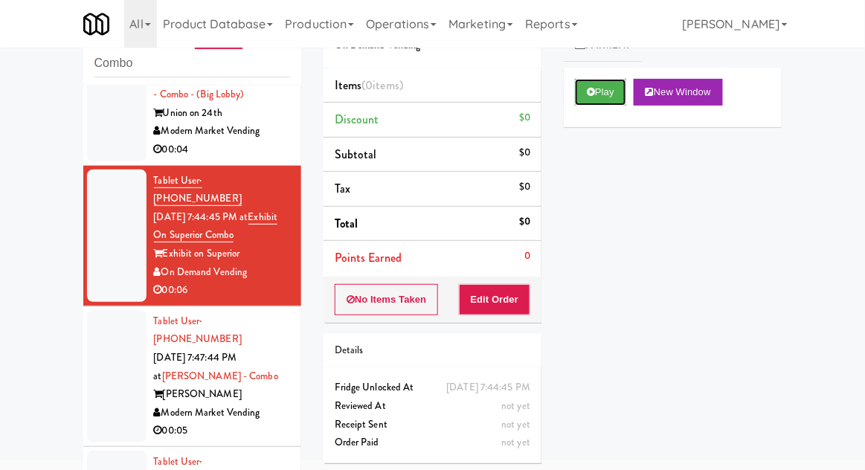
click at [577, 94] on button "Play" at bounding box center [600, 92] width 51 height 27
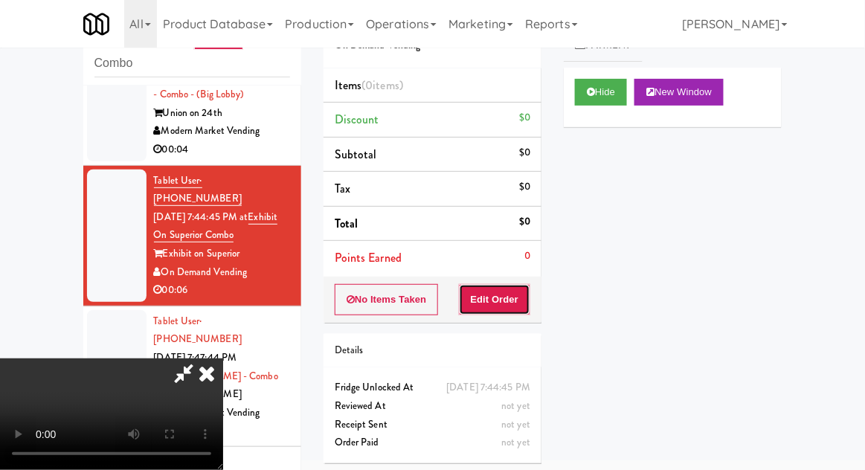
click at [512, 287] on button "Edit Order" at bounding box center [495, 299] width 72 height 31
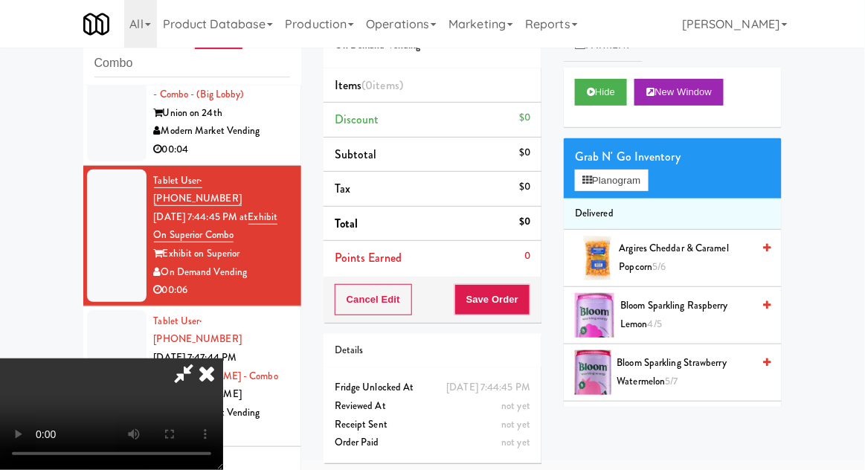
scroll to position [54, 0]
click at [608, 179] on button "Planogram" at bounding box center [611, 181] width 73 height 22
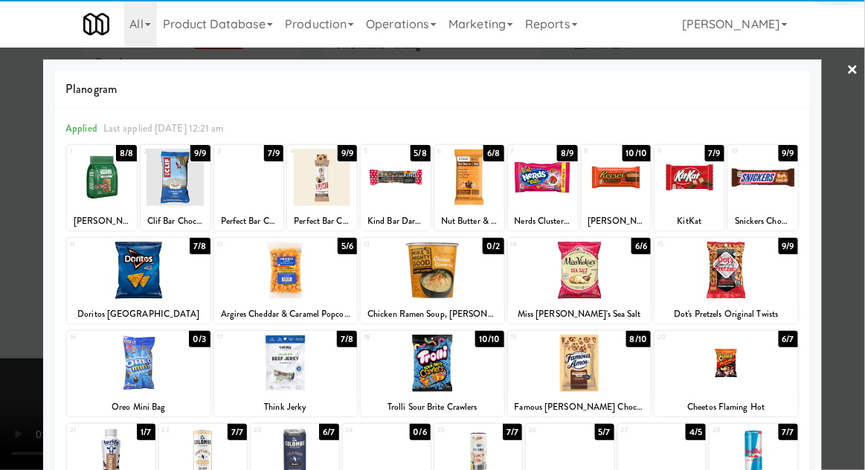
click at [441, 363] on div at bounding box center [433, 363] width 144 height 57
click at [857, 266] on div at bounding box center [432, 235] width 865 height 470
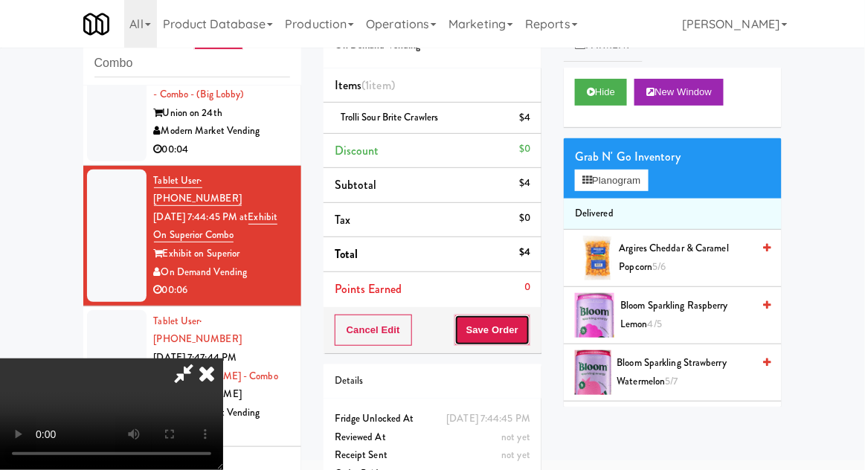
click at [528, 336] on button "Save Order" at bounding box center [493, 330] width 76 height 31
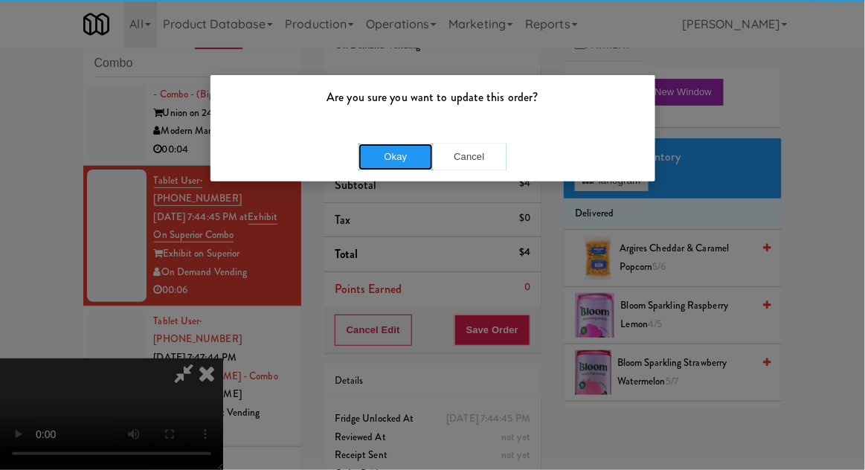
click at [399, 153] on button "Okay" at bounding box center [396, 157] width 74 height 27
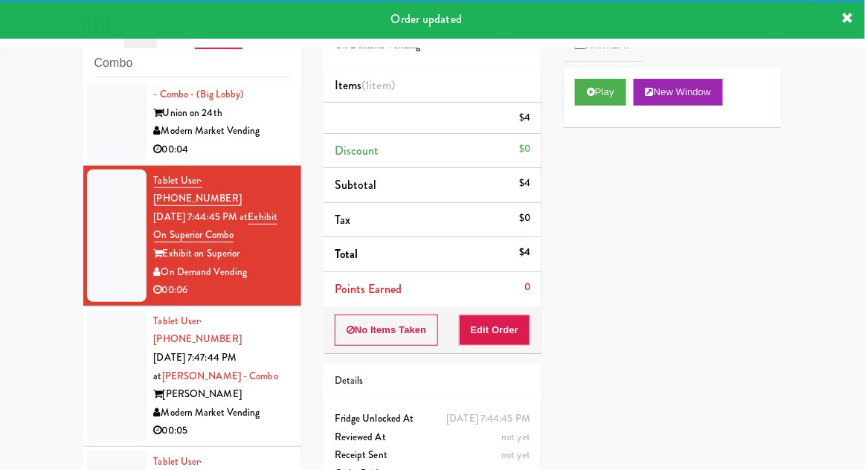
click at [118, 344] on div at bounding box center [117, 376] width 60 height 132
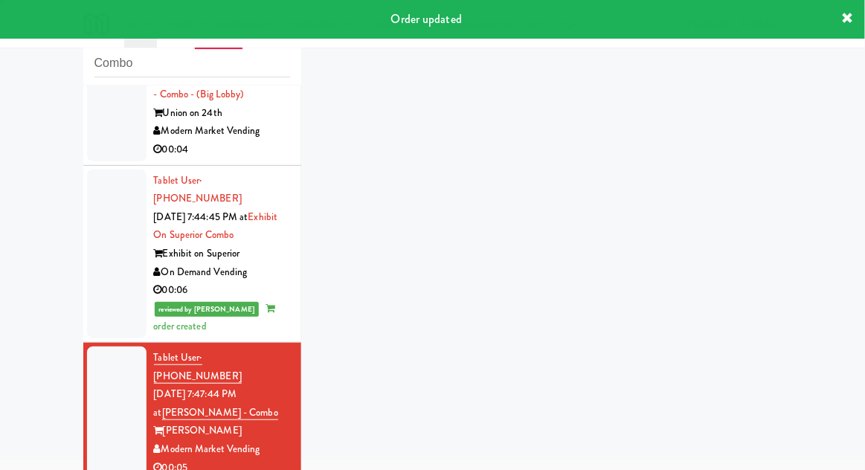
scroll to position [97, 0]
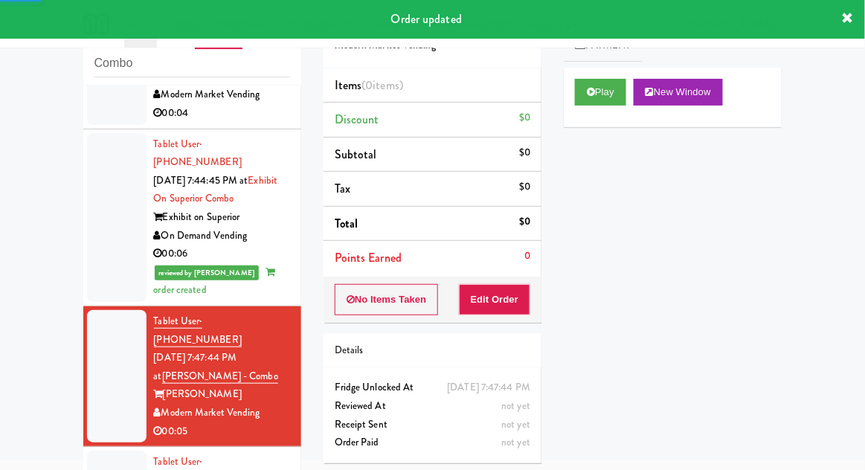
click at [596, 118] on div "Play New Window" at bounding box center [673, 98] width 218 height 60
click at [582, 100] on button "Play" at bounding box center [600, 92] width 51 height 27
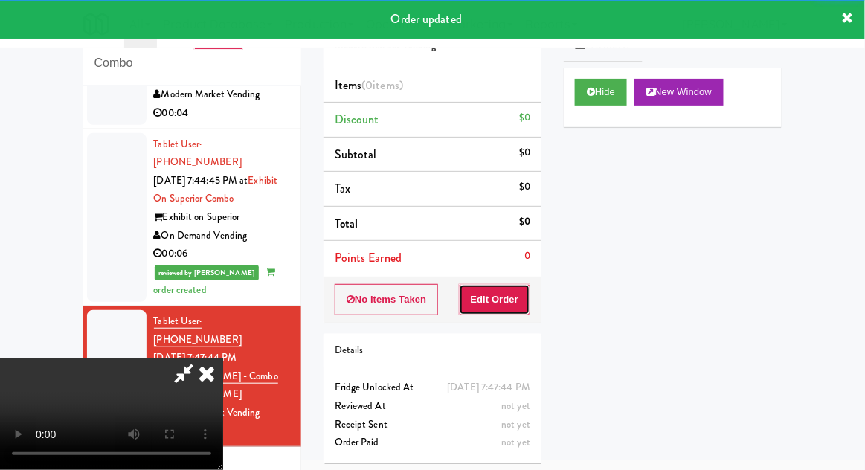
click at [504, 310] on button "Edit Order" at bounding box center [495, 299] width 72 height 31
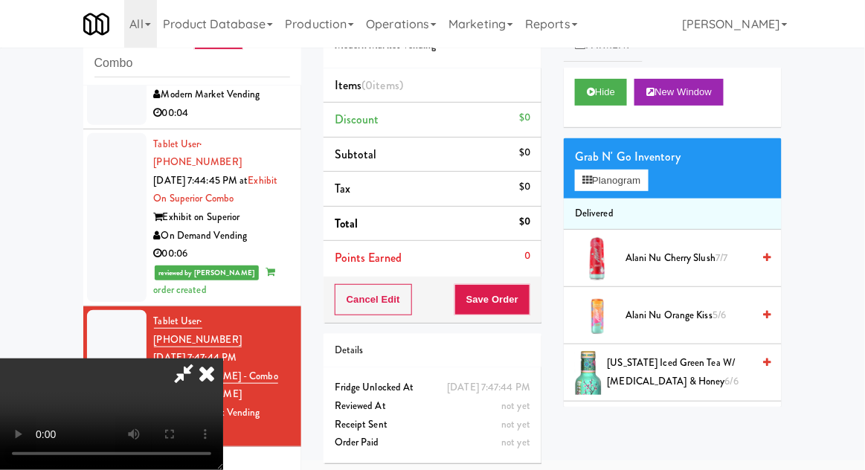
scroll to position [0, 0]
click at [599, 188] on button "Planogram" at bounding box center [611, 181] width 73 height 22
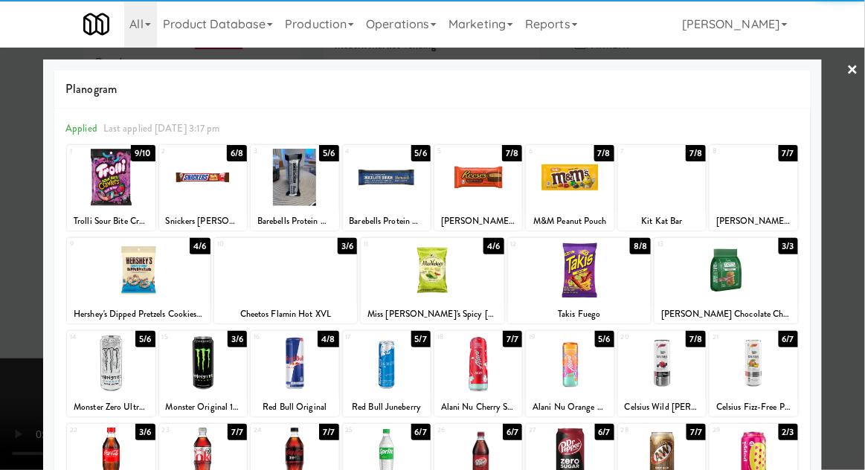
click at [577, 182] on div at bounding box center [570, 177] width 88 height 57
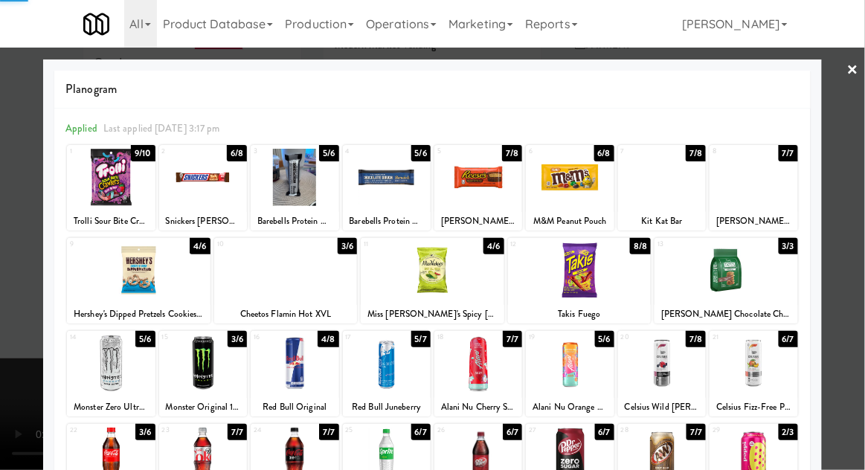
click at [864, 262] on div at bounding box center [432, 235] width 865 height 470
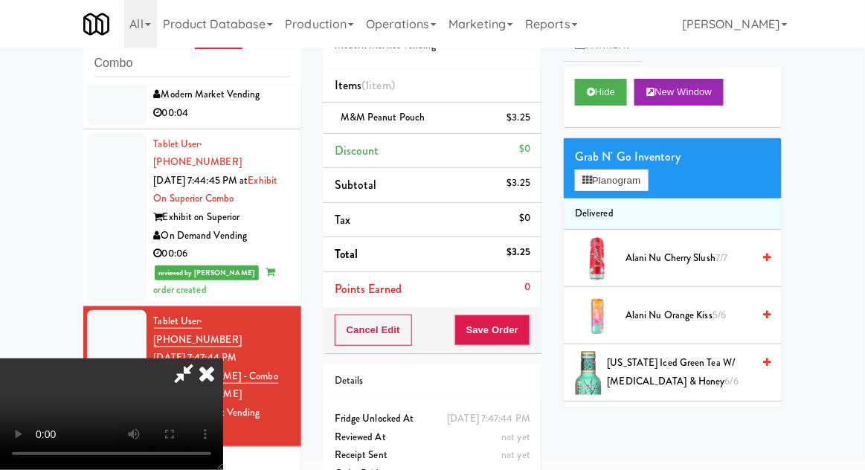
scroll to position [54, 0]
click at [528, 333] on button "Save Order" at bounding box center [493, 330] width 76 height 31
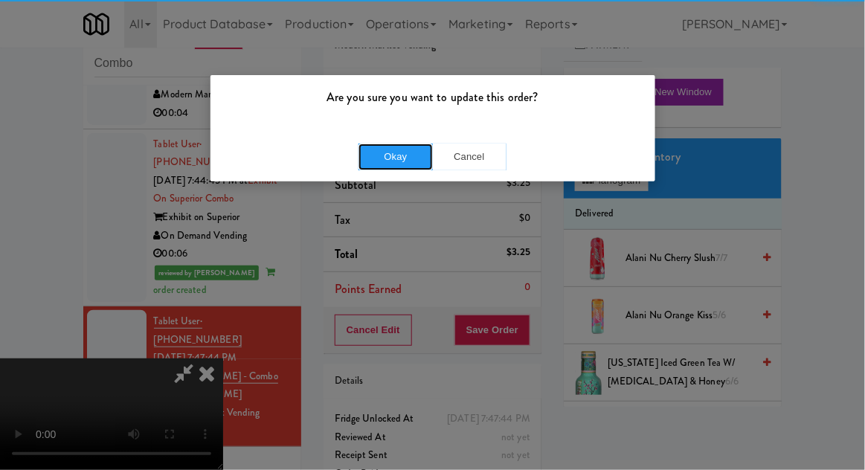
click at [391, 149] on button "Okay" at bounding box center [396, 157] width 74 height 27
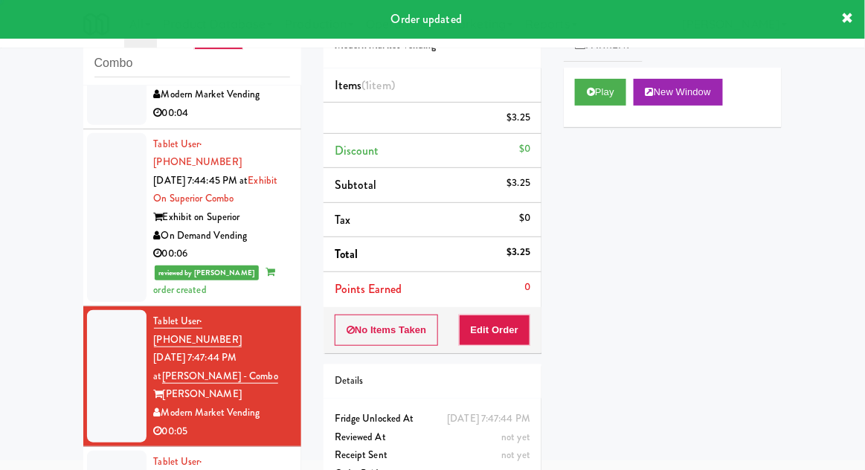
scroll to position [0, 0]
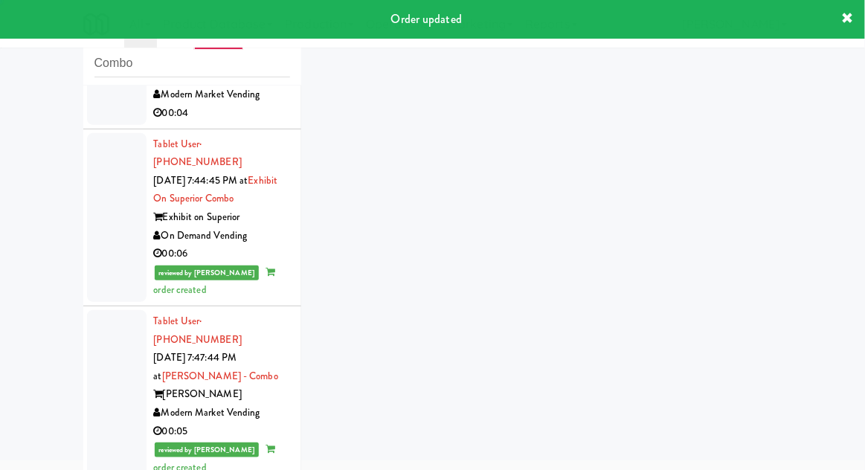
scroll to position [134, 0]
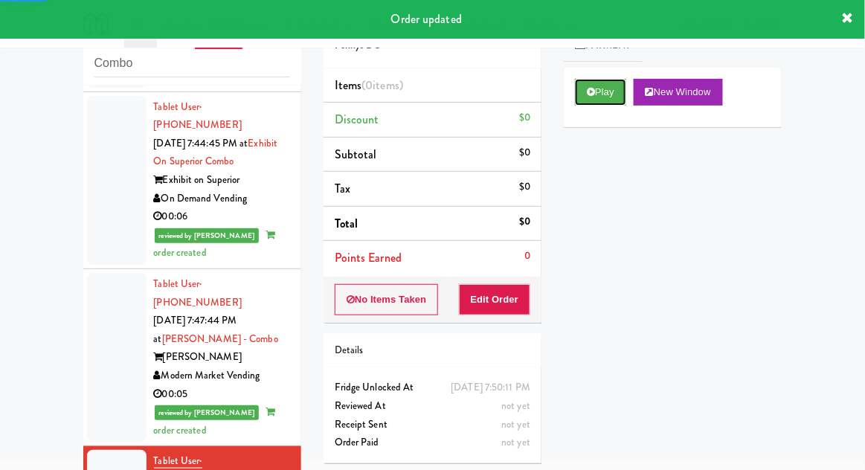
click at [596, 103] on button "Play" at bounding box center [600, 92] width 51 height 27
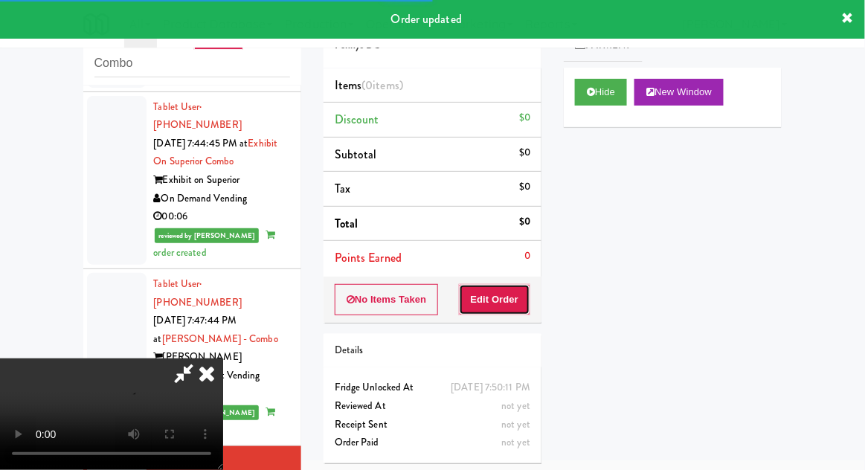
click at [507, 299] on button "Edit Order" at bounding box center [495, 299] width 72 height 31
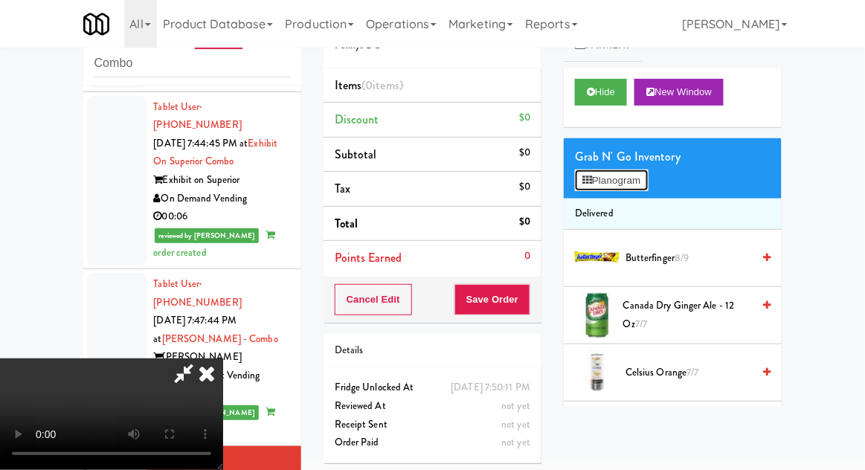
click at [599, 177] on button "Planogram" at bounding box center [611, 181] width 73 height 22
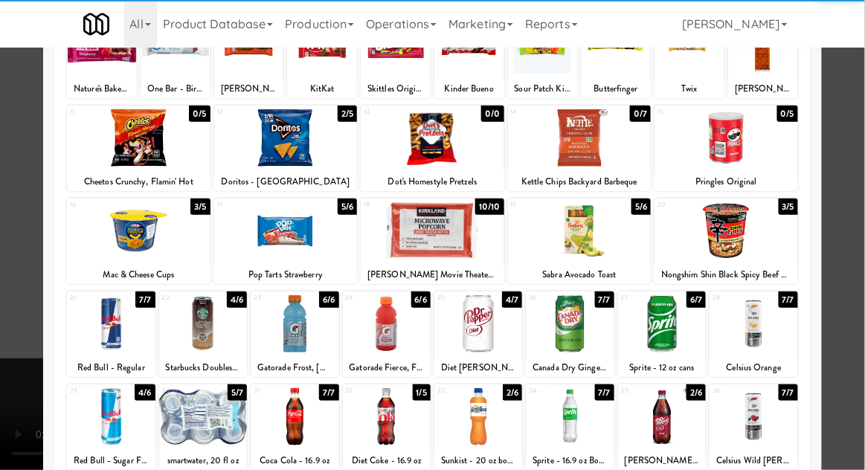
scroll to position [188, 0]
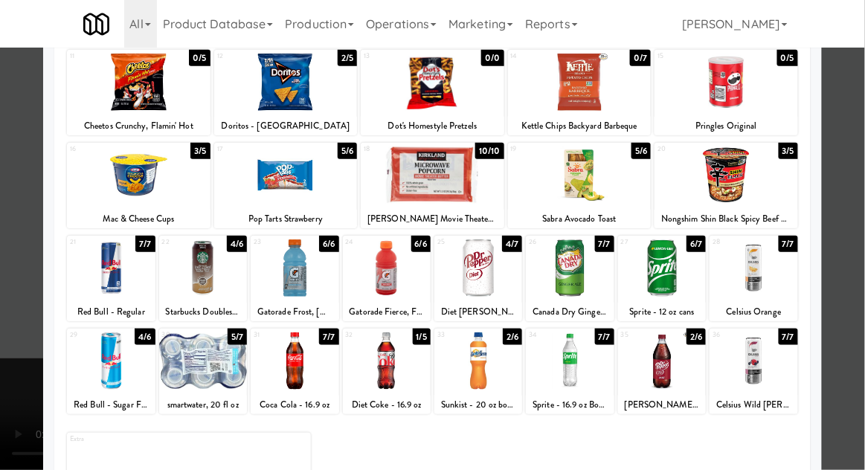
click at [387, 365] on div at bounding box center [387, 361] width 88 height 57
click at [855, 275] on div at bounding box center [432, 235] width 865 height 470
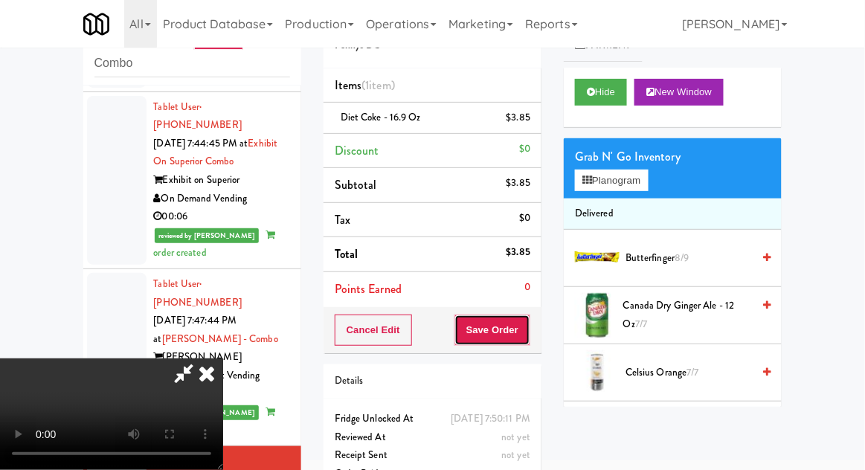
click at [525, 333] on button "Save Order" at bounding box center [493, 330] width 76 height 31
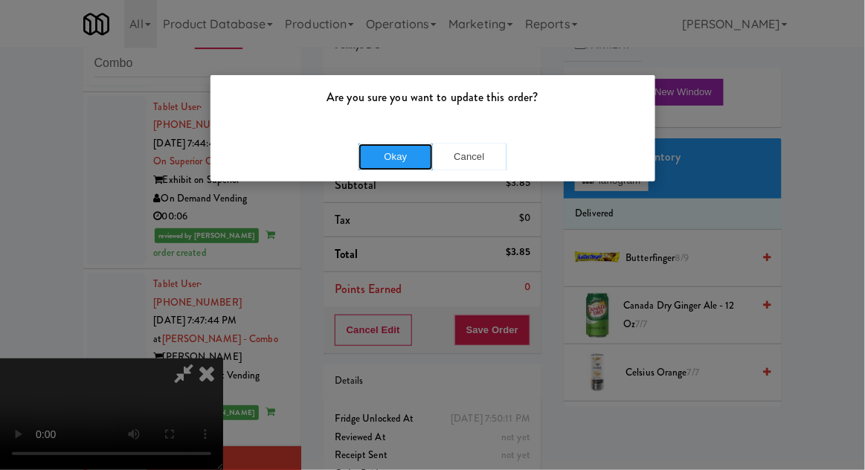
click at [383, 155] on button "Okay" at bounding box center [396, 157] width 74 height 27
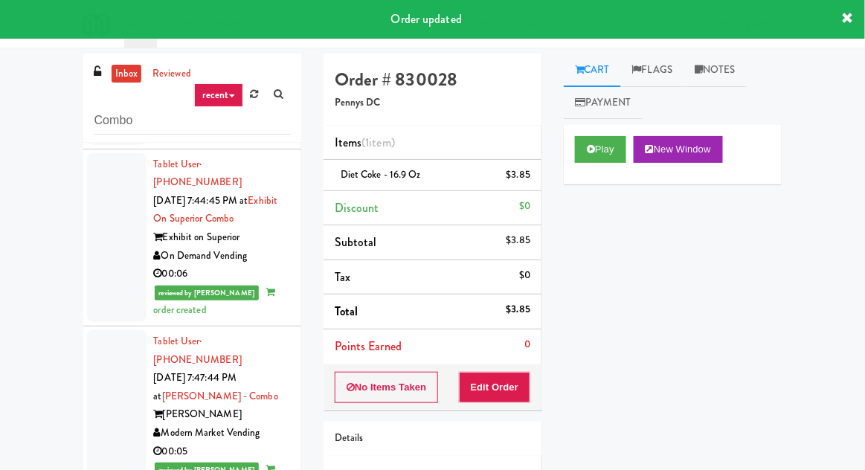
click at [112, 141] on div "inbox reviewed recent all unclear take inventory issue suspicious failed recent…" at bounding box center [192, 98] width 218 height 89
click at [100, 122] on input "Combo" at bounding box center [193, 121] width 196 height 28
click at [125, 123] on input "Combo" at bounding box center [193, 121] width 196 height 28
click at [127, 125] on input "Combo" at bounding box center [193, 121] width 196 height 28
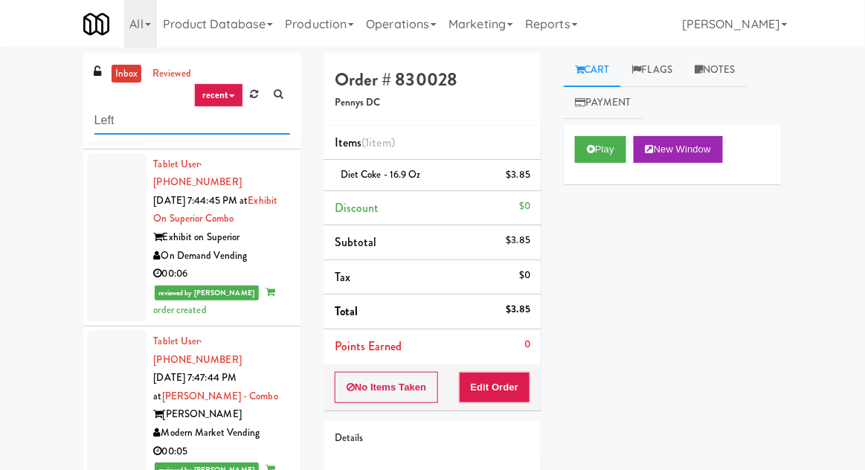
type input "Left"
click at [21, 112] on div "inbox reviewed recent all unclear take inventory issue suspicious failed recent…" at bounding box center [432, 327] width 865 height 547
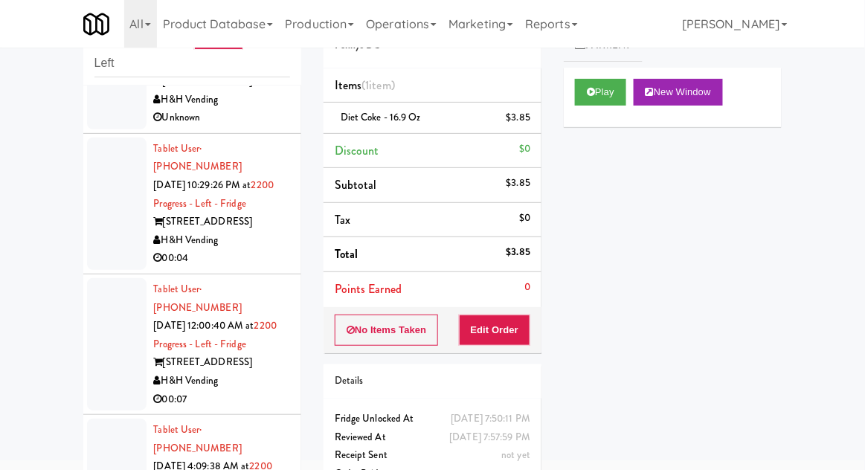
scroll to position [234, 0]
click at [100, 317] on div at bounding box center [117, 344] width 60 height 132
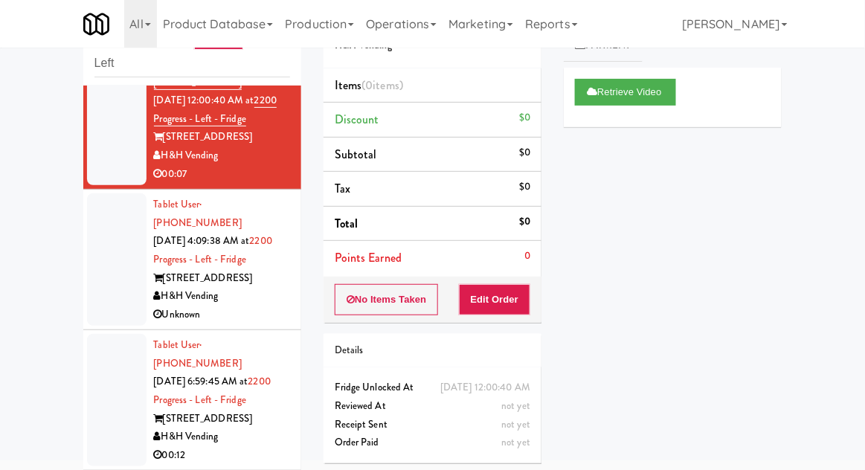
scroll to position [461, 0]
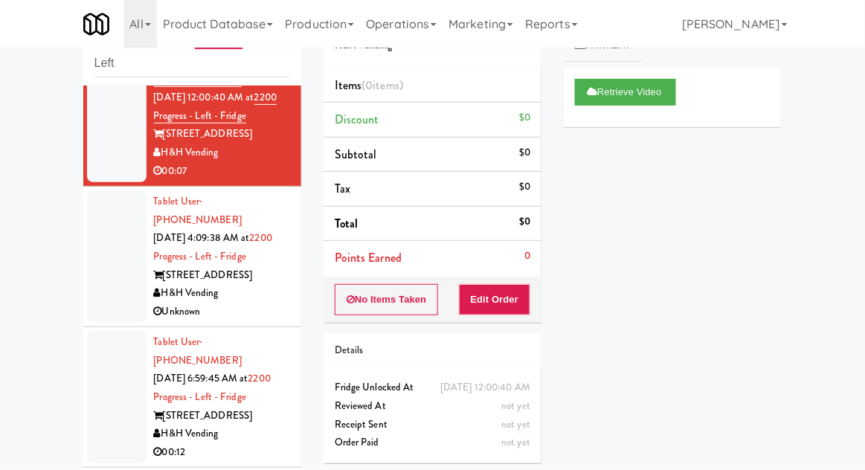
click at [102, 225] on div at bounding box center [117, 257] width 60 height 132
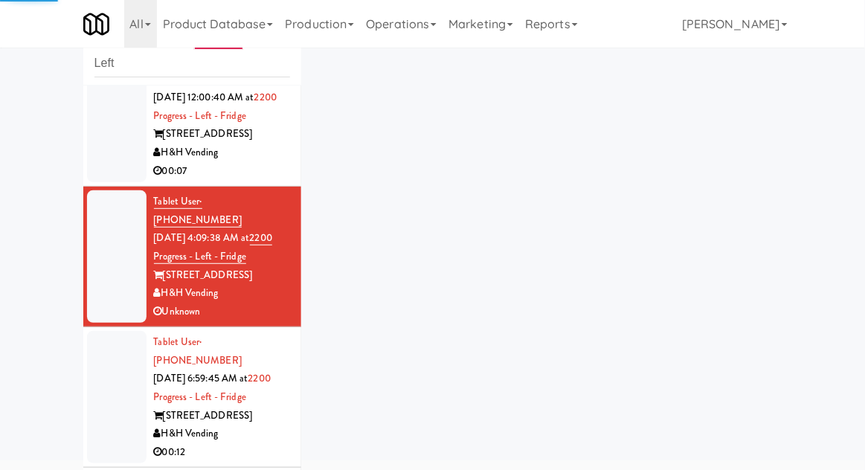
click at [98, 334] on div at bounding box center [117, 397] width 60 height 132
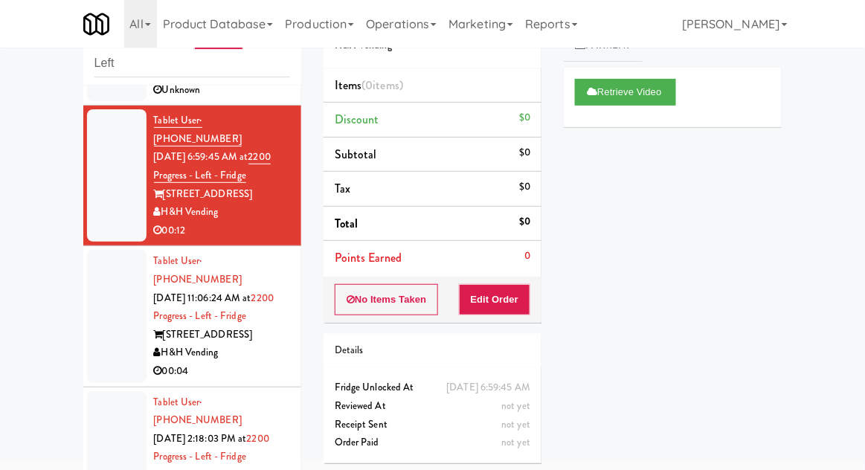
scroll to position [687, 0]
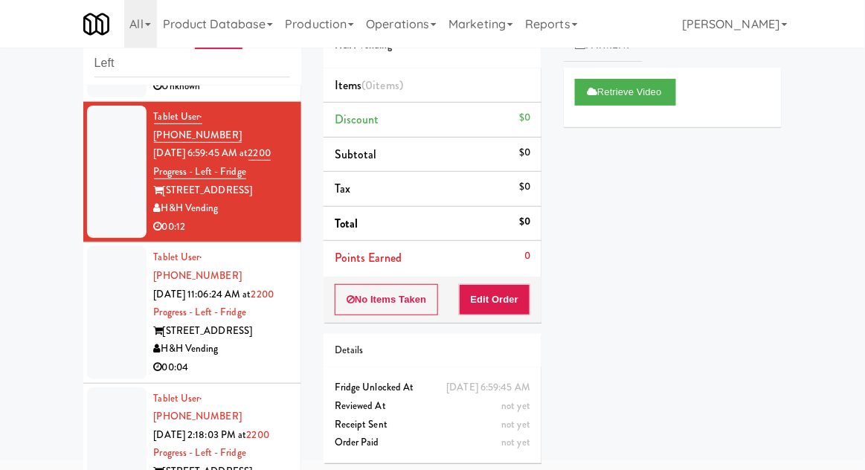
click at [109, 247] on div at bounding box center [117, 312] width 60 height 132
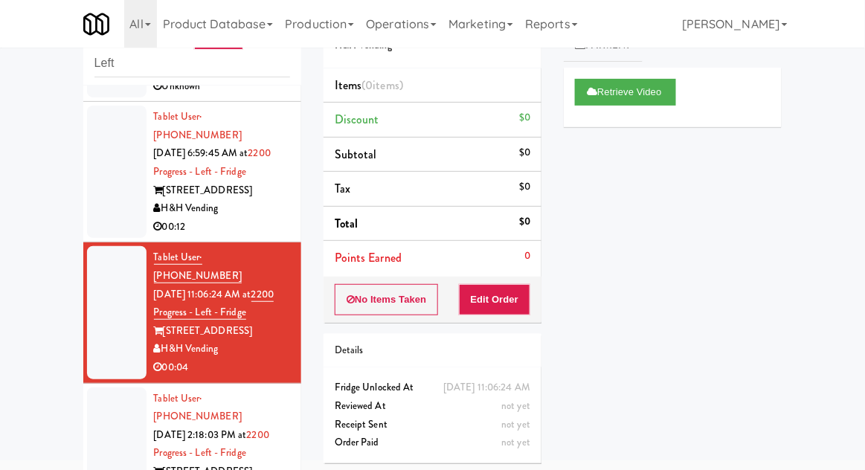
click at [102, 388] on div at bounding box center [117, 454] width 60 height 132
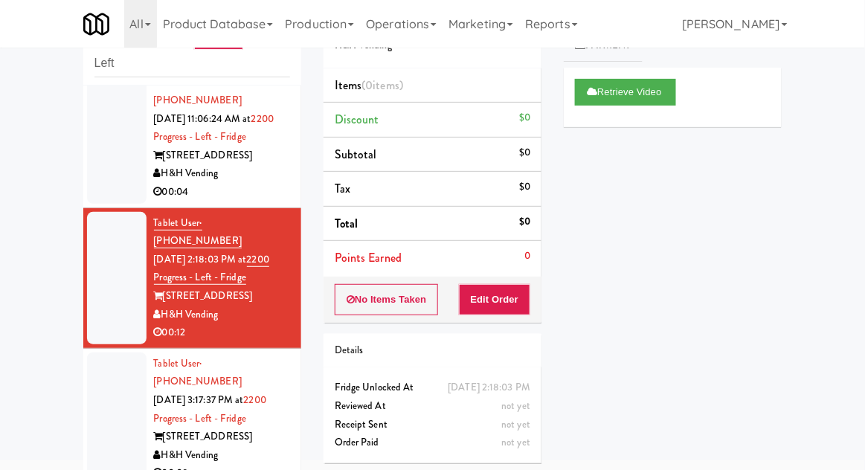
click at [96, 353] on div at bounding box center [117, 419] width 60 height 132
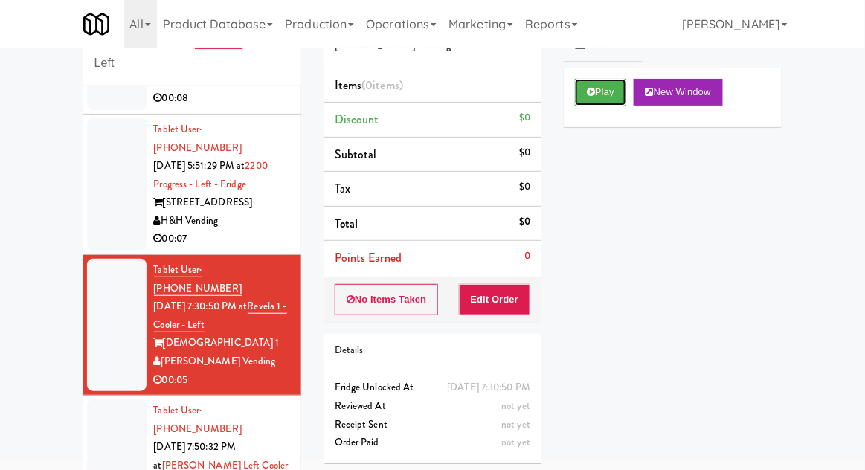
click at [596, 100] on button "Play" at bounding box center [600, 92] width 51 height 27
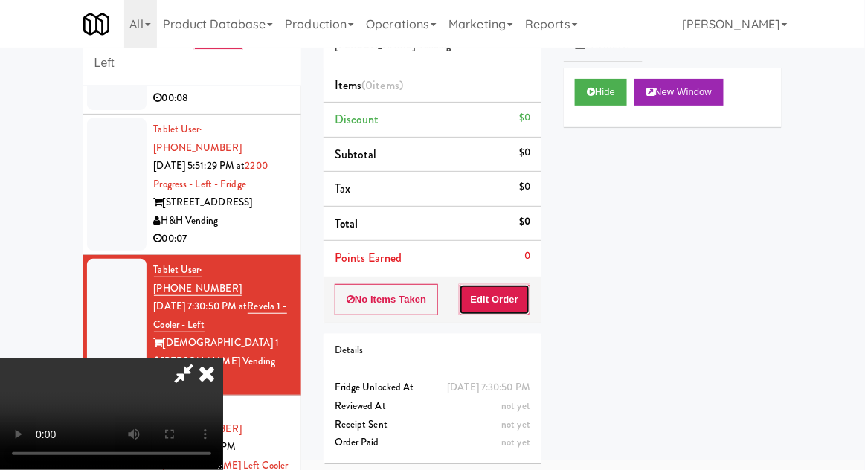
click at [511, 310] on button "Edit Order" at bounding box center [495, 299] width 72 height 31
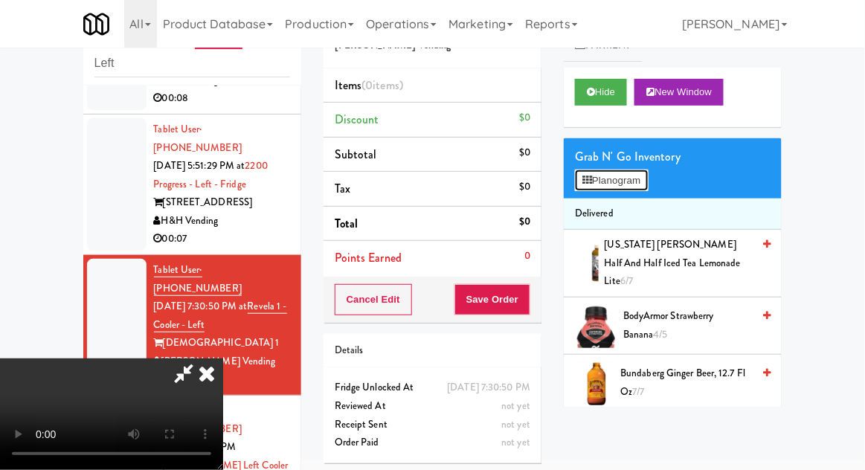
click at [577, 173] on button "Planogram" at bounding box center [611, 181] width 73 height 22
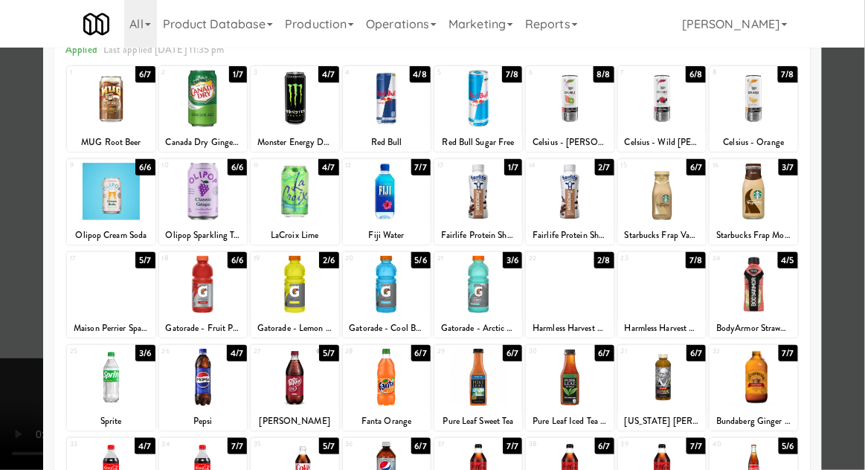
click at [209, 366] on div at bounding box center [203, 377] width 88 height 57
click at [861, 274] on div at bounding box center [432, 235] width 865 height 470
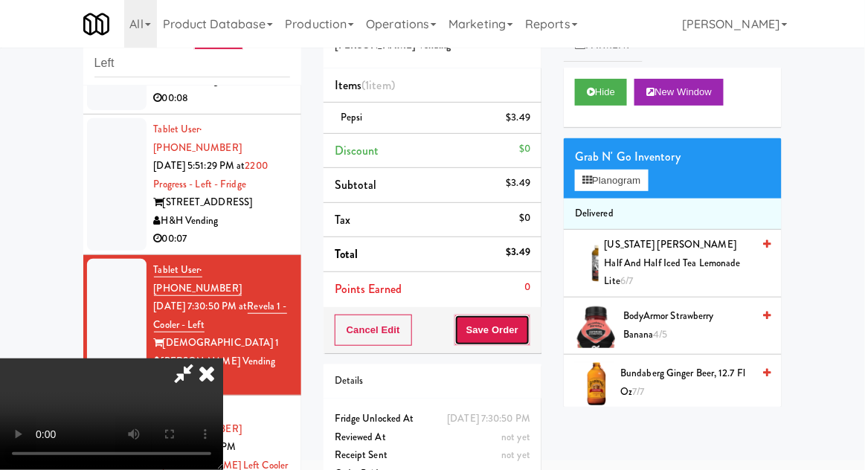
click at [525, 323] on button "Save Order" at bounding box center [493, 330] width 76 height 31
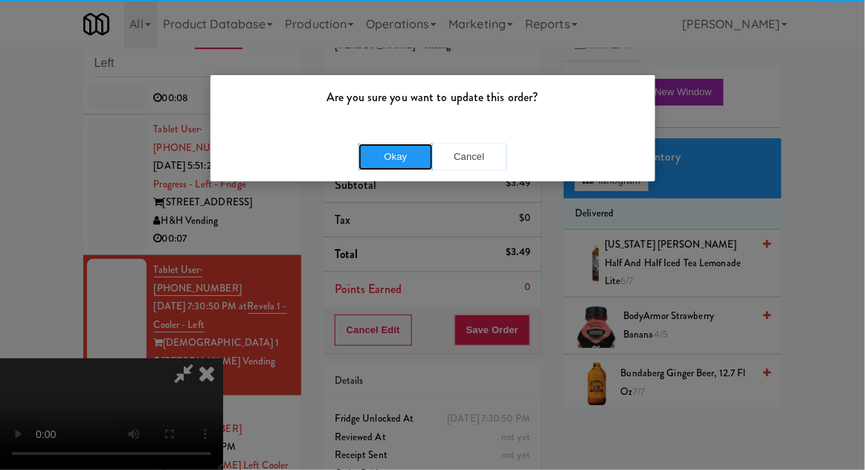
click at [387, 155] on button "Okay" at bounding box center [396, 157] width 74 height 27
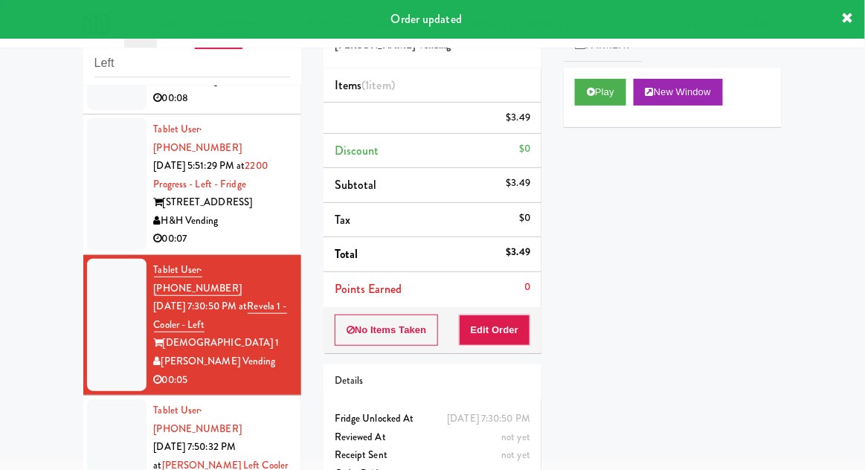
click at [94, 400] on div at bounding box center [117, 466] width 60 height 132
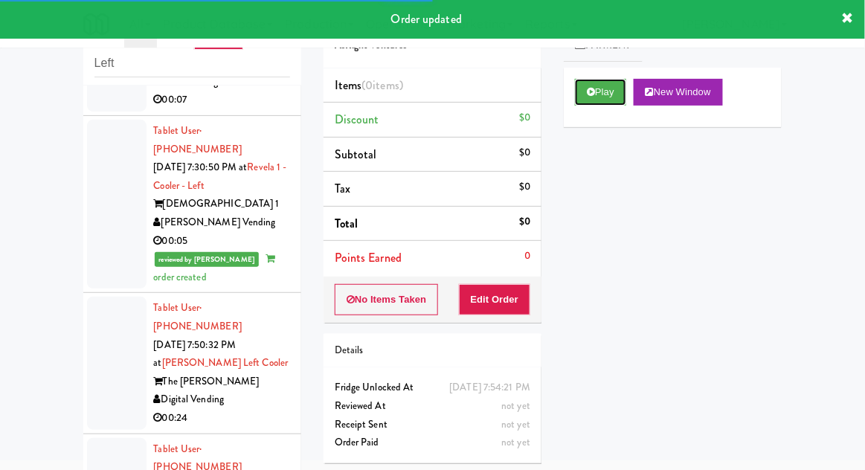
click at [599, 97] on button "Play" at bounding box center [600, 92] width 51 height 27
click at [496, 308] on button "Edit Order" at bounding box center [495, 299] width 72 height 31
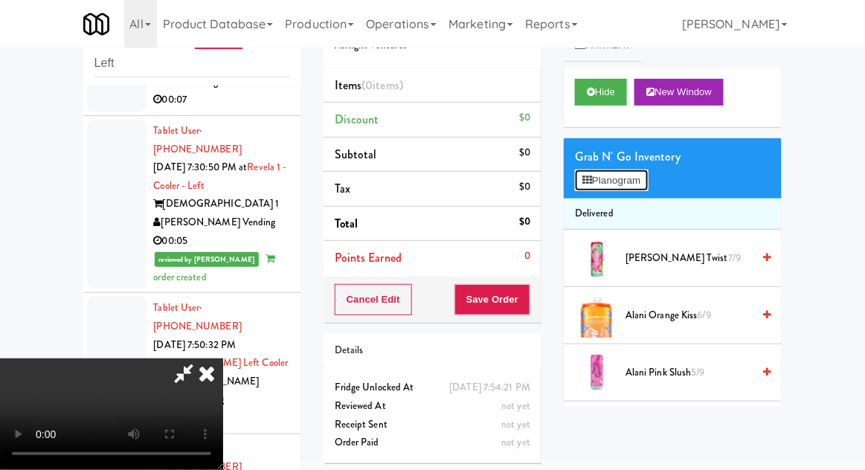
click at [644, 170] on button "Planogram" at bounding box center [611, 181] width 73 height 22
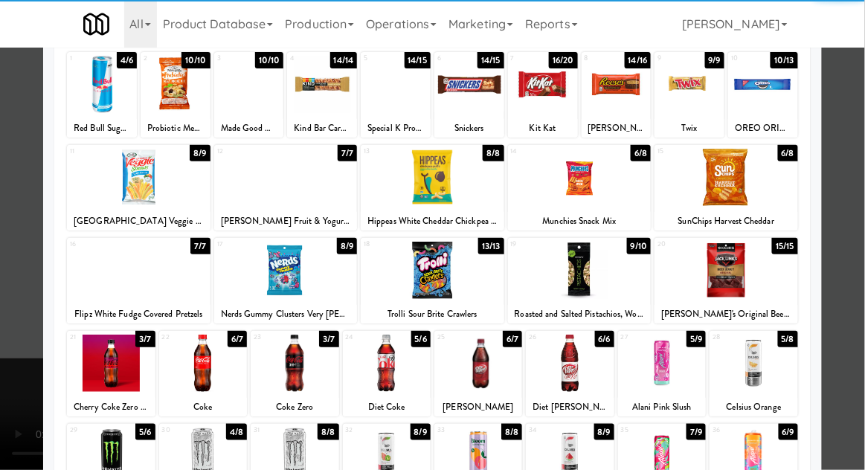
click at [110, 364] on div at bounding box center [111, 363] width 88 height 57
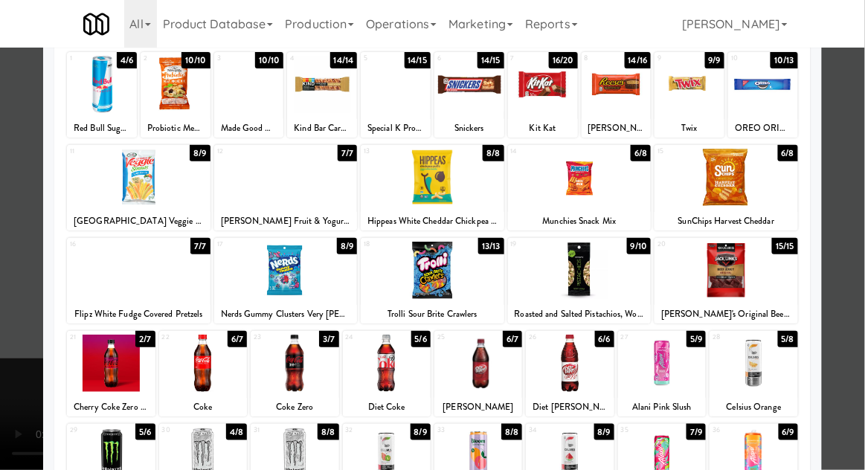
click at [861, 268] on div at bounding box center [432, 235] width 865 height 470
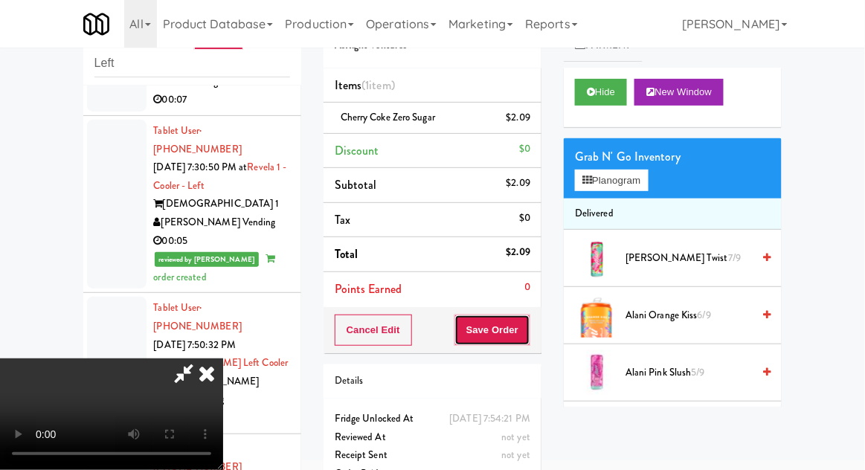
click at [525, 330] on button "Save Order" at bounding box center [493, 330] width 76 height 31
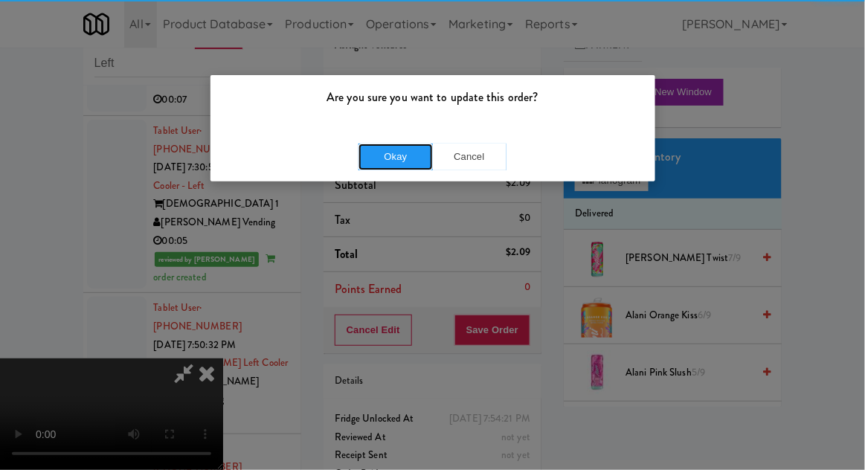
click at [370, 150] on button "Okay" at bounding box center [396, 157] width 74 height 27
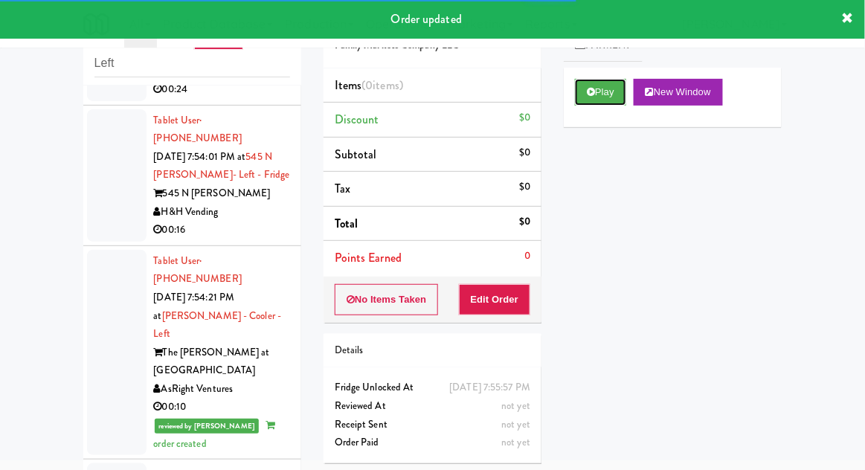
click at [586, 103] on button "Play" at bounding box center [600, 92] width 51 height 27
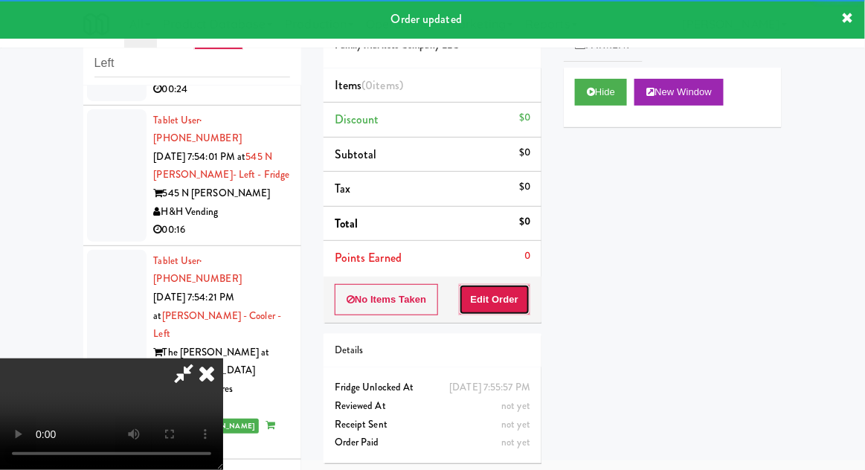
click at [493, 295] on button "Edit Order" at bounding box center [495, 299] width 72 height 31
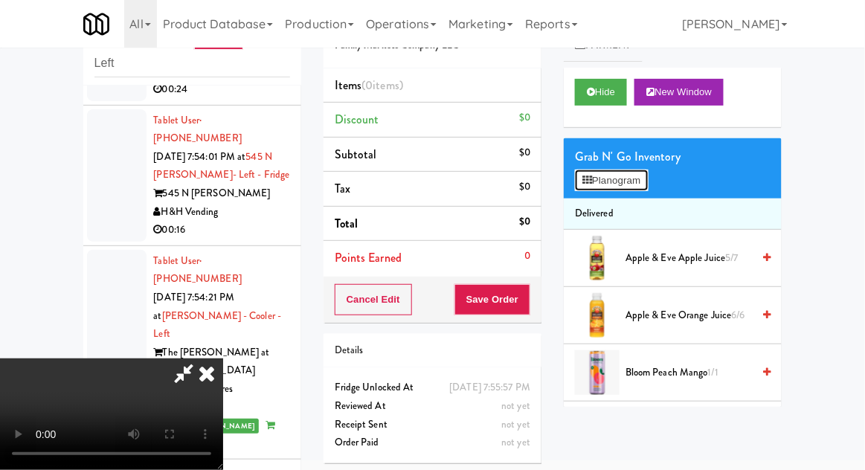
click at [616, 185] on button "Planogram" at bounding box center [611, 181] width 73 height 22
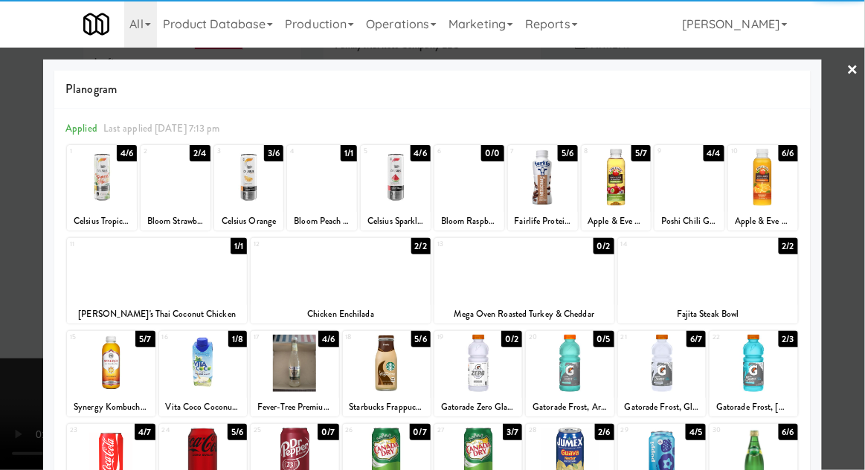
click at [97, 179] on div at bounding box center [102, 177] width 70 height 57
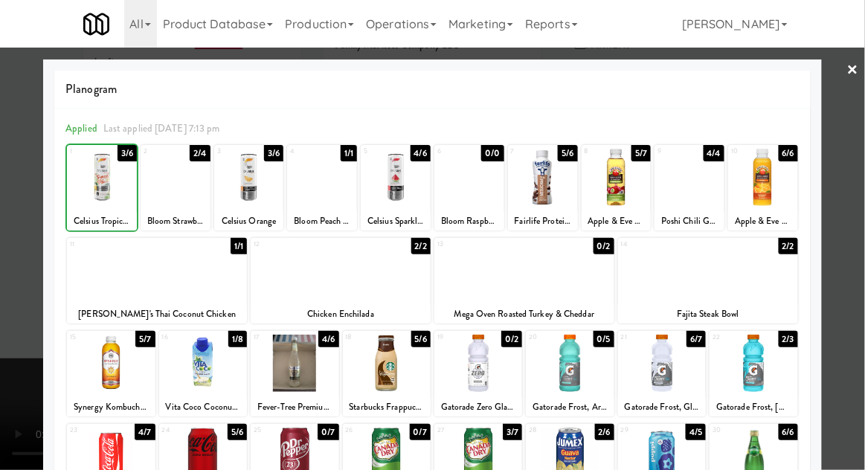
click at [860, 269] on div at bounding box center [432, 235] width 865 height 470
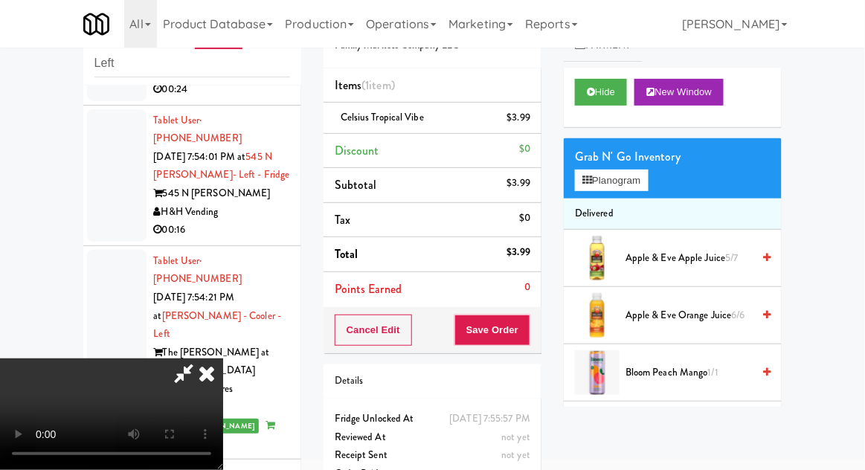
scroll to position [54, 0]
click at [530, 330] on button "Save Order" at bounding box center [493, 330] width 76 height 31
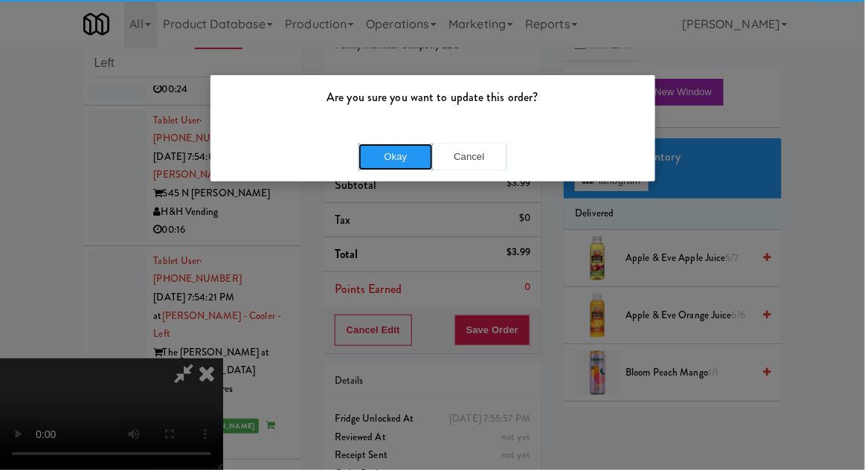
click at [388, 167] on button "Okay" at bounding box center [396, 157] width 74 height 27
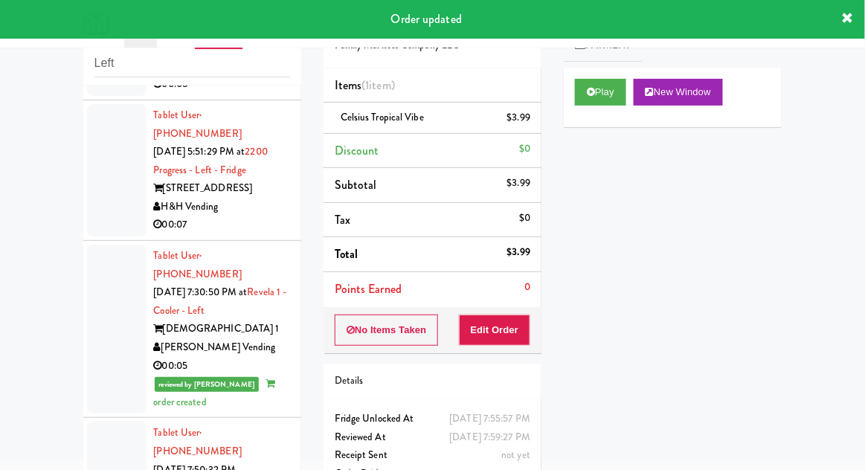
scroll to position [1248, 0]
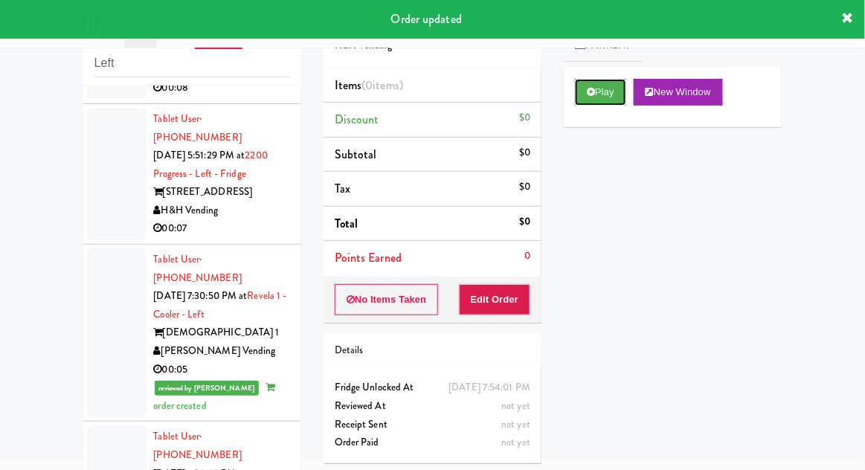
click at [595, 97] on button "Play" at bounding box center [600, 92] width 51 height 27
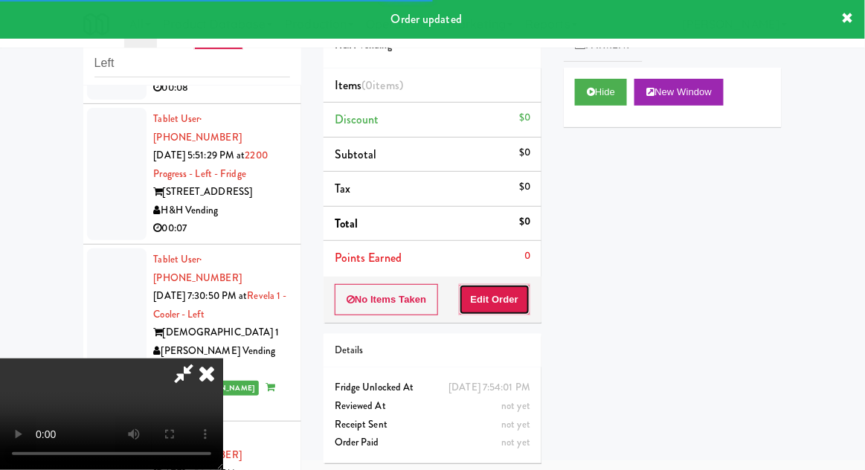
click at [507, 296] on button "Edit Order" at bounding box center [495, 299] width 72 height 31
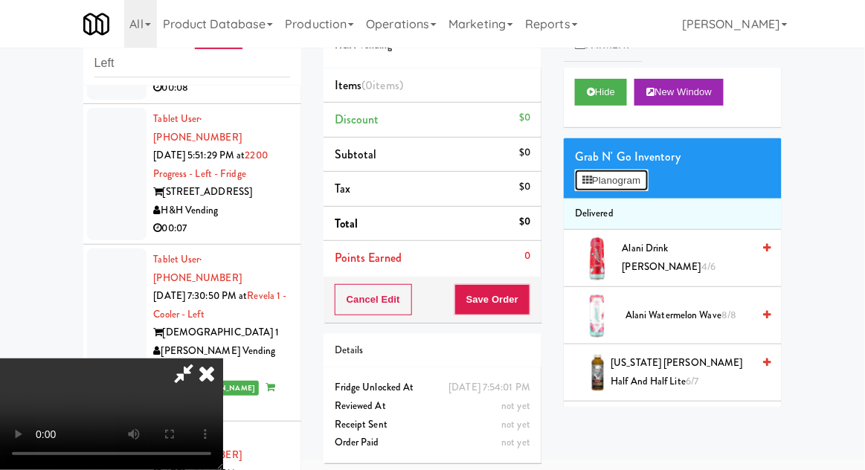
click at [614, 170] on button "Planogram" at bounding box center [611, 181] width 73 height 22
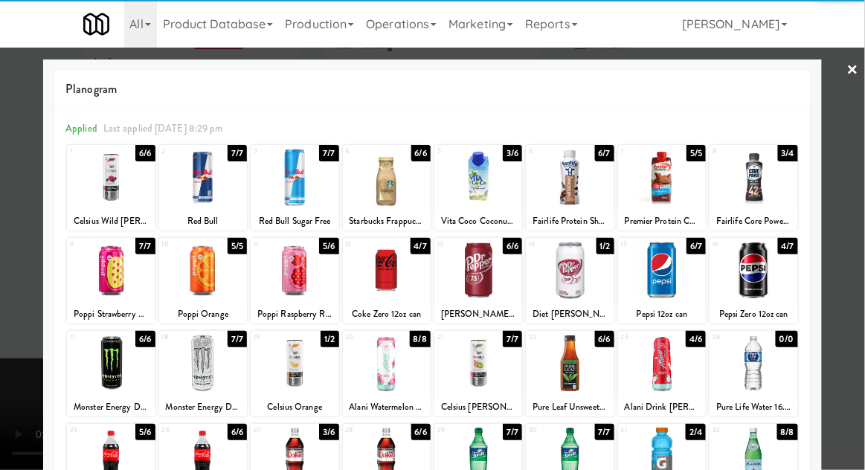
click at [386, 269] on div at bounding box center [387, 270] width 88 height 57
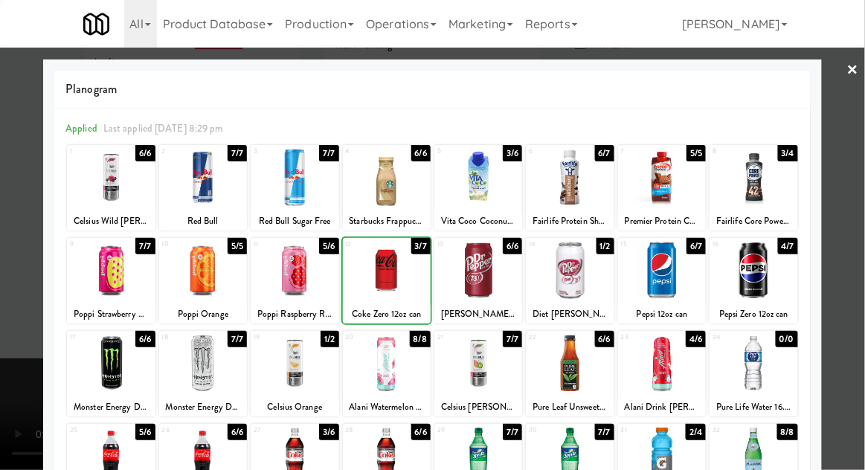
click at [857, 281] on div at bounding box center [432, 235] width 865 height 470
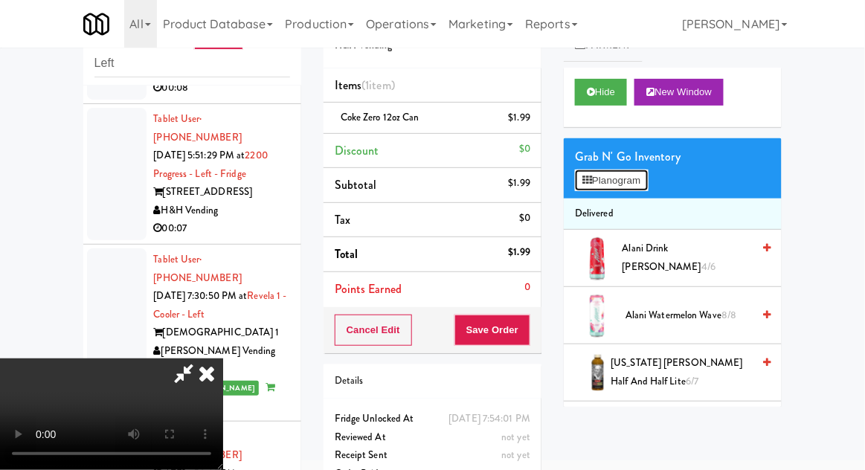
click at [603, 170] on button "Planogram" at bounding box center [611, 181] width 73 height 22
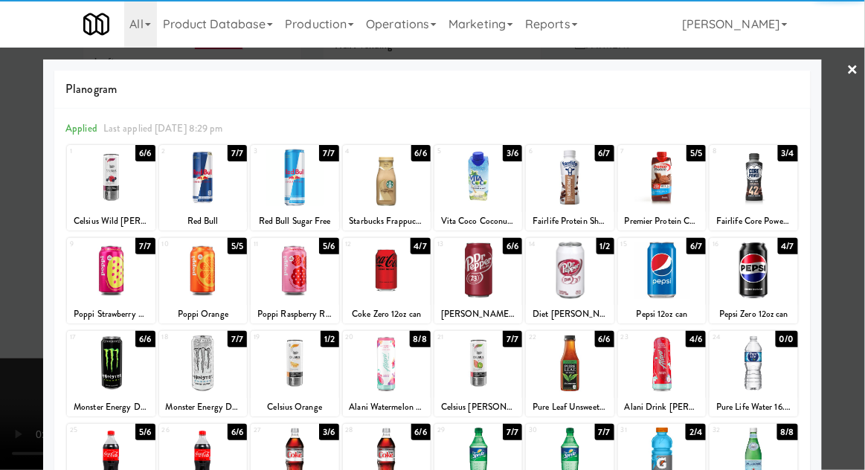
click at [114, 183] on div at bounding box center [111, 177] width 88 height 57
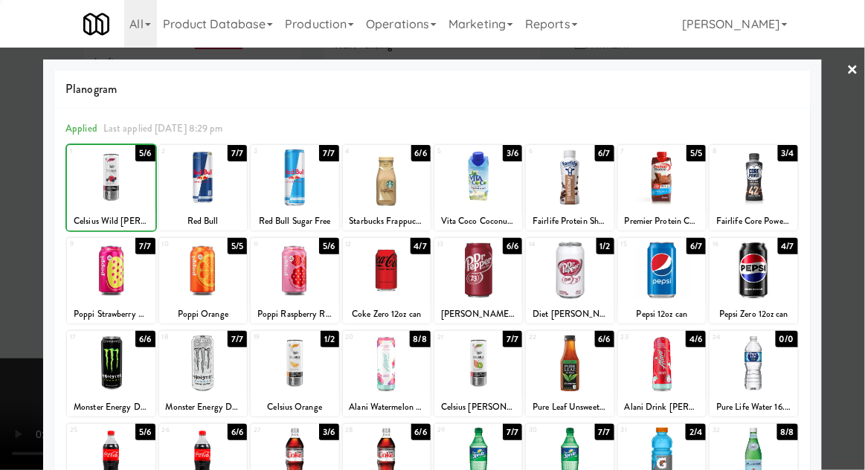
click at [860, 272] on div at bounding box center [432, 235] width 865 height 470
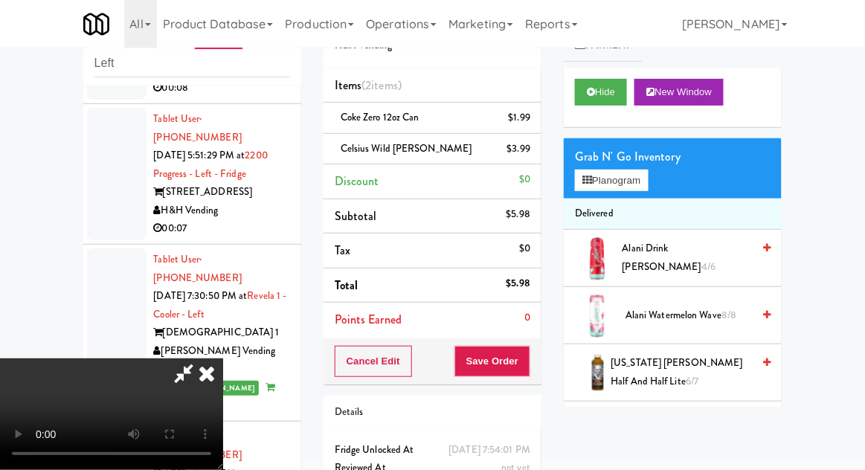
scroll to position [54, 0]
click at [530, 352] on button "Save Order" at bounding box center [493, 361] width 76 height 31
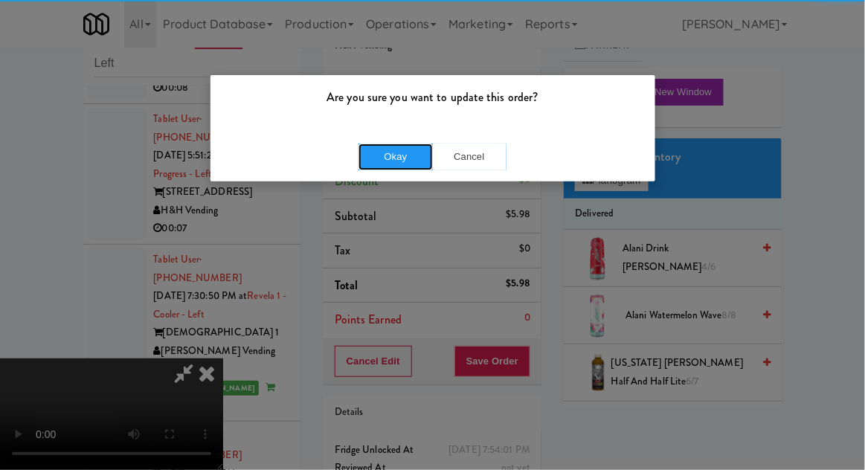
click at [378, 154] on button "Okay" at bounding box center [396, 157] width 74 height 27
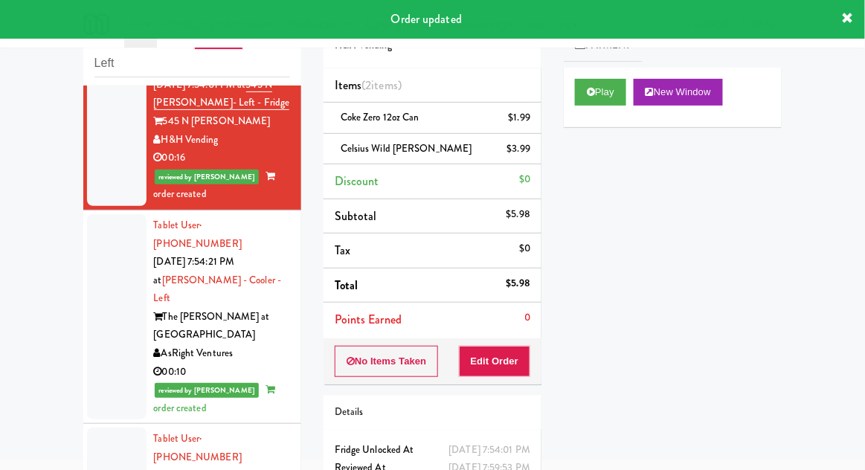
scroll to position [1779, 0]
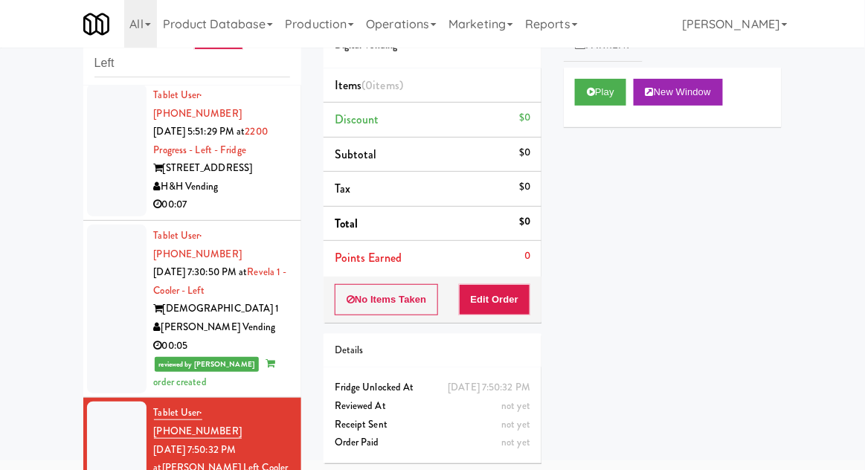
scroll to position [1283, 0]
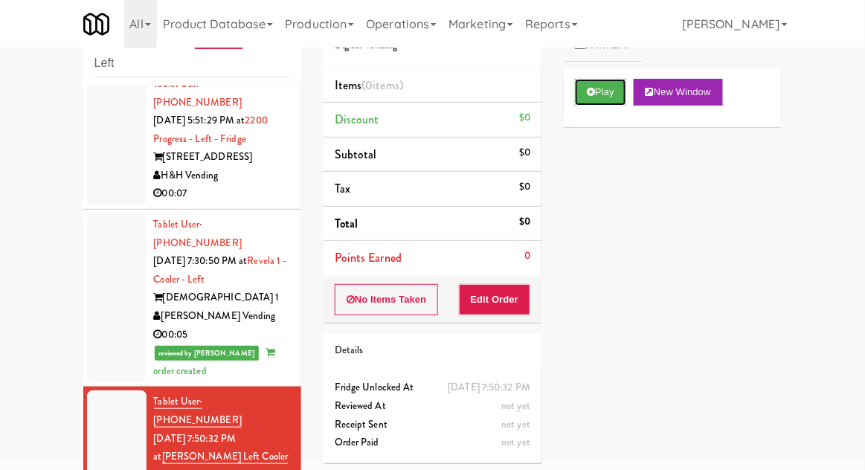
click at [598, 98] on button "Play" at bounding box center [600, 92] width 51 height 27
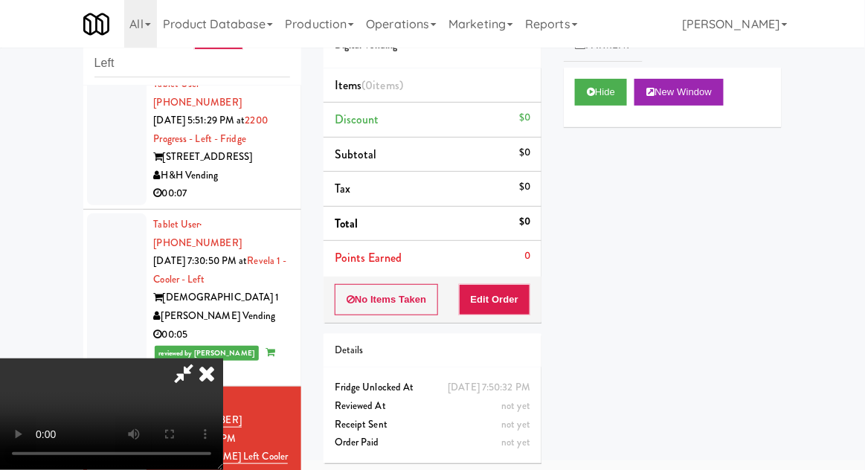
click at [508, 310] on button "Edit Order" at bounding box center [495, 299] width 72 height 31
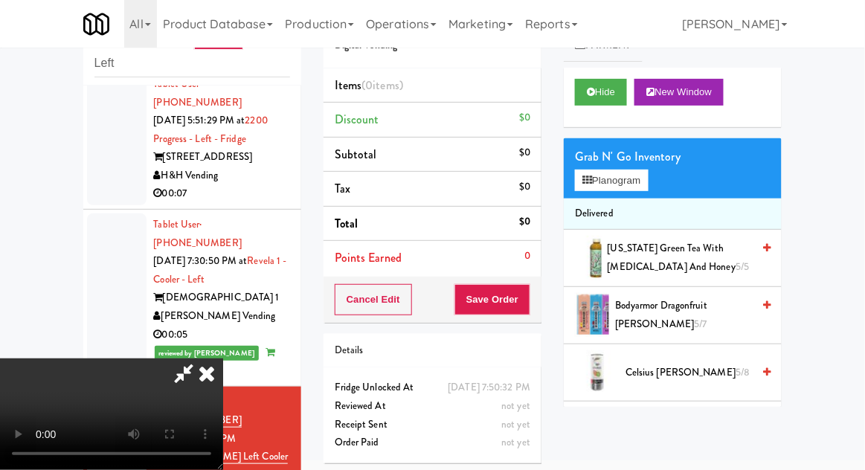
click at [604, 154] on div "Grab N' Go Inventory" at bounding box center [673, 157] width 196 height 22
click at [593, 176] on button "Planogram" at bounding box center [611, 181] width 73 height 22
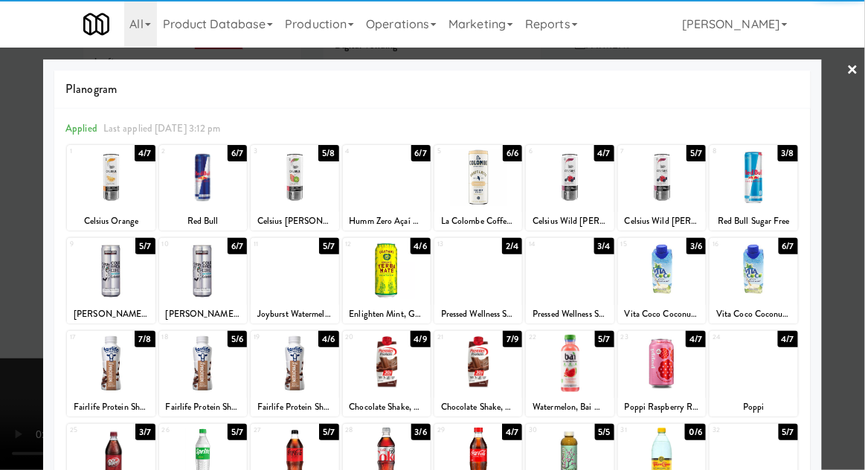
click at [105, 194] on div at bounding box center [111, 177] width 88 height 57
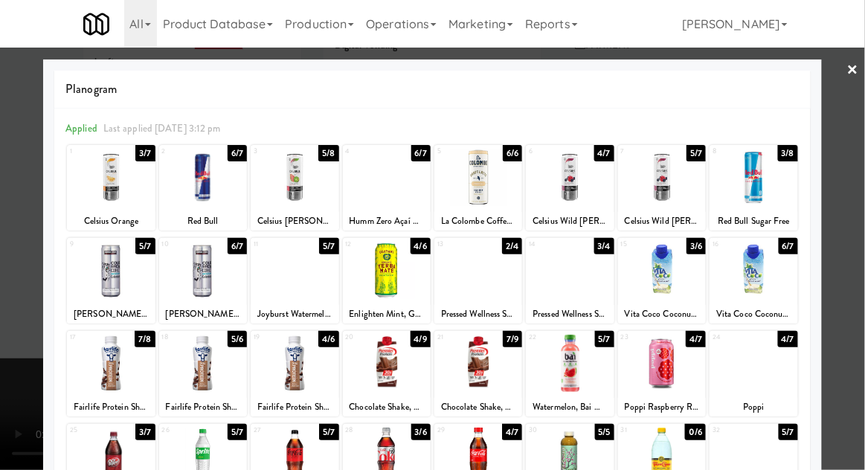
click at [861, 266] on div at bounding box center [432, 235] width 865 height 470
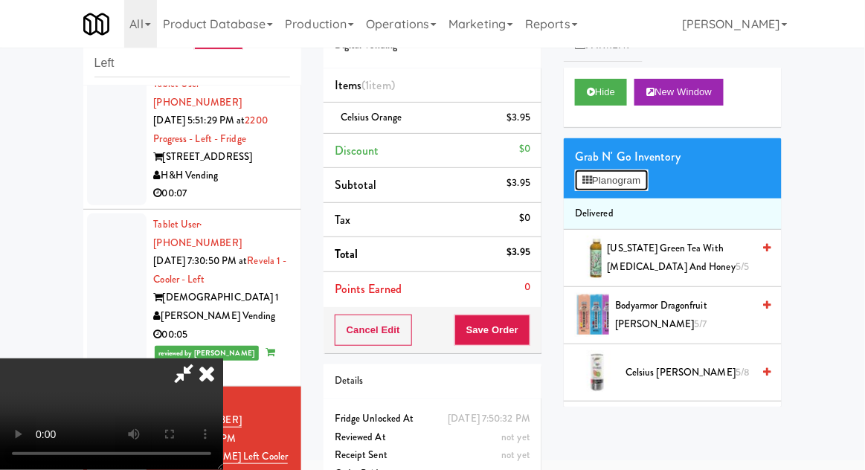
click at [600, 186] on button "Planogram" at bounding box center [611, 181] width 73 height 22
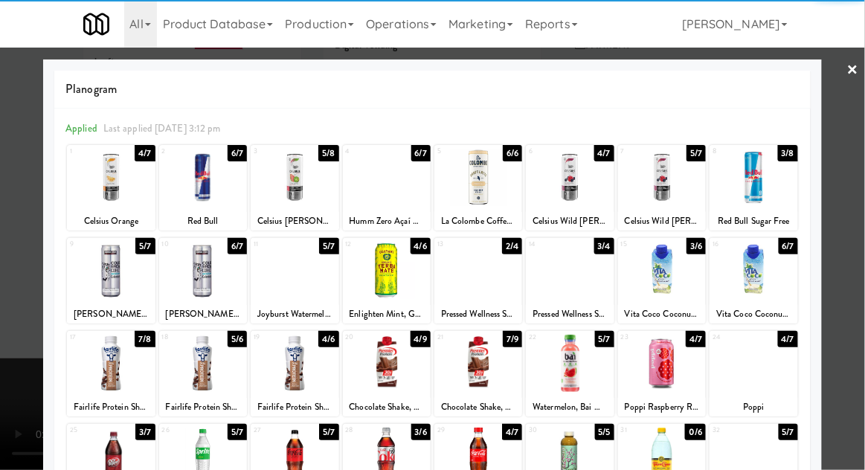
click at [111, 193] on div at bounding box center [111, 177] width 88 height 57
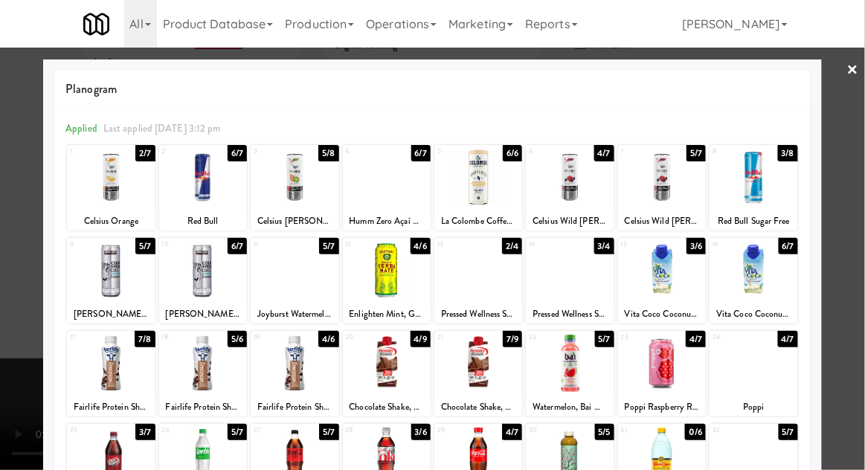
click at [862, 269] on div at bounding box center [432, 235] width 865 height 470
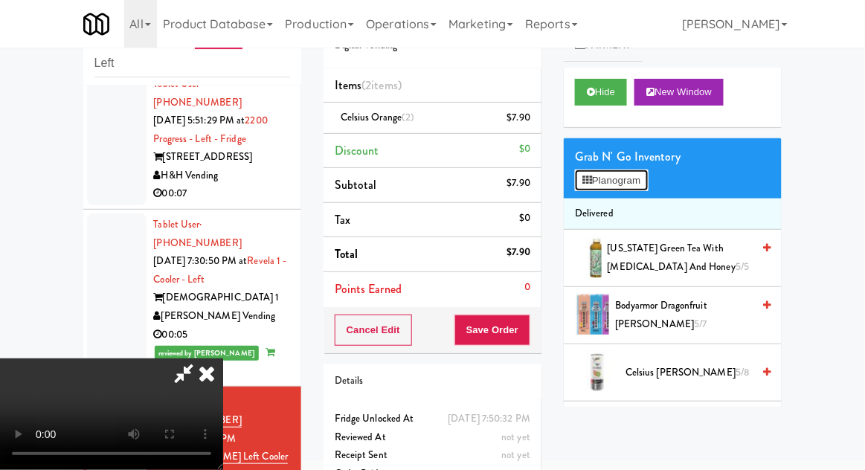
click at [597, 171] on button "Planogram" at bounding box center [611, 181] width 73 height 22
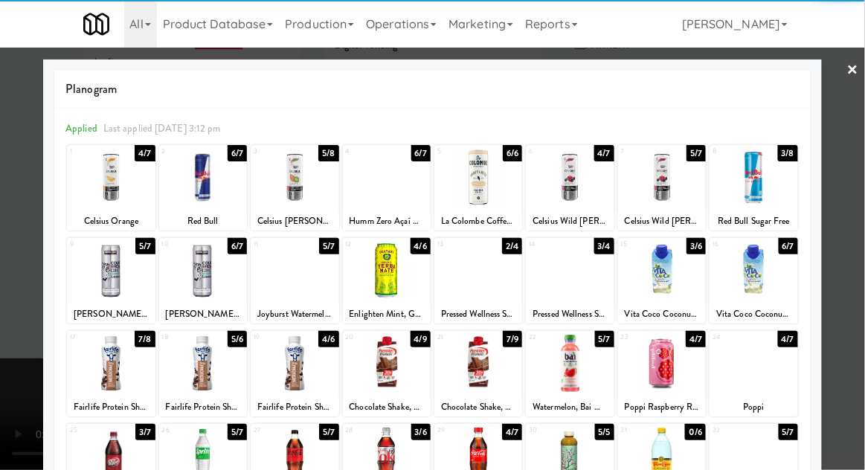
click at [111, 182] on div at bounding box center [111, 177] width 88 height 57
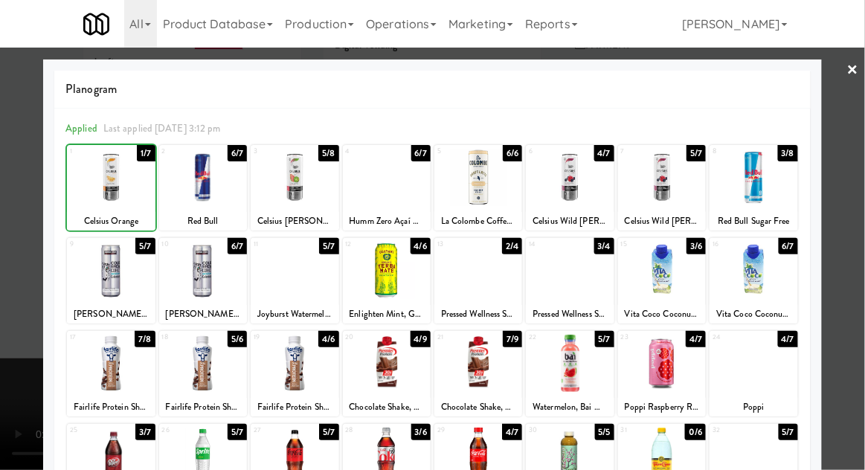
click at [862, 263] on div at bounding box center [432, 235] width 865 height 470
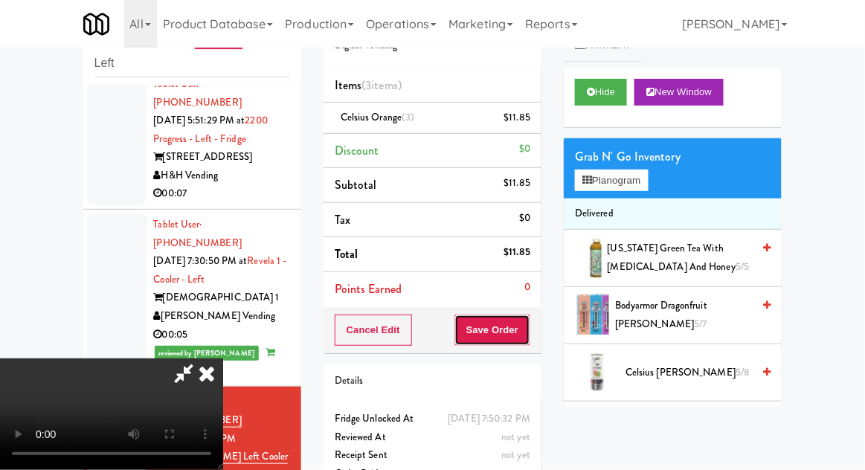
click at [528, 333] on button "Save Order" at bounding box center [493, 330] width 76 height 31
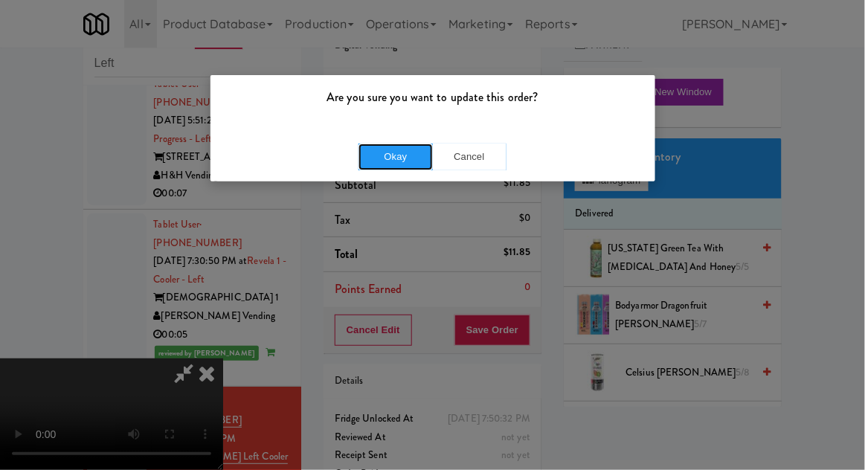
click at [386, 167] on button "Okay" at bounding box center [396, 157] width 74 height 27
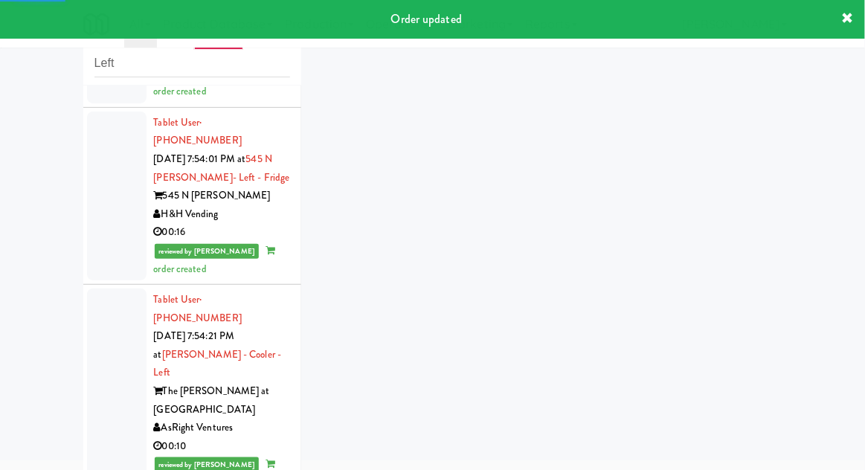
scroll to position [1816, 0]
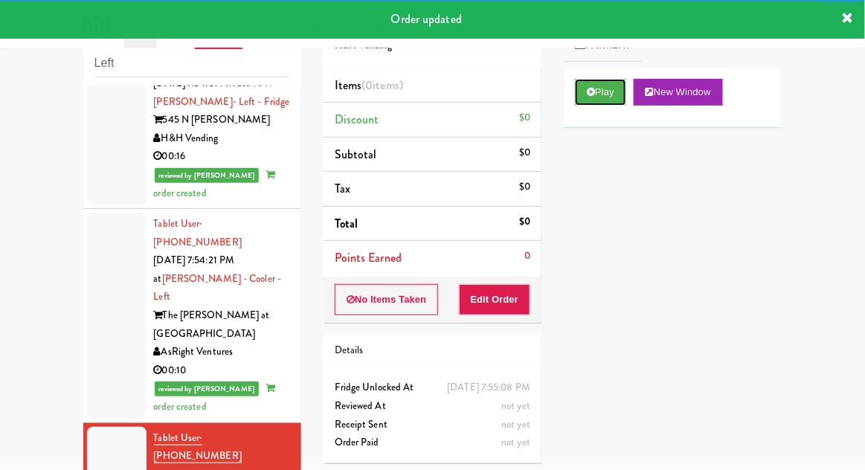
click at [599, 93] on button "Play" at bounding box center [600, 92] width 51 height 27
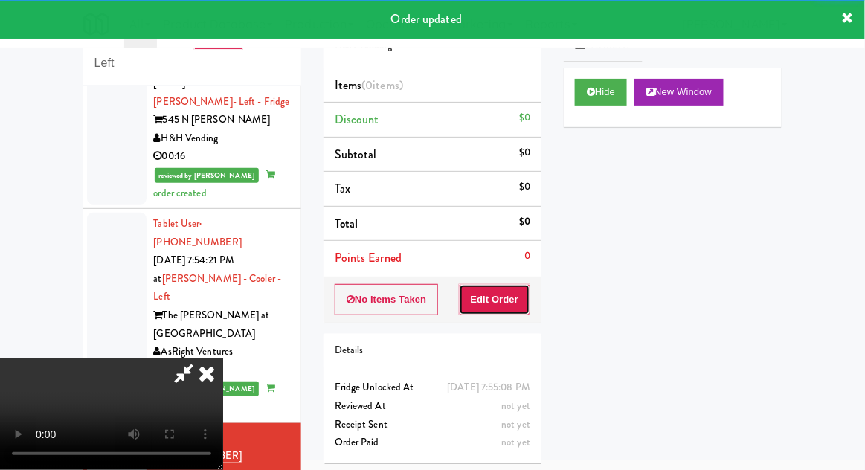
click at [515, 292] on button "Edit Order" at bounding box center [495, 299] width 72 height 31
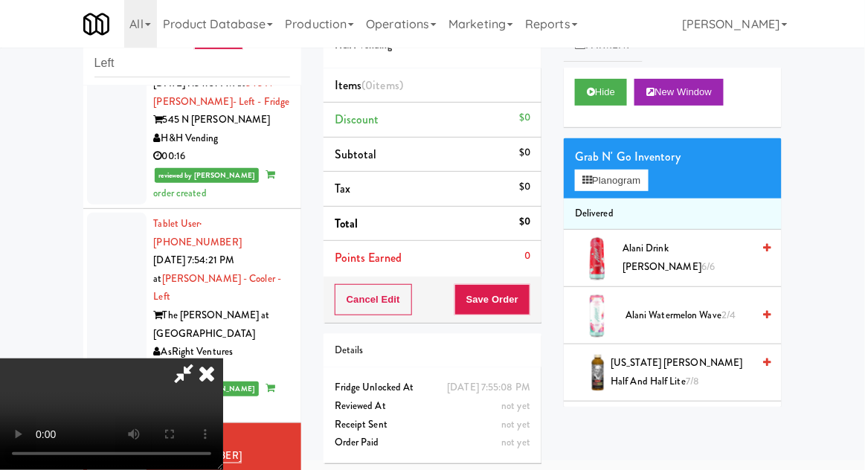
scroll to position [0, 0]
click at [607, 179] on button "Planogram" at bounding box center [611, 181] width 73 height 22
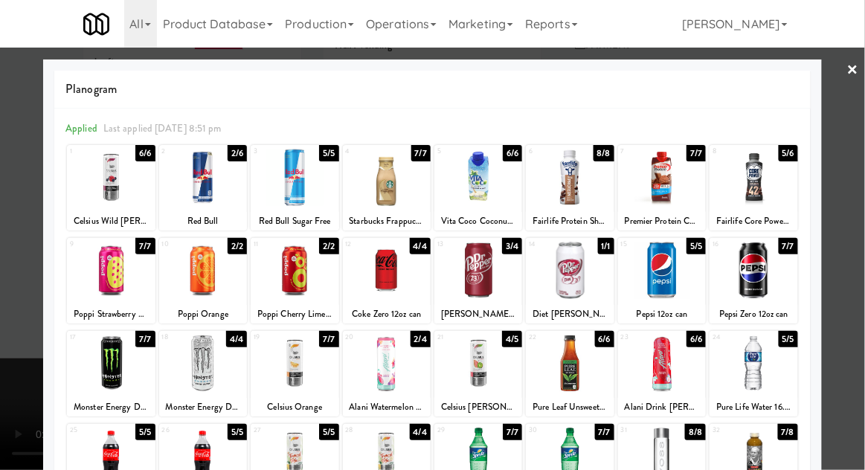
click at [479, 362] on div at bounding box center [479, 363] width 88 height 57
click at [857, 266] on div at bounding box center [432, 235] width 865 height 470
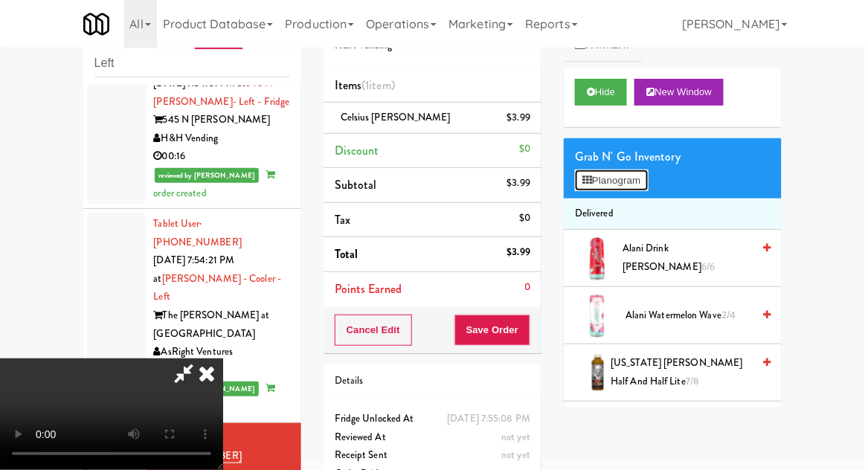
click at [625, 174] on button "Planogram" at bounding box center [611, 181] width 73 height 22
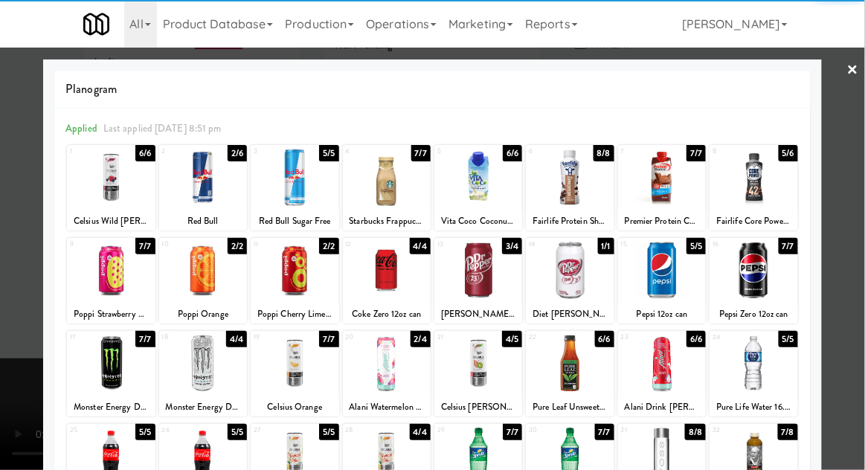
click at [298, 182] on div at bounding box center [295, 177] width 88 height 57
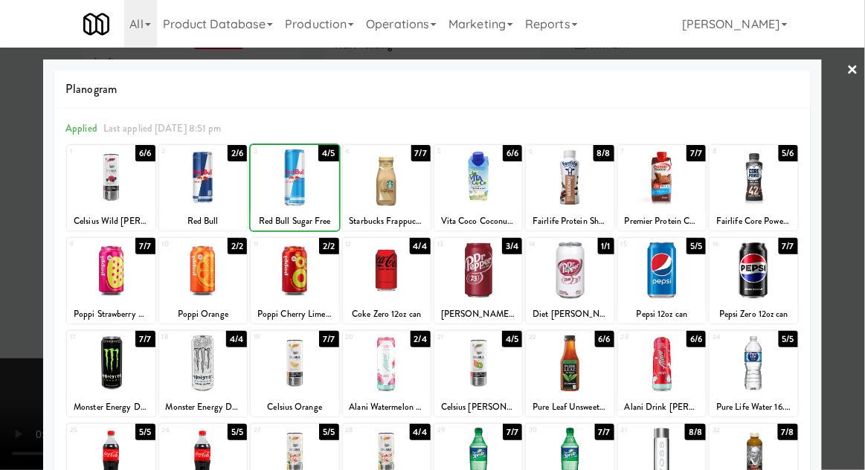
click at [860, 274] on div at bounding box center [432, 235] width 865 height 470
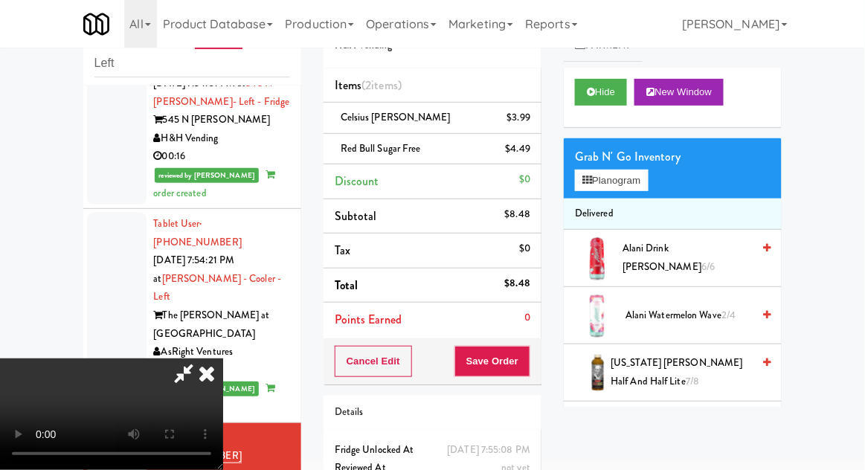
scroll to position [54, 0]
click at [521, 361] on button "Save Order" at bounding box center [493, 361] width 76 height 31
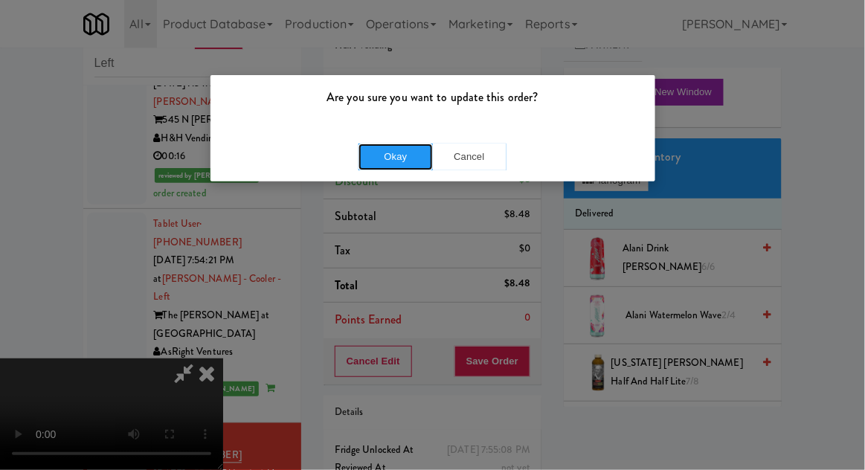
click at [391, 161] on button "Okay" at bounding box center [396, 157] width 74 height 27
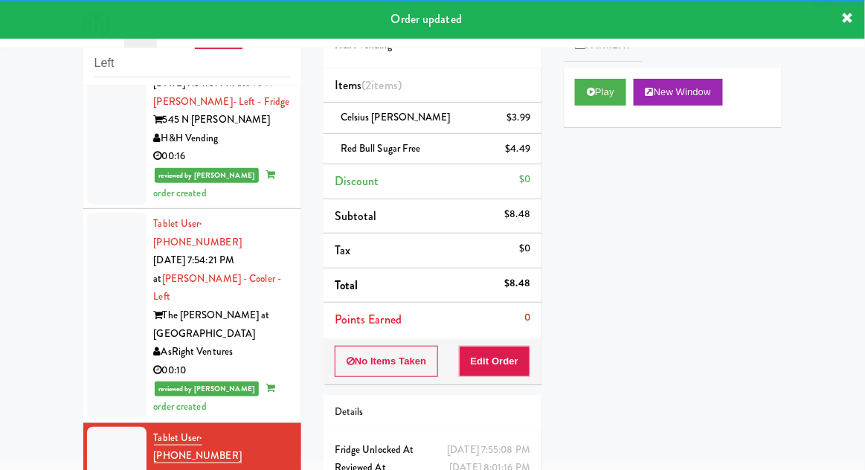
scroll to position [1852, 0]
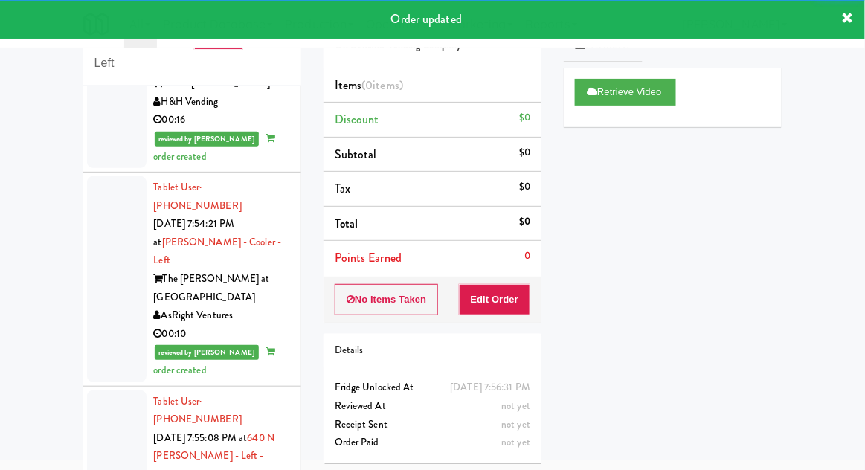
click at [1, 9] on div "Order updated" at bounding box center [432, 19] width 865 height 39
